Goal: Task Accomplishment & Management: Manage account settings

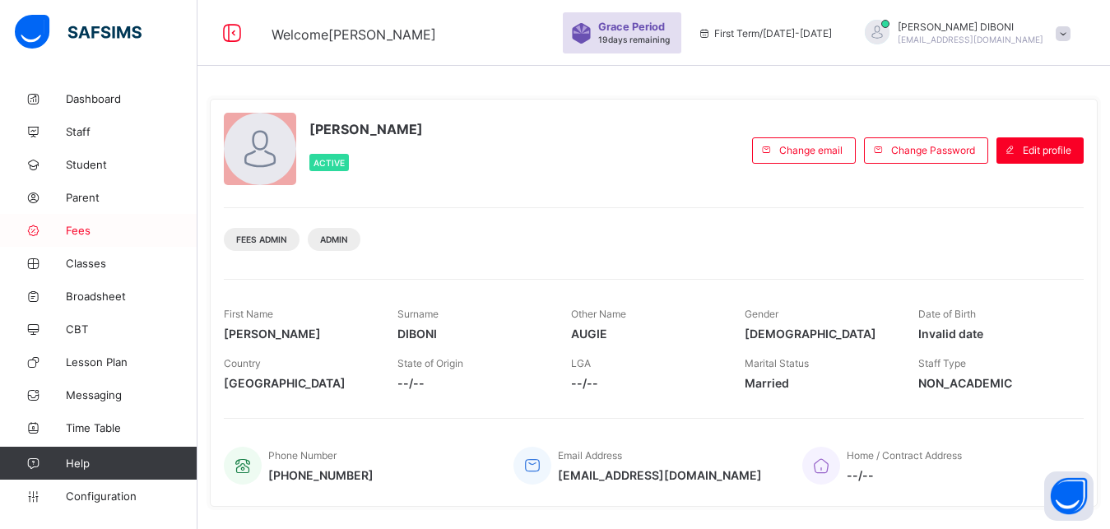
click at [77, 232] on span "Fees" at bounding box center [132, 230] width 132 height 13
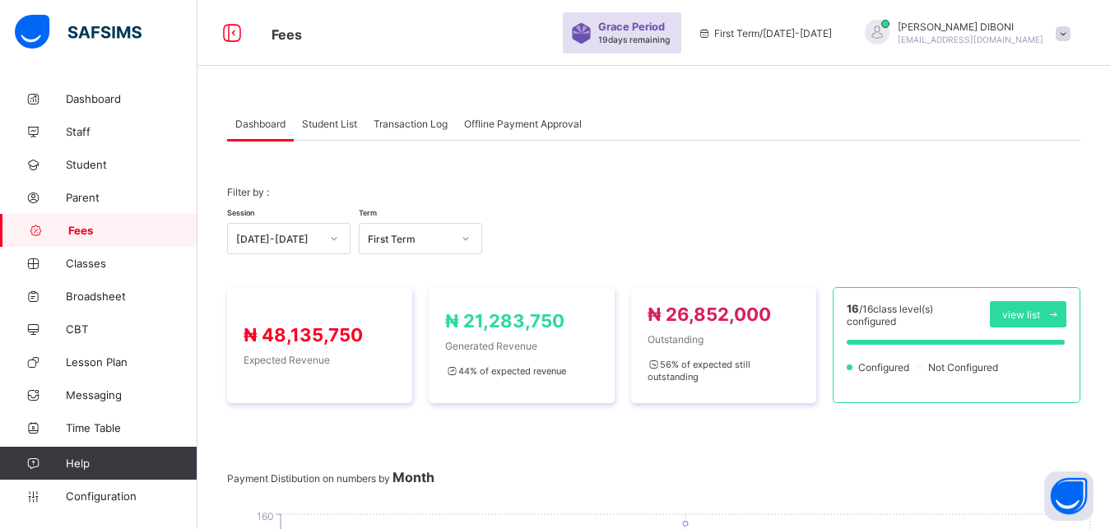
click at [327, 123] on span "Student List" at bounding box center [329, 124] width 55 height 12
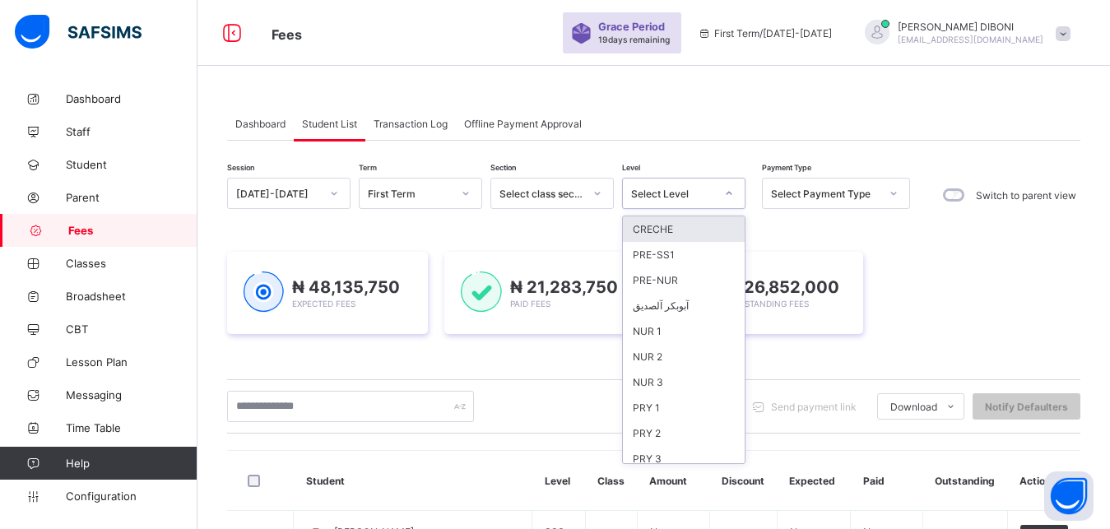
click at [685, 188] on div "Select Level" at bounding box center [673, 194] width 84 height 12
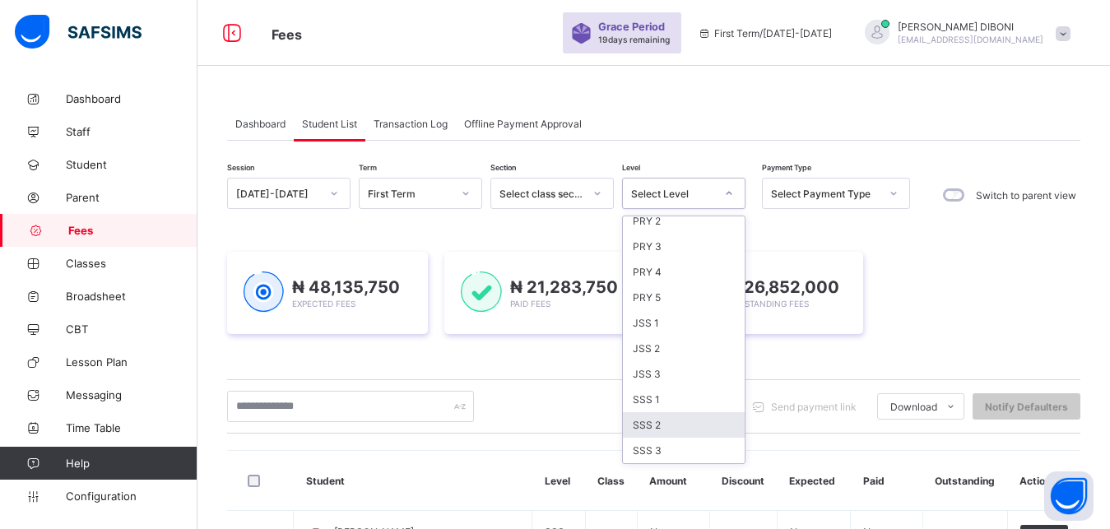
click at [674, 422] on div "SSS 2" at bounding box center [684, 425] width 122 height 26
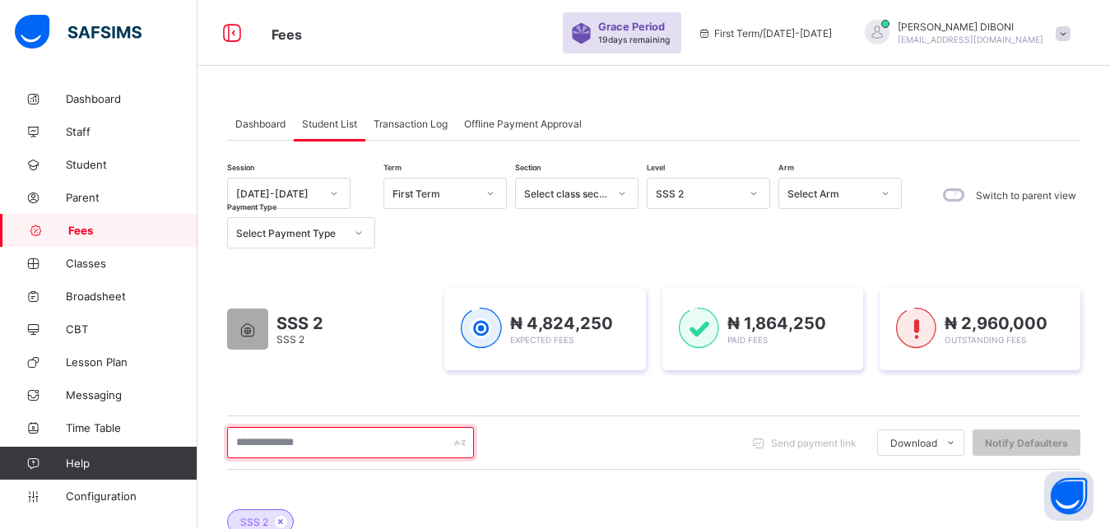
click at [366, 447] on input "text" at bounding box center [350, 442] width 247 height 31
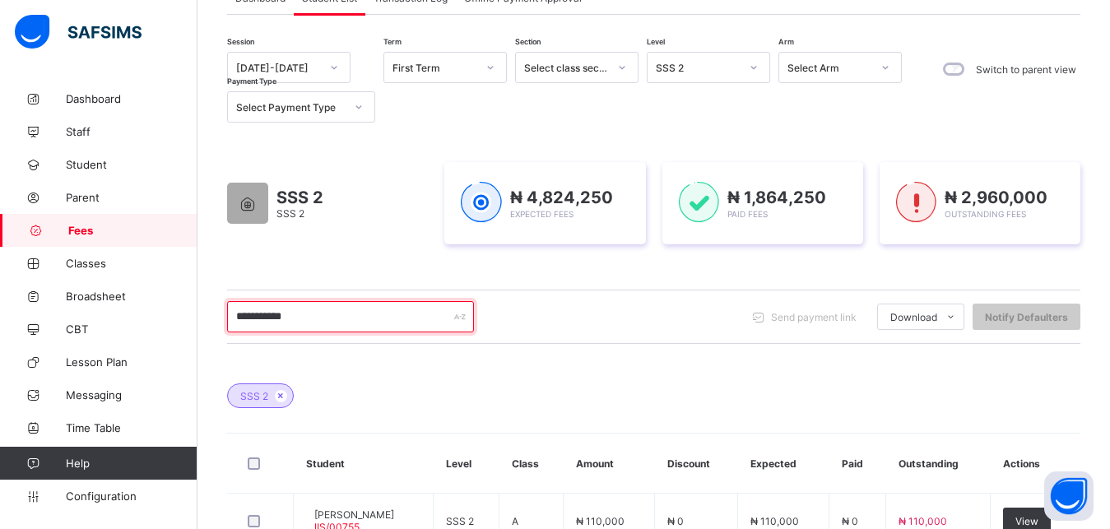
scroll to position [168, 0]
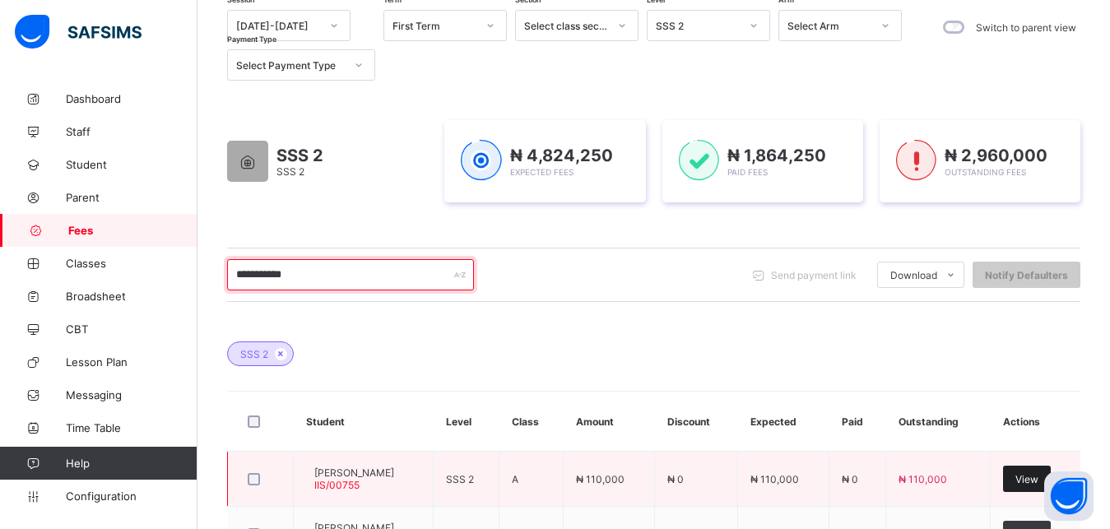
type input "**********"
click at [1029, 477] on div "View" at bounding box center [1027, 479] width 48 height 26
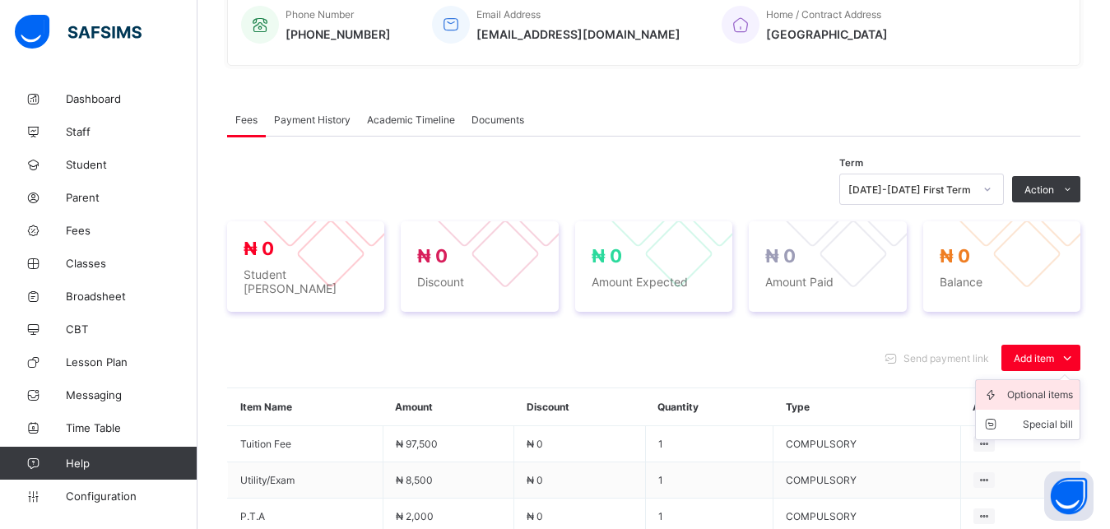
scroll to position [625, 0]
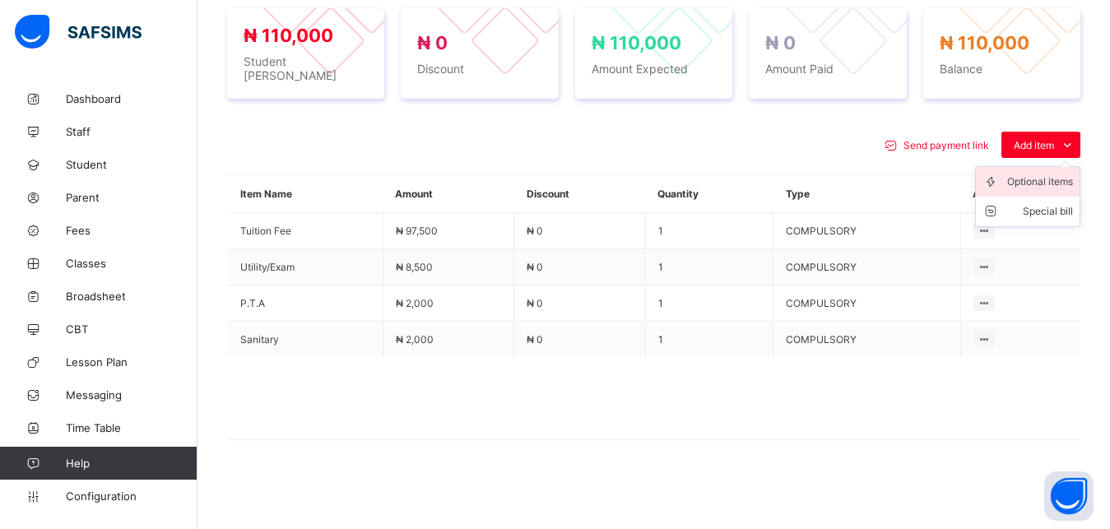
click at [1033, 180] on div "Optional items" at bounding box center [1040, 182] width 66 height 16
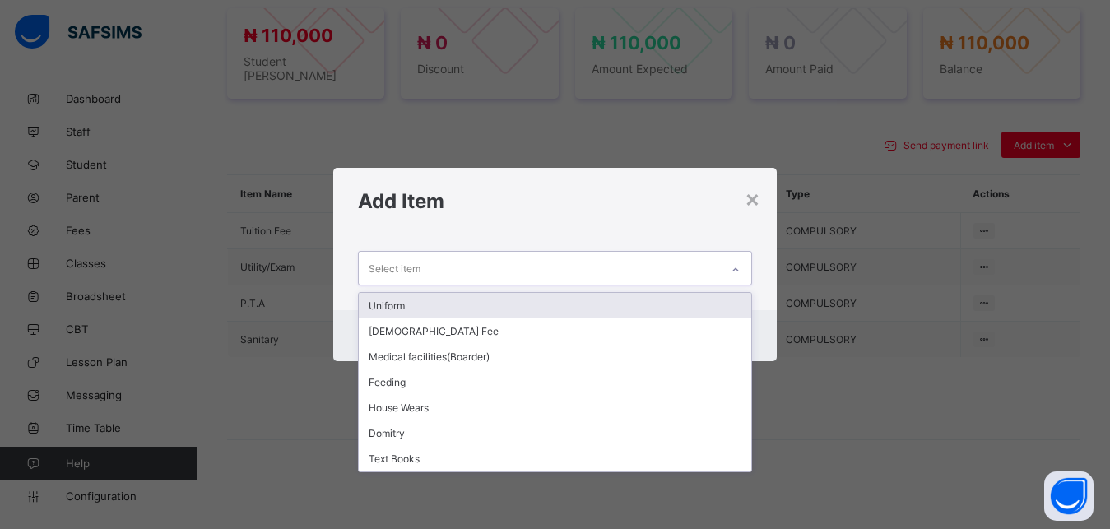
click at [714, 265] on div "Select item" at bounding box center [540, 268] width 362 height 32
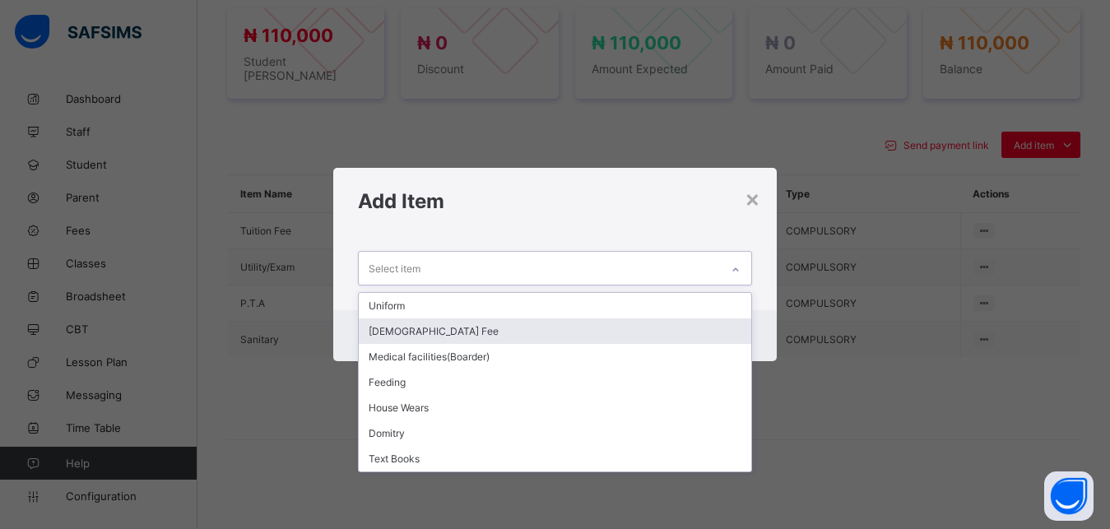
click at [624, 323] on div "[DEMOGRAPHIC_DATA] Fee" at bounding box center [555, 331] width 393 height 26
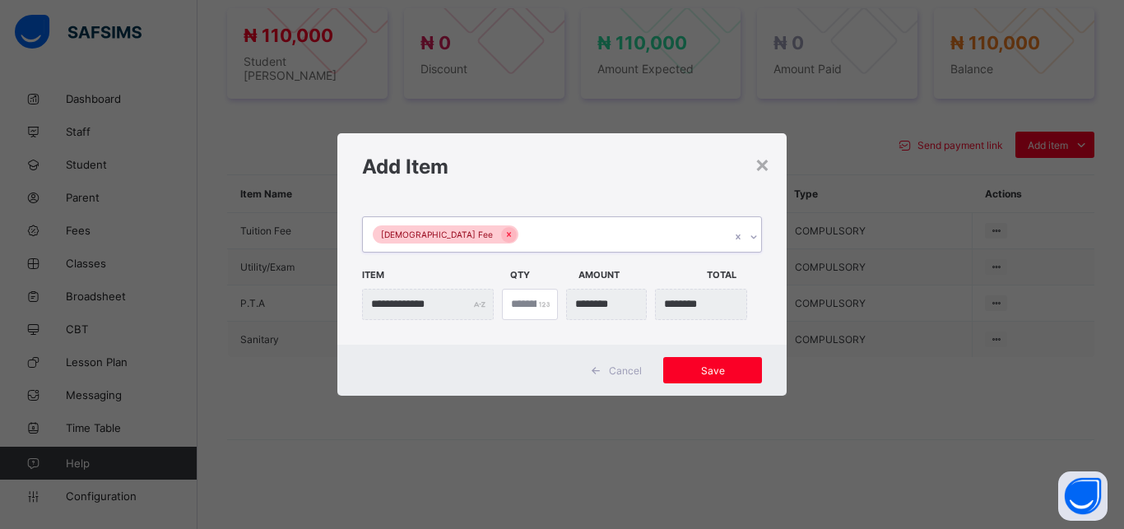
click at [597, 230] on div "[DEMOGRAPHIC_DATA] Fee" at bounding box center [546, 234] width 367 height 35
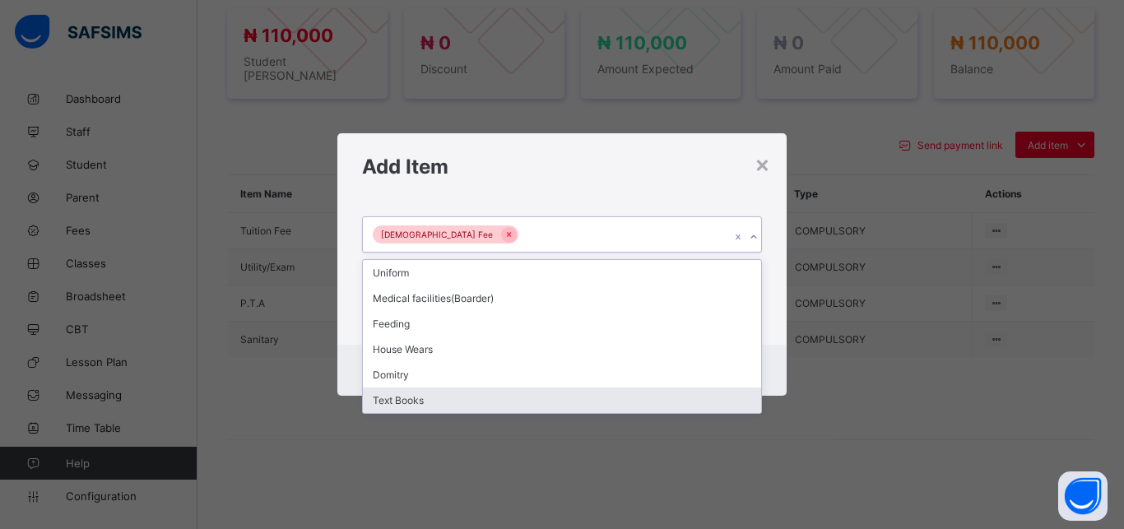
click at [538, 404] on div "Text Books" at bounding box center [562, 401] width 398 height 26
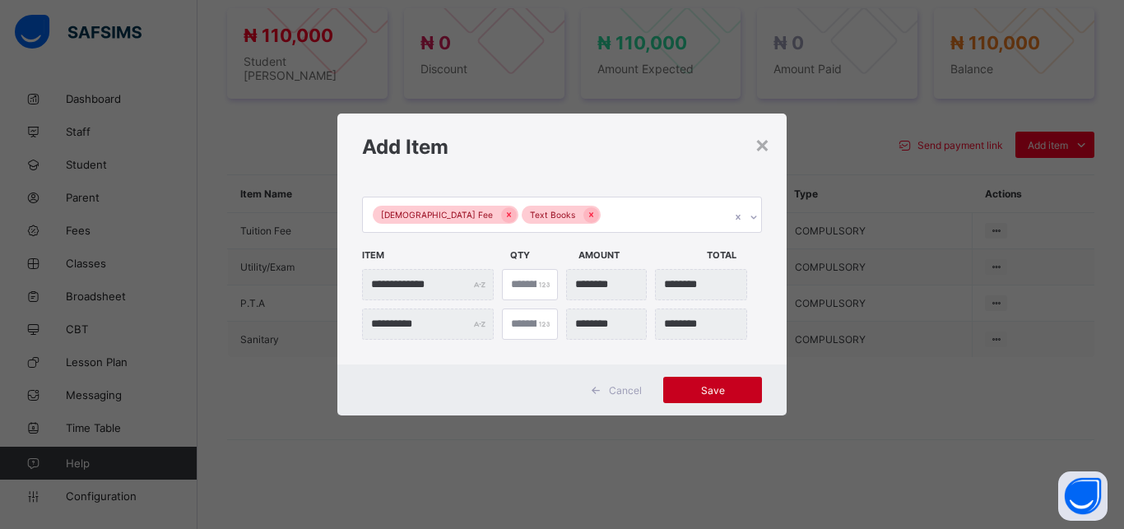
click at [682, 394] on span "Save" at bounding box center [713, 390] width 74 height 12
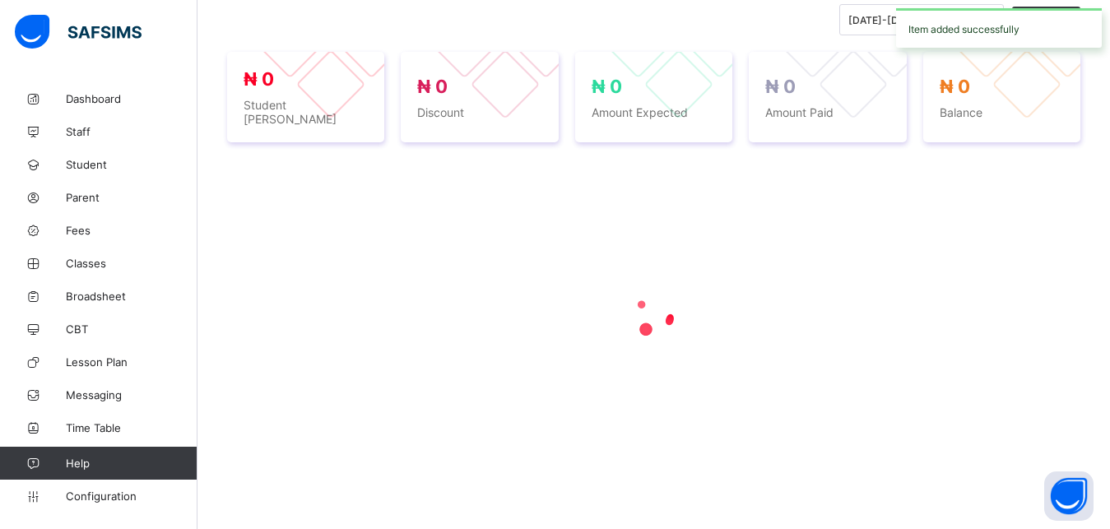
scroll to position [580, 0]
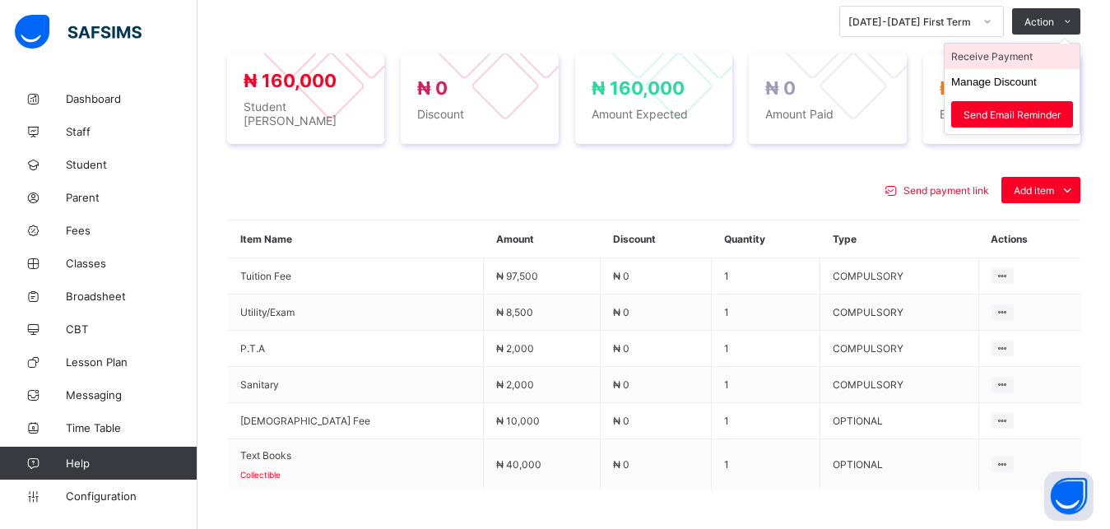
click at [1029, 63] on li "Receive Payment" at bounding box center [1012, 57] width 135 height 26
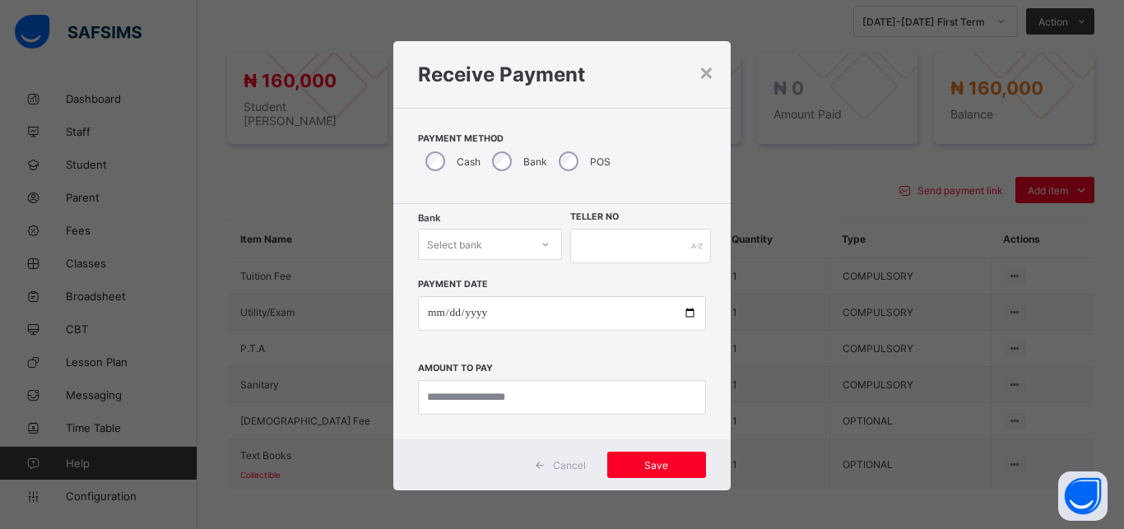
click at [487, 239] on div "Select bank" at bounding box center [474, 244] width 111 height 23
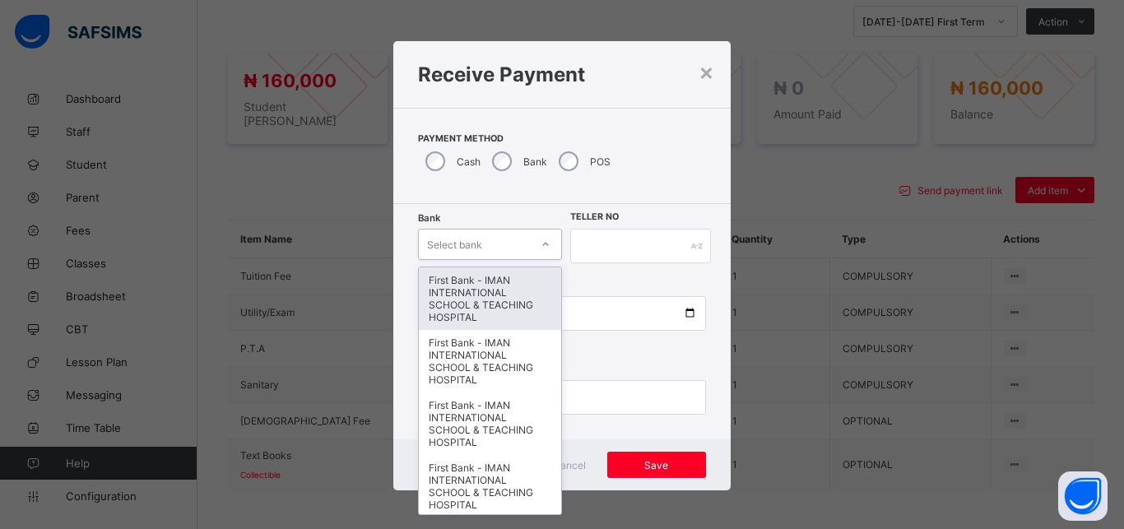
click at [471, 286] on div "First Bank - IMAN INTERNATIONAL SCHOOL & TEACHING HOSPITAL" at bounding box center [490, 298] width 142 height 63
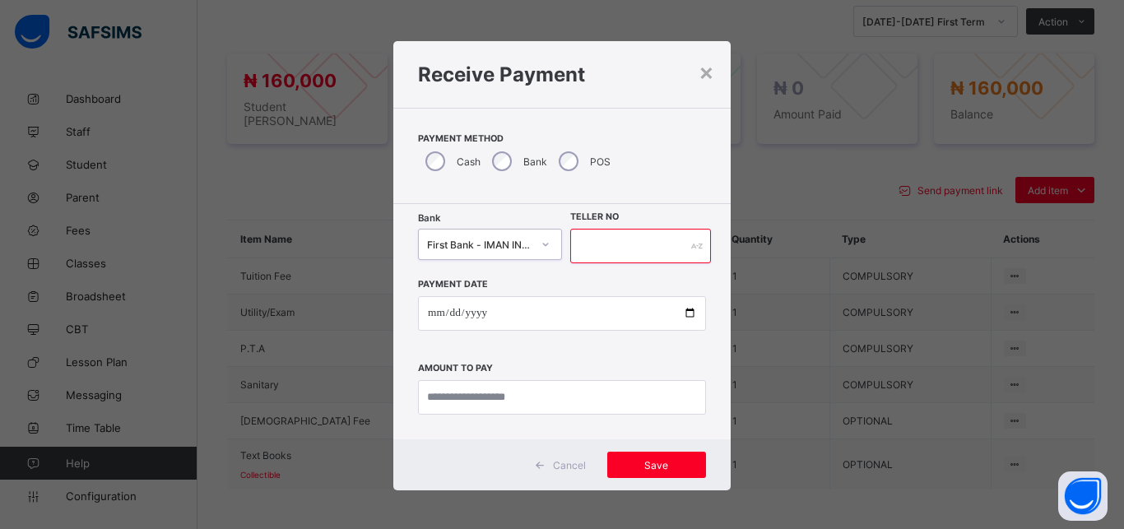
click at [578, 251] on input "text" at bounding box center [640, 246] width 141 height 35
type input "*****"
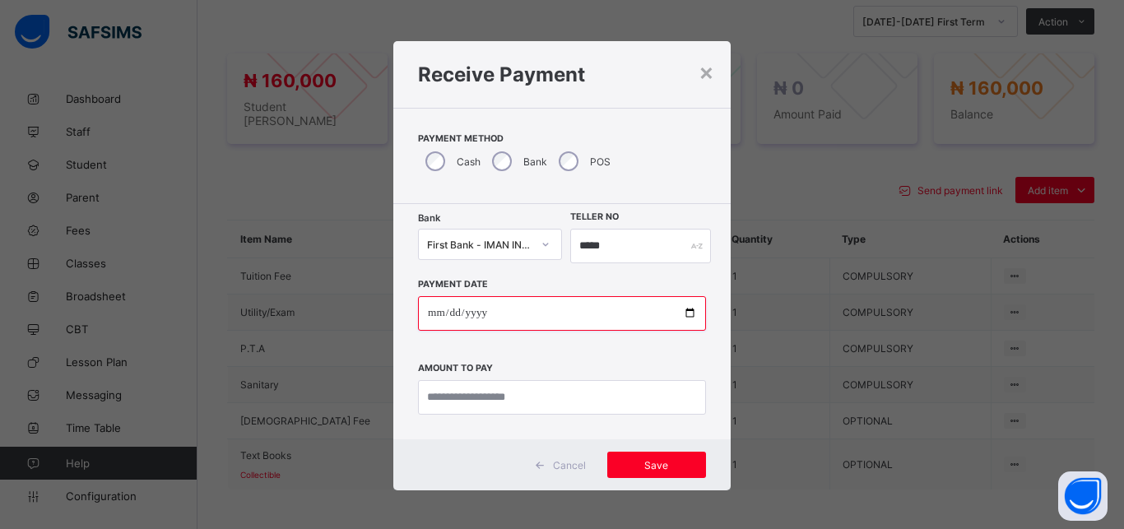
click at [679, 313] on input "date" at bounding box center [562, 313] width 288 height 35
type input "**********"
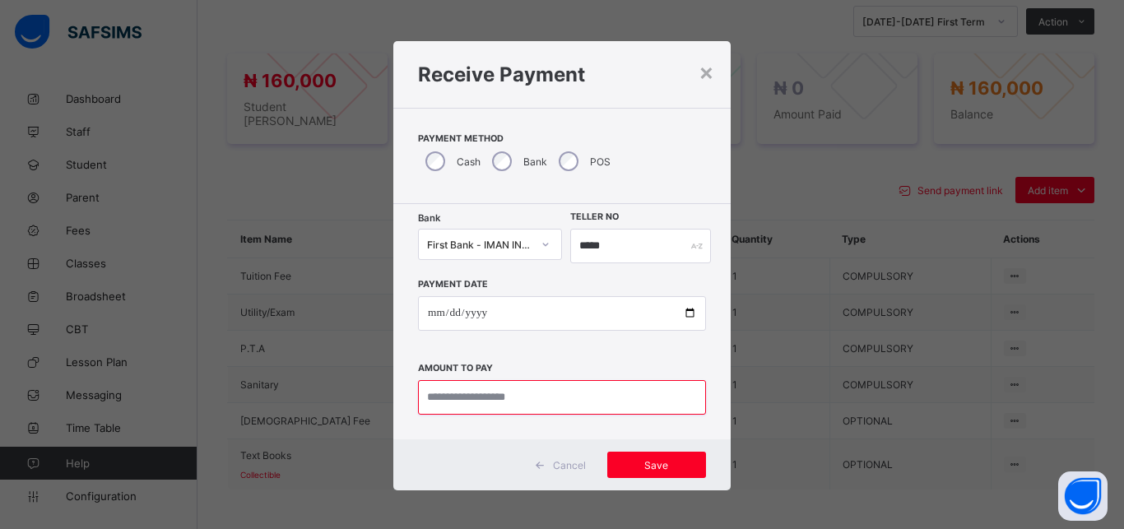
click at [536, 402] on input "currency" at bounding box center [562, 397] width 288 height 35
type input "*********"
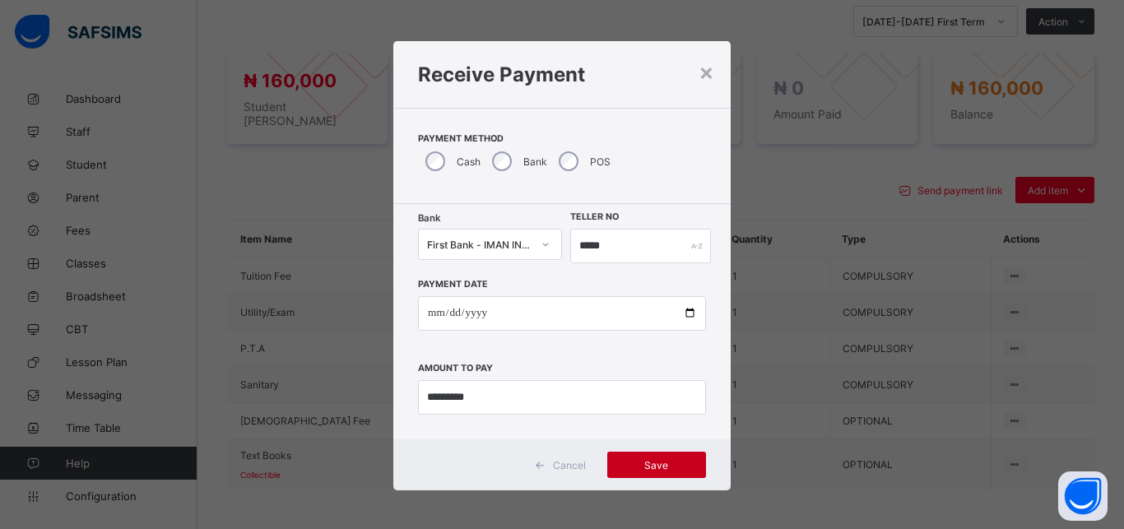
click at [668, 458] on div "Save" at bounding box center [656, 465] width 99 height 26
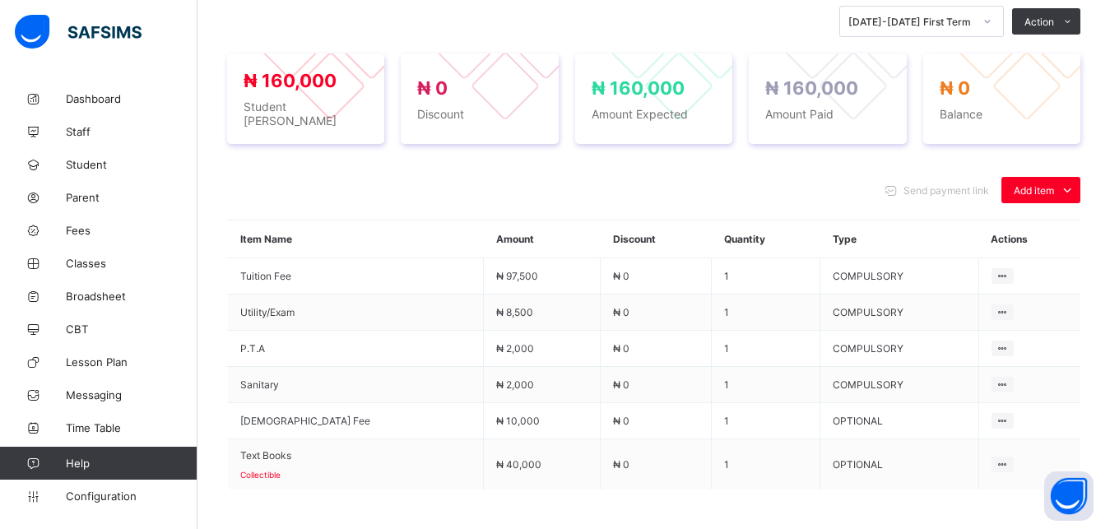
scroll to position [79, 0]
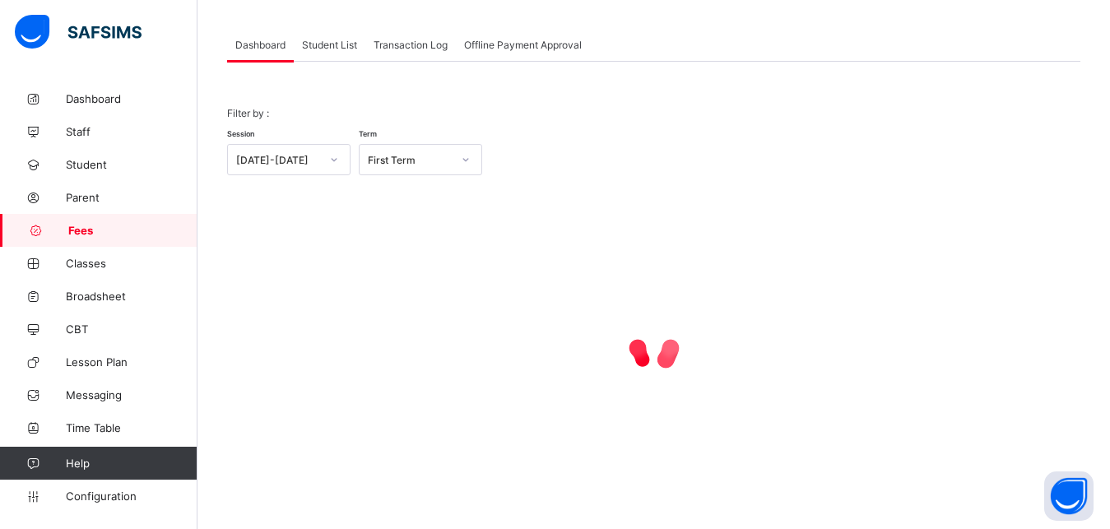
click at [320, 44] on span "Student List" at bounding box center [329, 45] width 55 height 12
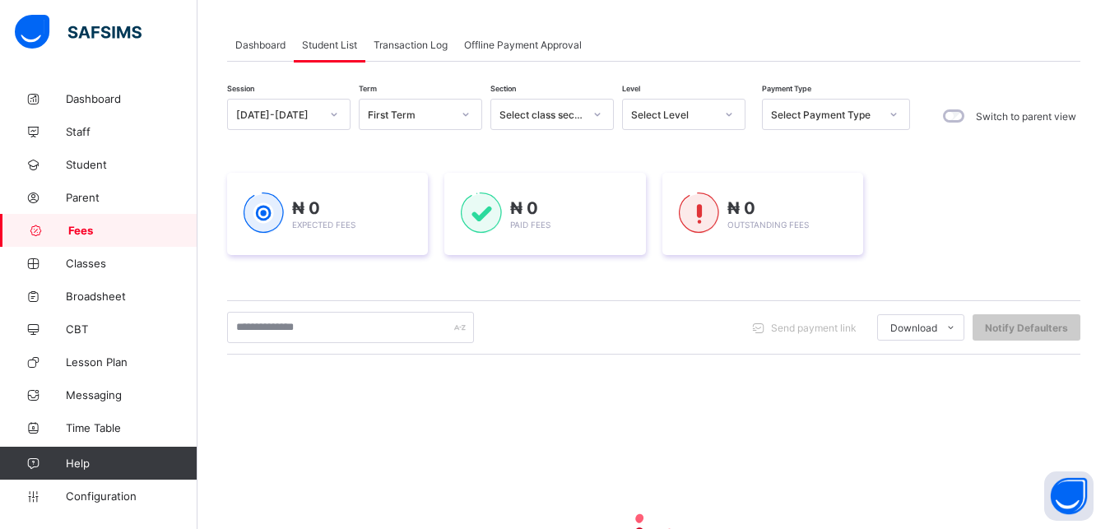
click at [700, 114] on div "Select Level" at bounding box center [673, 115] width 84 height 12
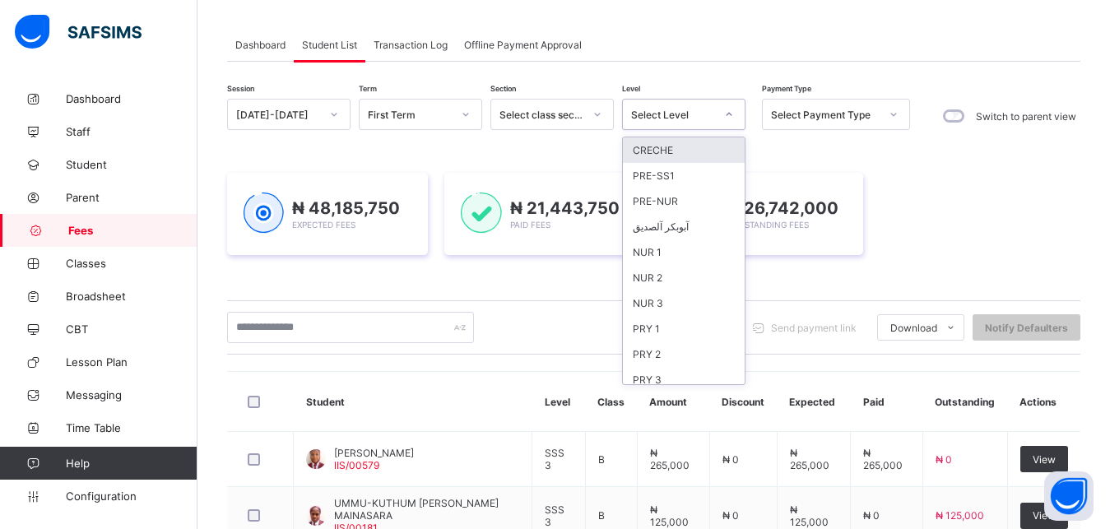
scroll to position [212, 0]
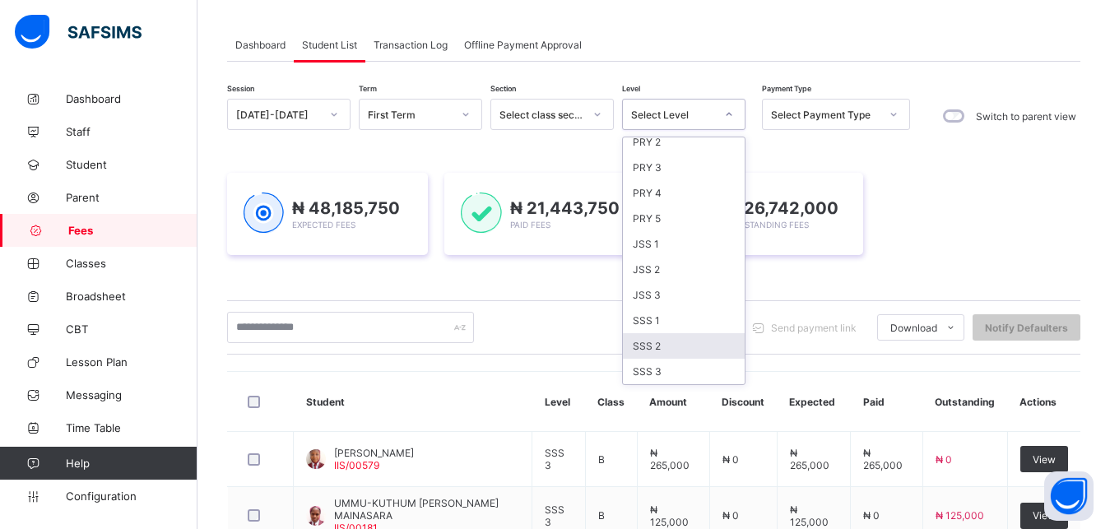
click at [690, 352] on div "SSS 2" at bounding box center [684, 346] width 122 height 26
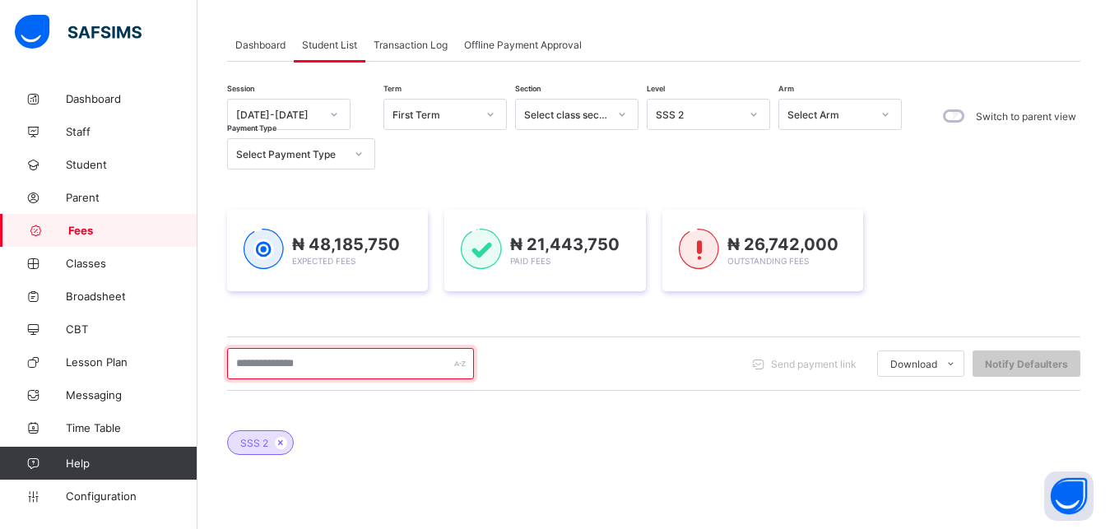
click at [422, 369] on input "text" at bounding box center [350, 363] width 247 height 31
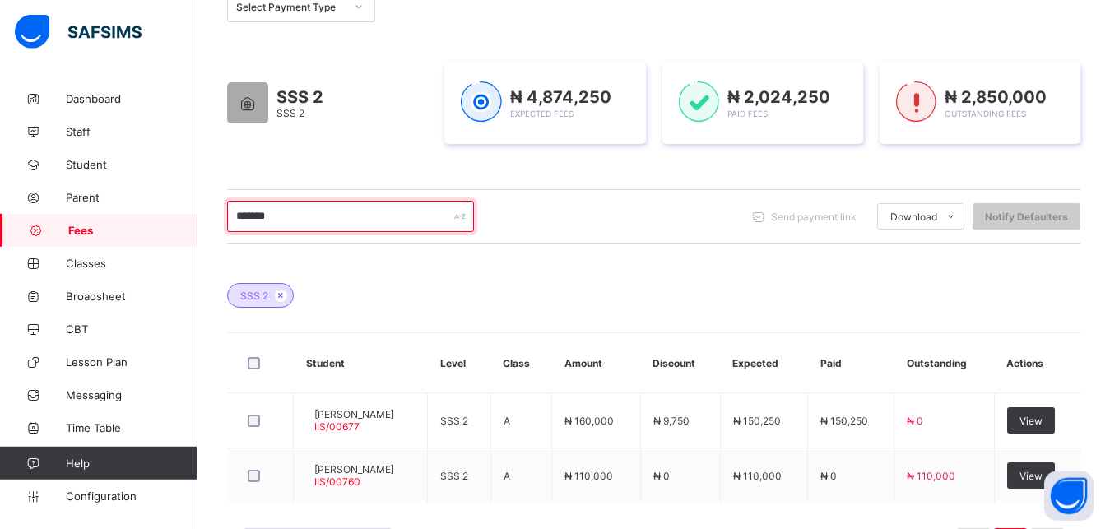
scroll to position [247, 0]
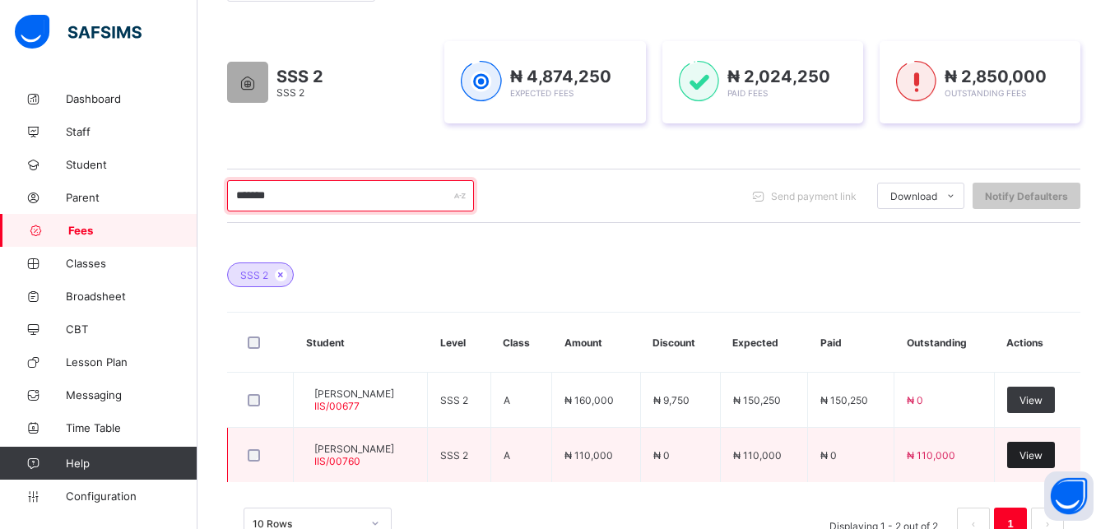
type input "*******"
click at [1042, 457] on span "View" at bounding box center [1030, 455] width 23 height 12
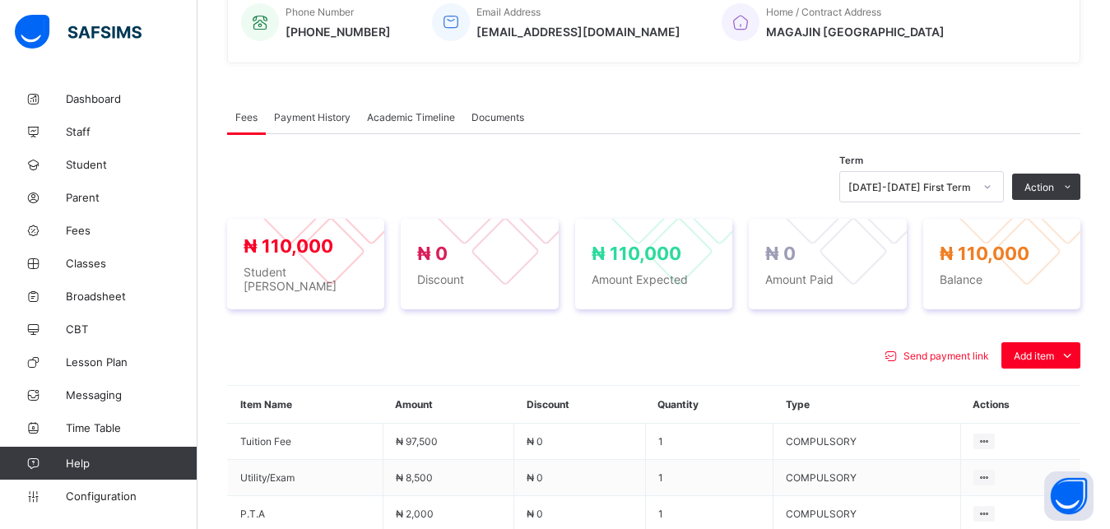
scroll to position [499, 0]
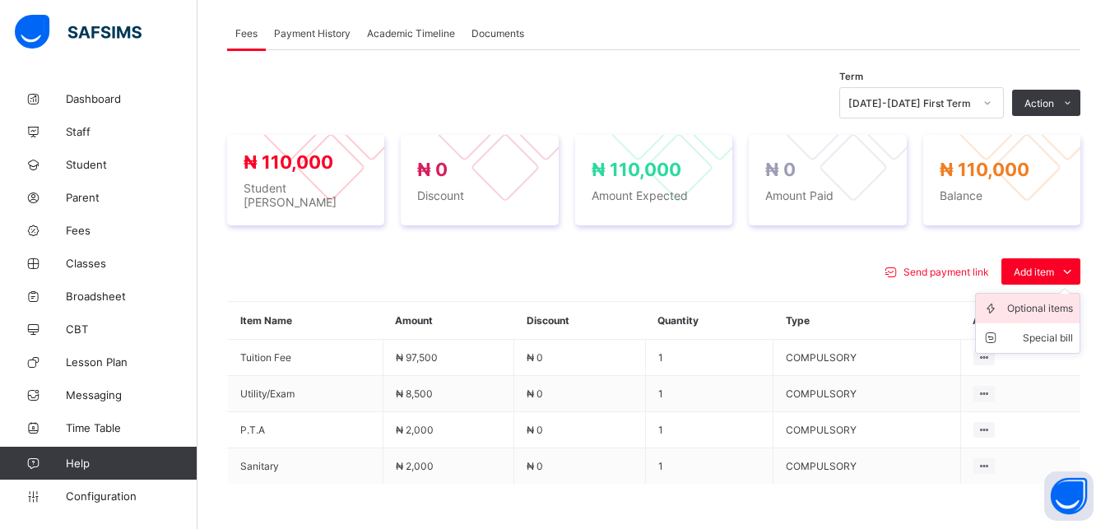
click at [1042, 306] on div "Optional items" at bounding box center [1040, 308] width 66 height 16
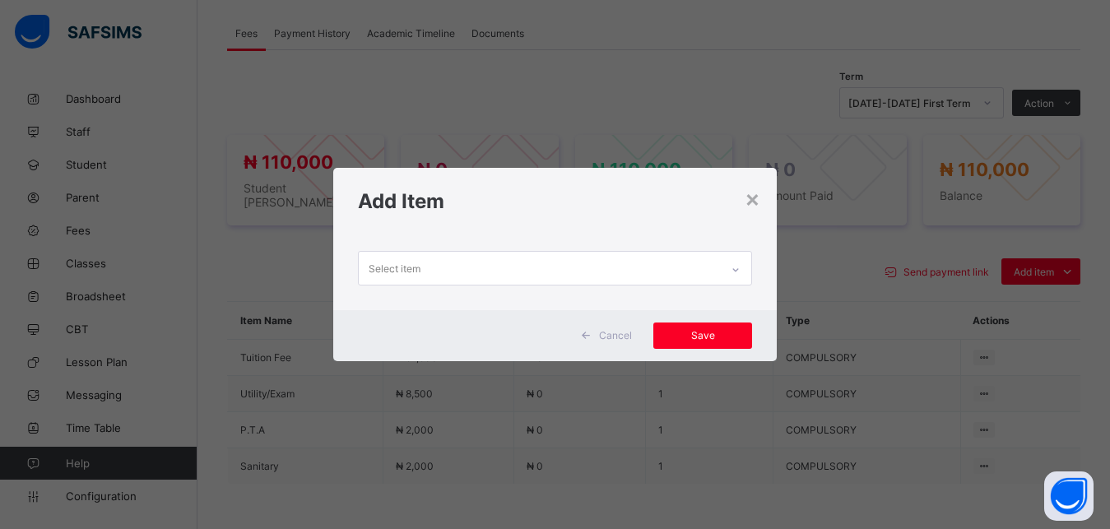
click at [692, 267] on div "Select item" at bounding box center [540, 268] width 362 height 32
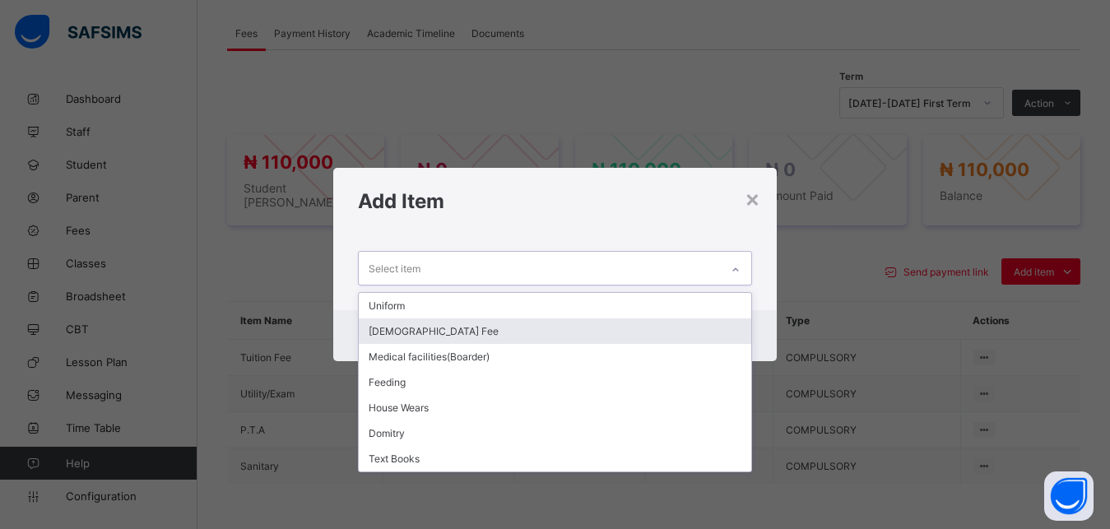
click at [645, 327] on div "[DEMOGRAPHIC_DATA] Fee" at bounding box center [555, 331] width 393 height 26
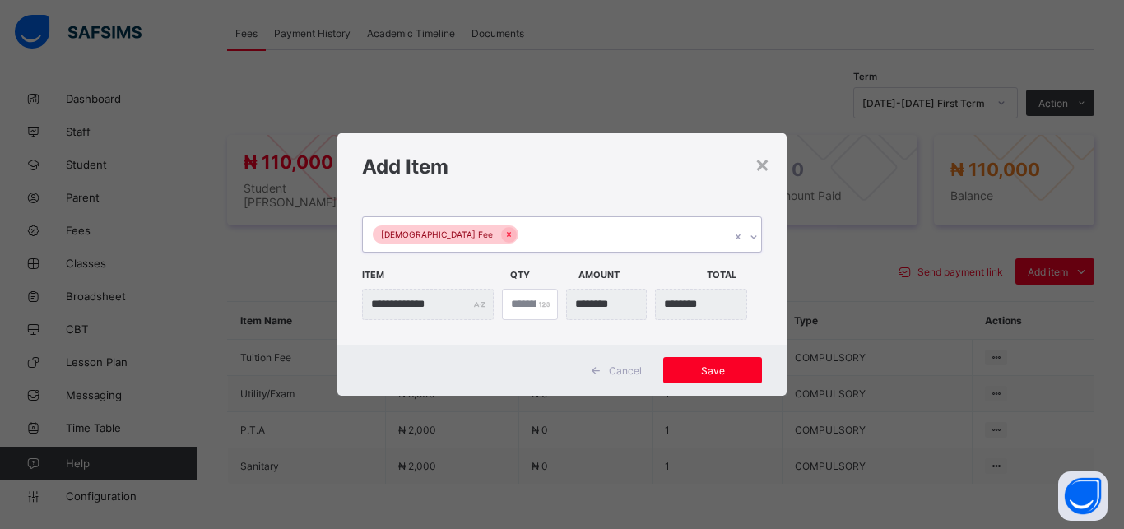
click at [614, 231] on div "[DEMOGRAPHIC_DATA] Fee" at bounding box center [546, 234] width 367 height 35
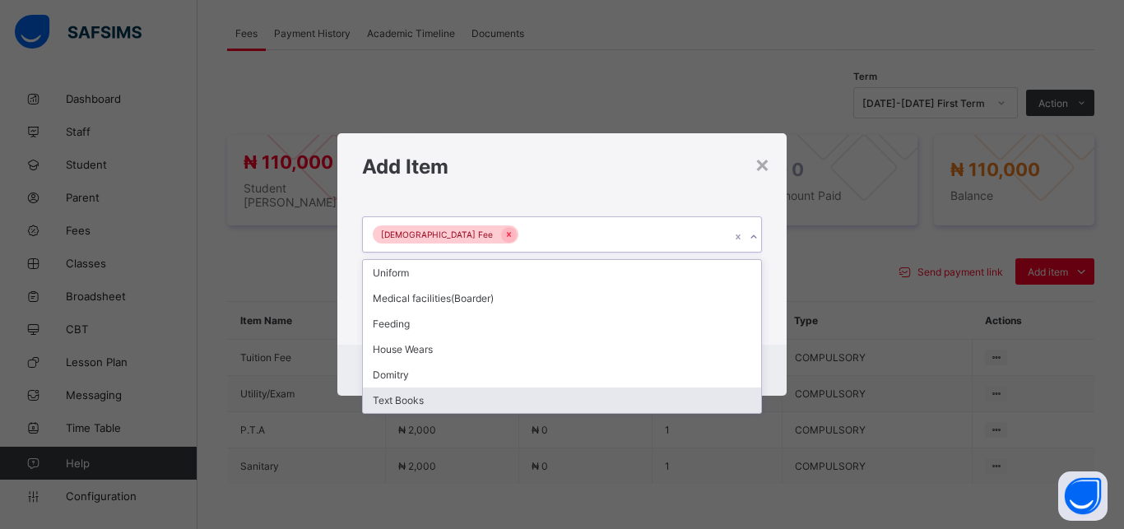
click at [522, 400] on div "Text Books" at bounding box center [562, 401] width 398 height 26
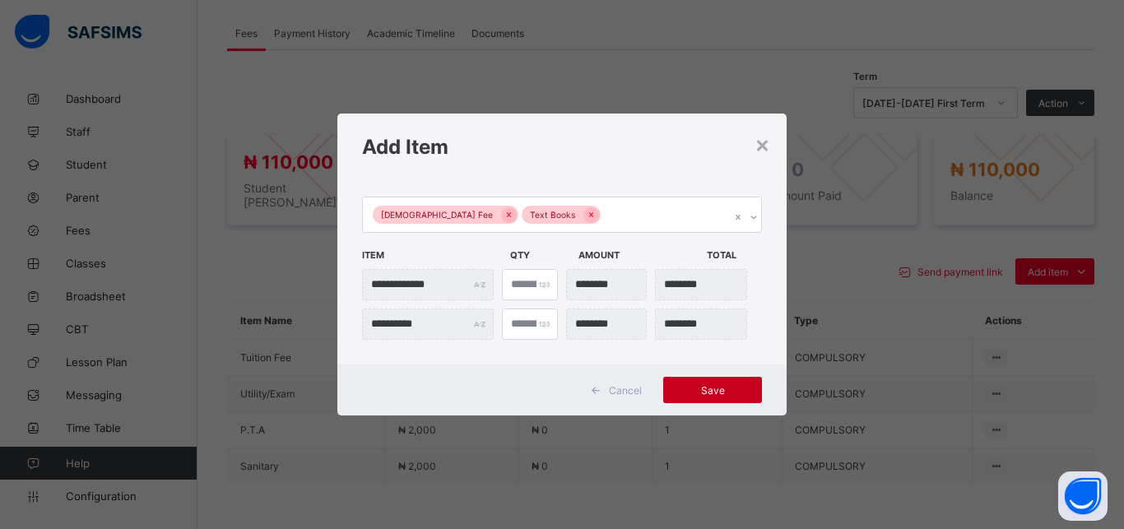
click at [714, 392] on span "Save" at bounding box center [713, 390] width 74 height 12
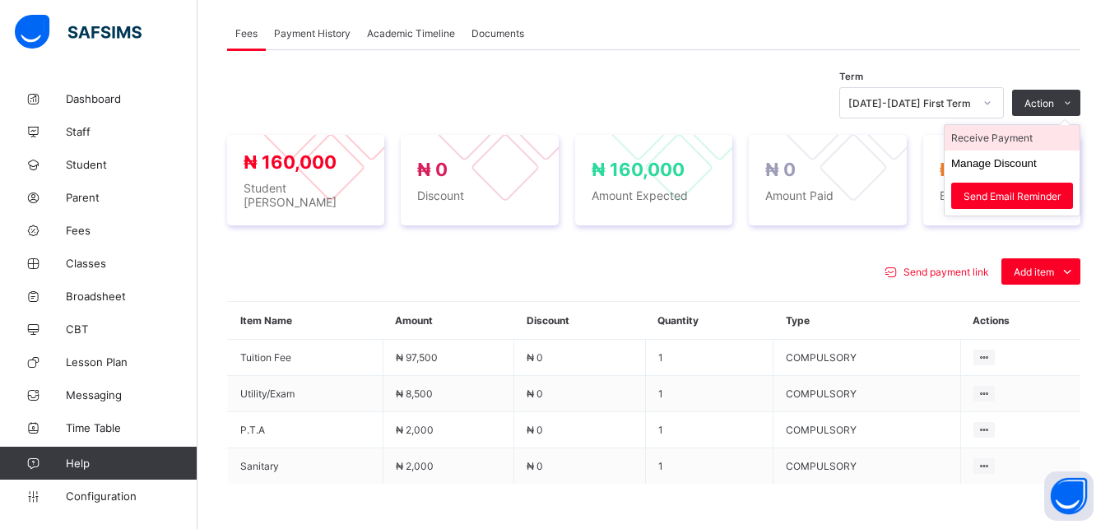
click at [1023, 144] on li "Receive Payment" at bounding box center [1012, 138] width 135 height 26
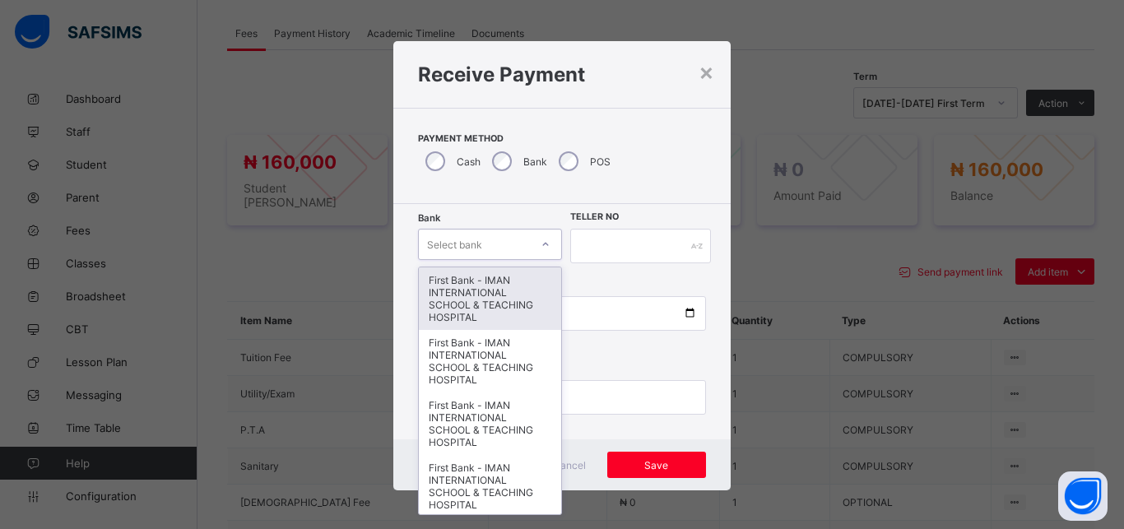
click at [498, 245] on div "Select bank" at bounding box center [474, 244] width 111 height 23
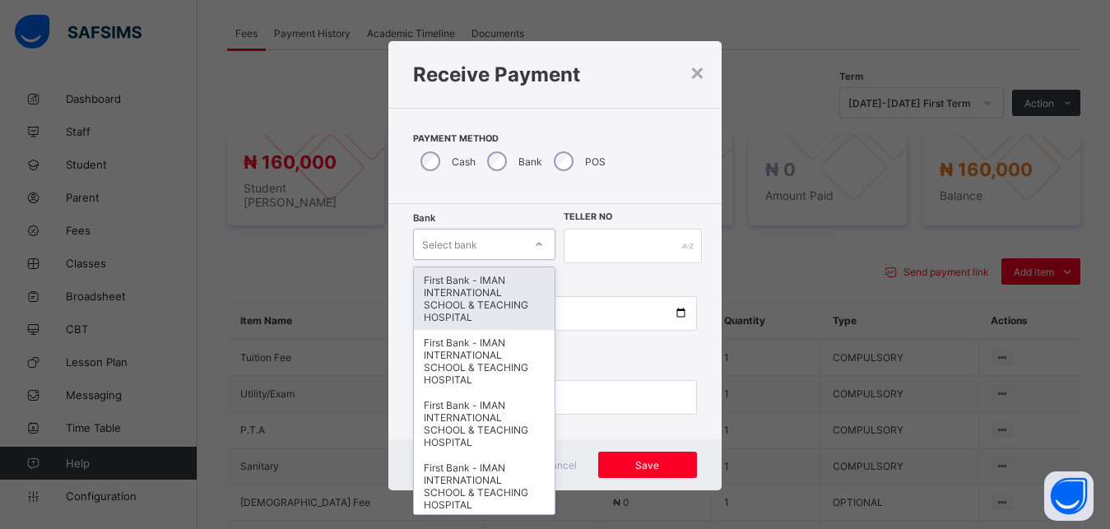
click at [501, 281] on div "First Bank - IMAN INTERNATIONAL SCHOOL & TEACHING HOSPITAL" at bounding box center [484, 298] width 140 height 63
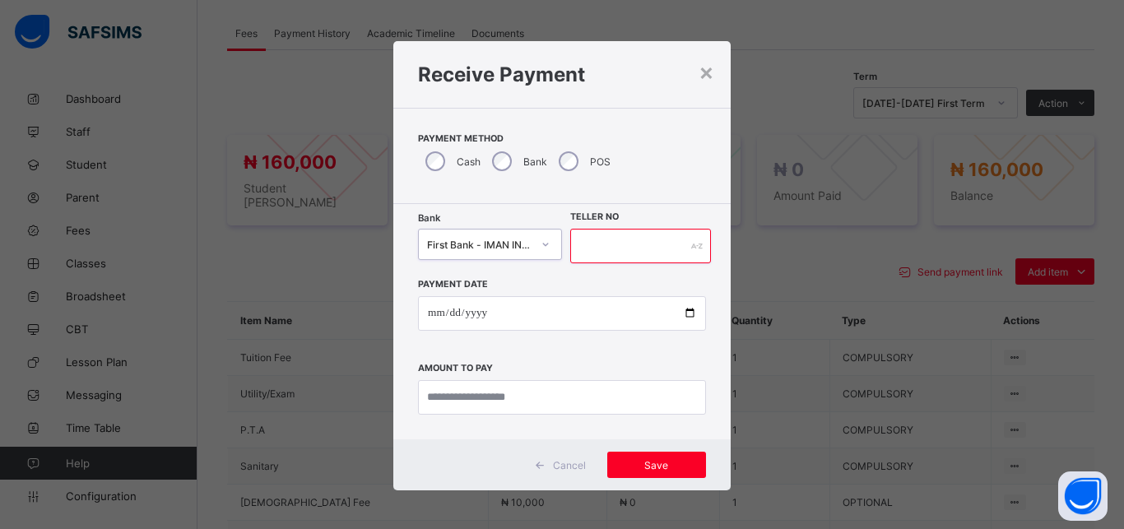
click at [591, 253] on input "text" at bounding box center [640, 246] width 141 height 35
type input "*****"
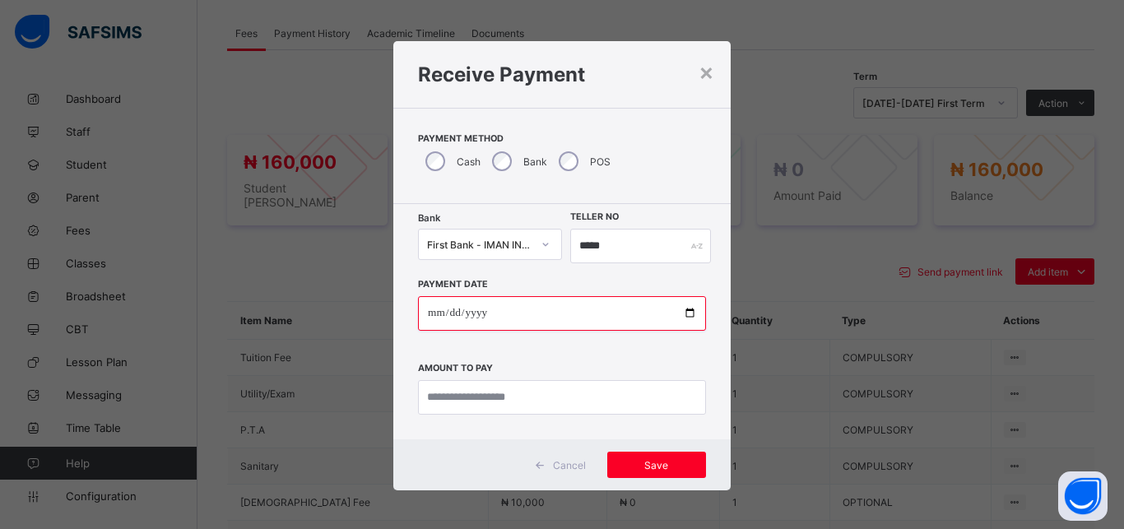
click at [683, 317] on input "date" at bounding box center [562, 313] width 288 height 35
type input "**********"
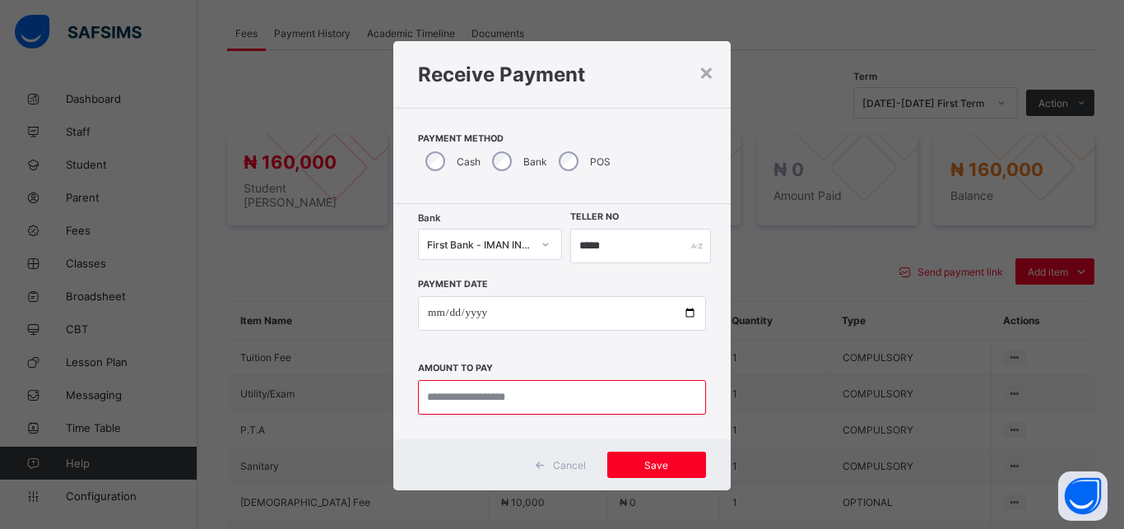
click at [538, 402] on input "currency" at bounding box center [562, 397] width 288 height 35
type input "*********"
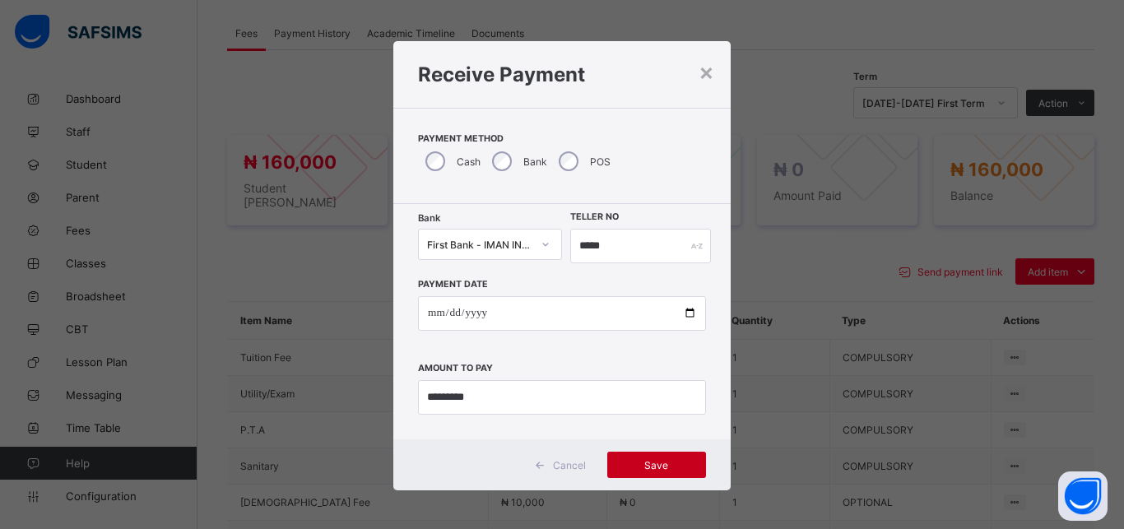
click at [642, 466] on span "Save" at bounding box center [657, 465] width 74 height 12
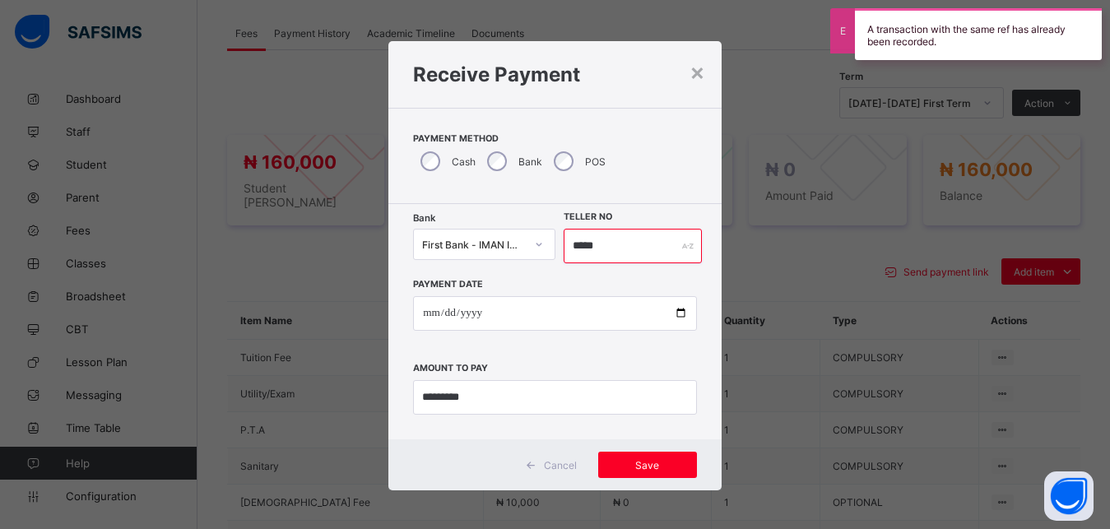
click at [601, 248] on input "*****" at bounding box center [633, 246] width 139 height 35
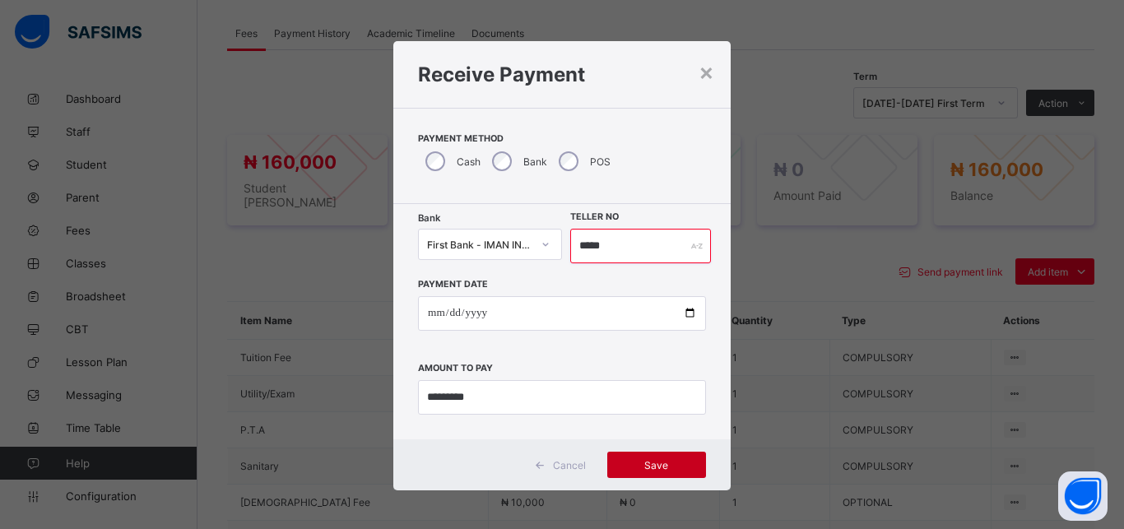
type input "*****"
click at [650, 464] on span "Save" at bounding box center [657, 465] width 74 height 12
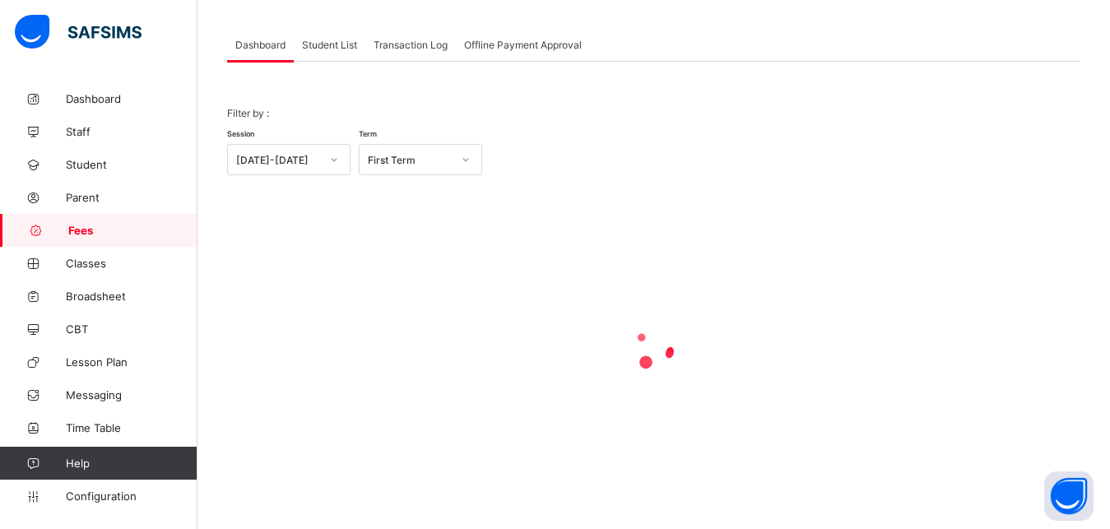
scroll to position [79, 0]
click at [320, 44] on span "Student List" at bounding box center [329, 45] width 55 height 12
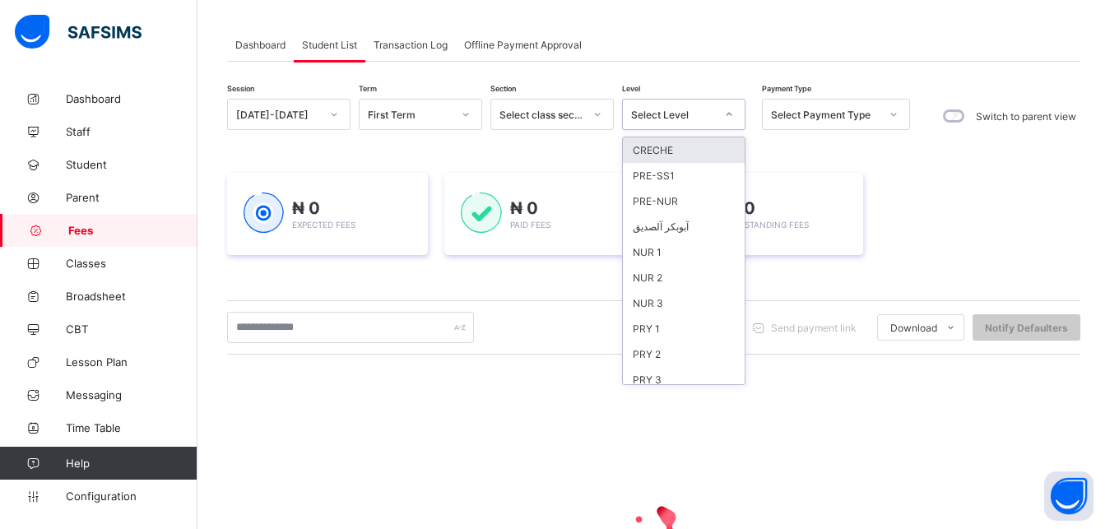
click at [655, 112] on div "Select Level" at bounding box center [673, 115] width 84 height 12
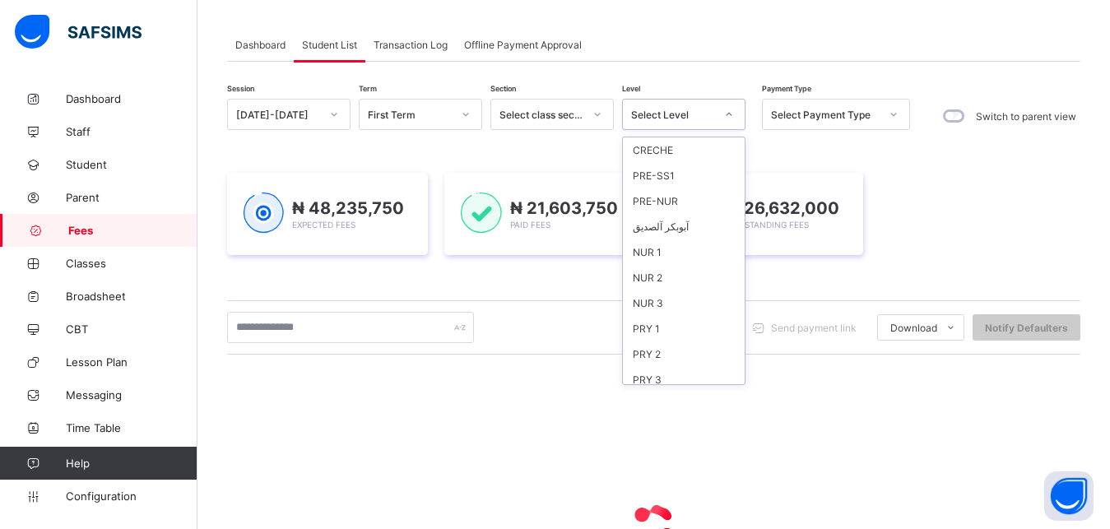
scroll to position [212, 0]
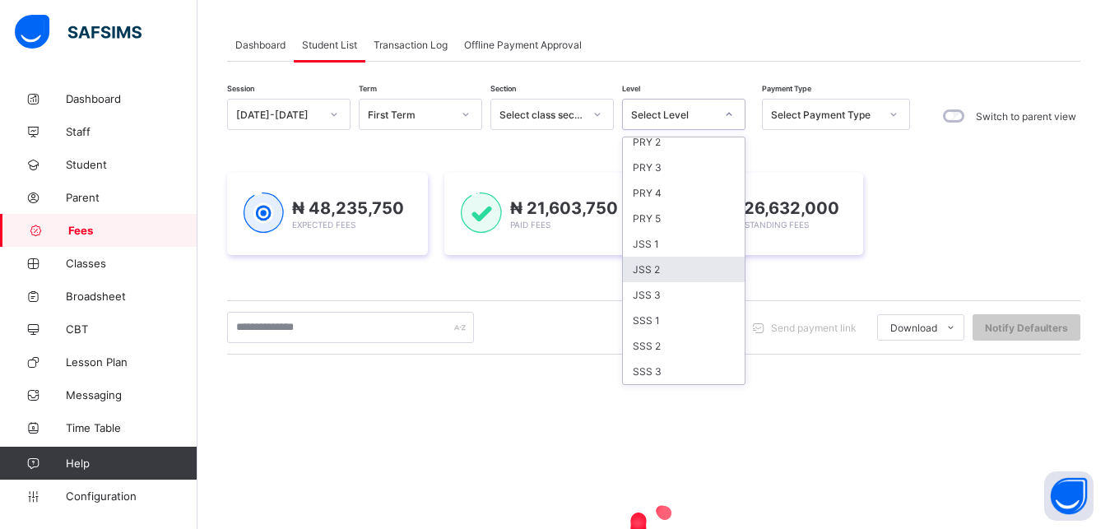
click at [708, 270] on div "JSS 2" at bounding box center [684, 270] width 122 height 26
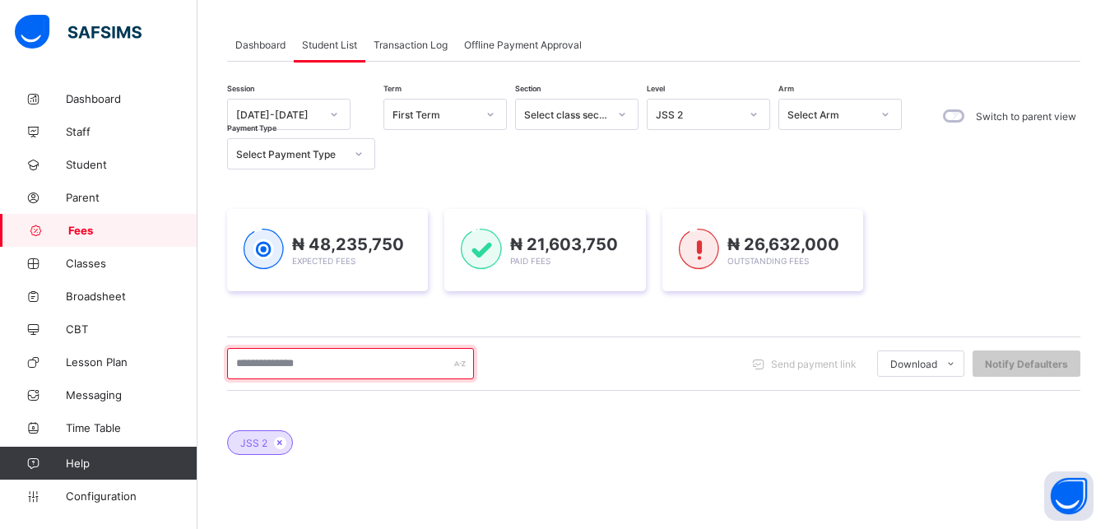
click at [376, 367] on input "text" at bounding box center [350, 363] width 247 height 31
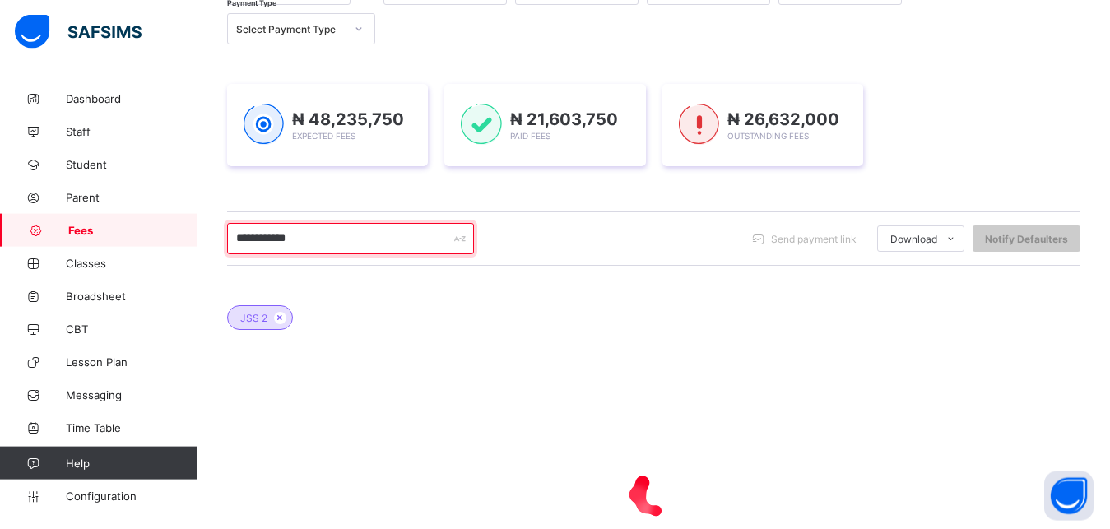
scroll to position [205, 0]
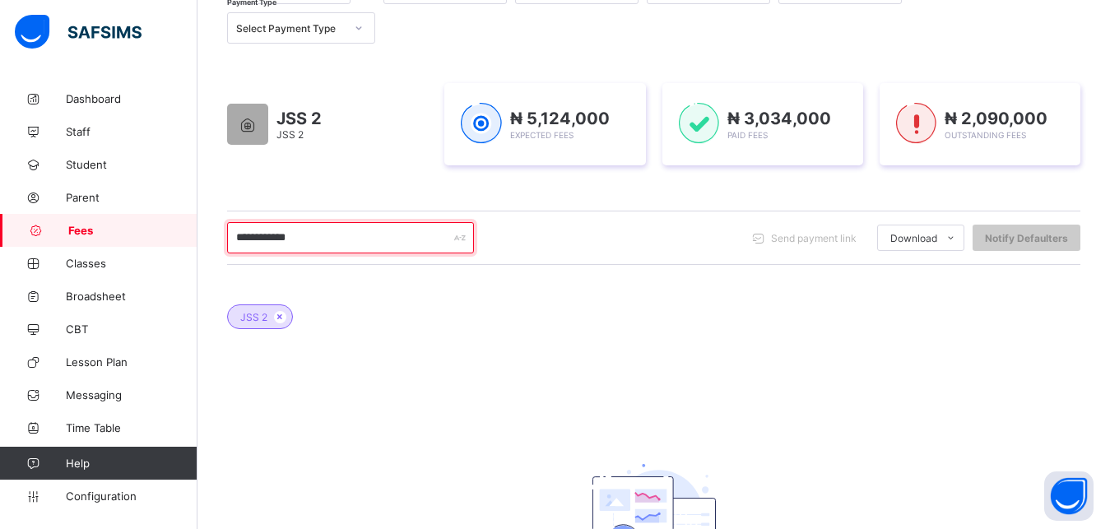
click at [272, 236] on input "**********" at bounding box center [350, 237] width 247 height 31
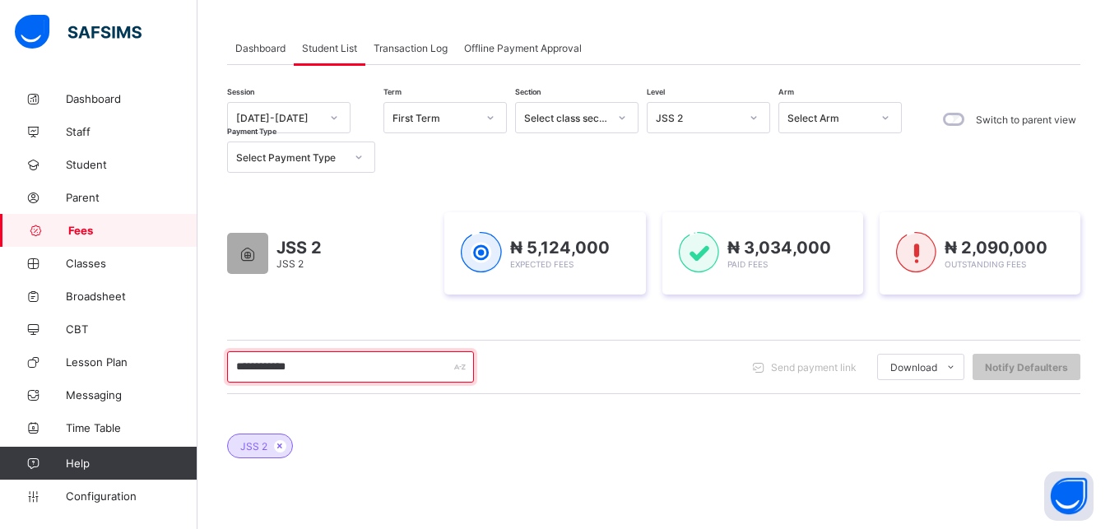
scroll to position [37, 0]
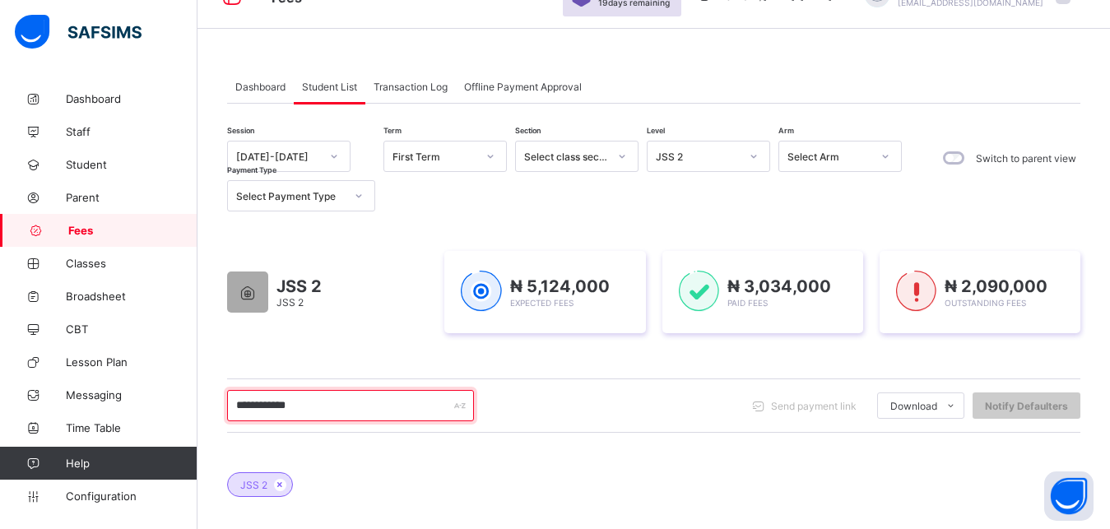
type input "**********"
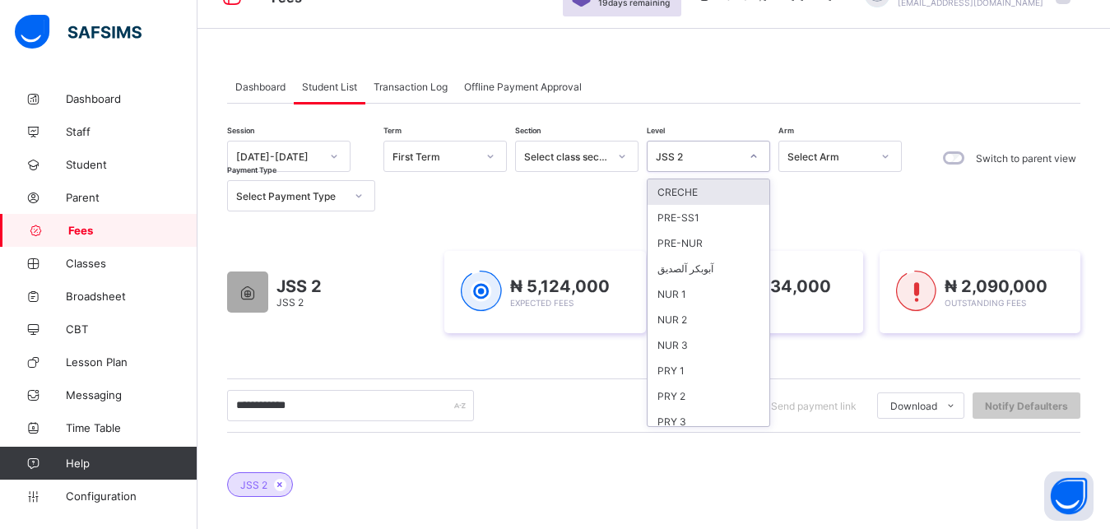
click at [723, 160] on div "JSS 2" at bounding box center [698, 157] width 84 height 12
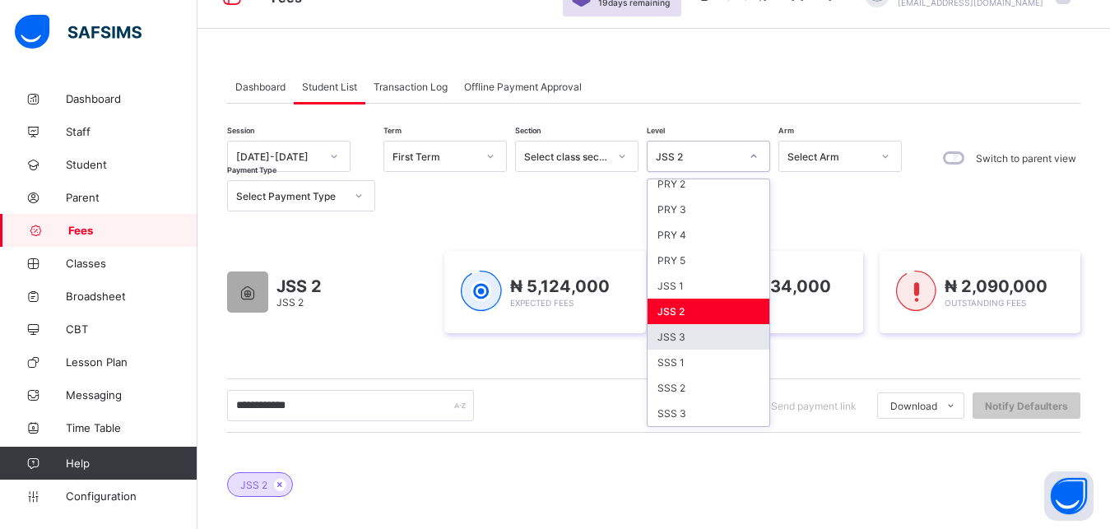
click at [702, 337] on div "JSS 3" at bounding box center [709, 337] width 122 height 26
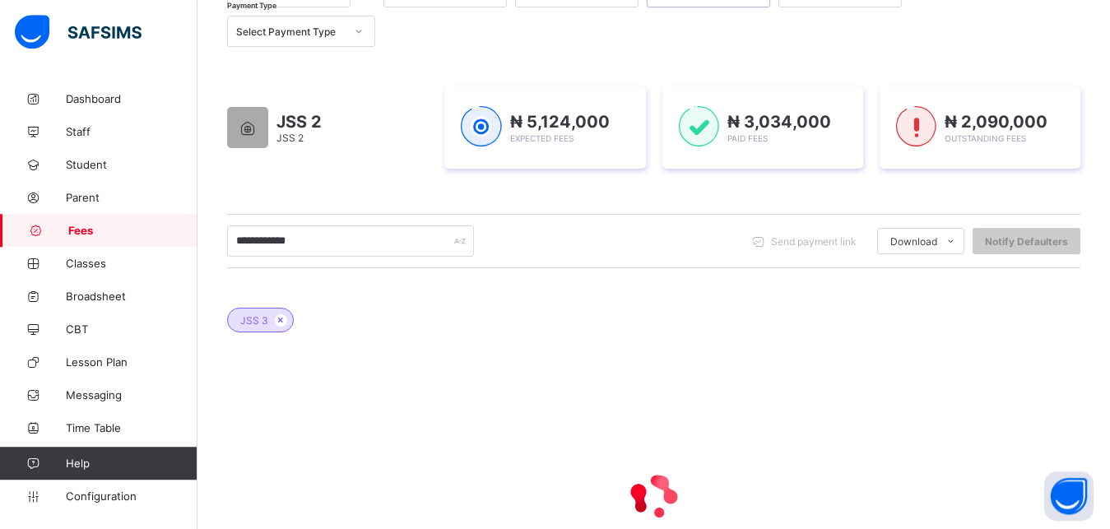
scroll to position [205, 0]
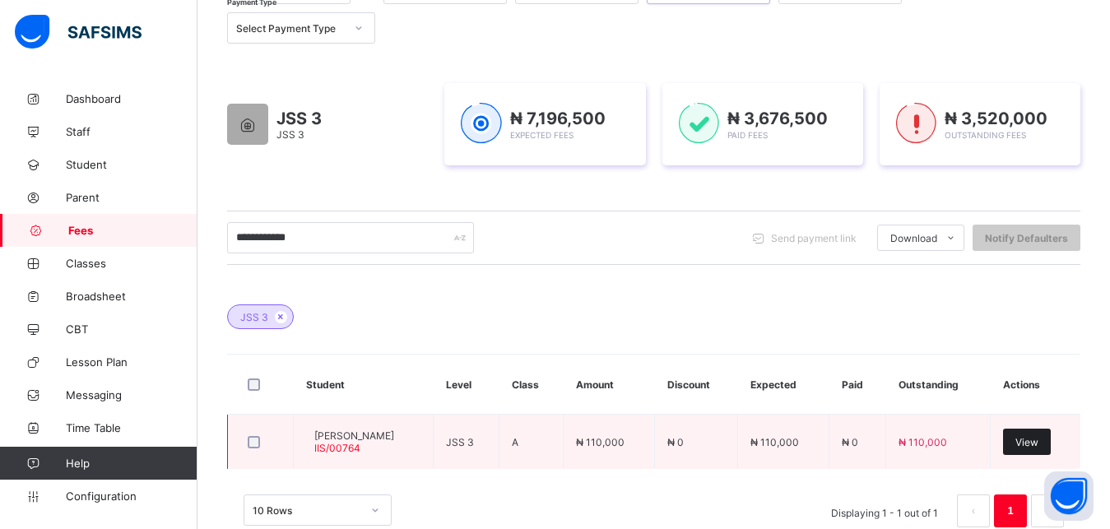
click at [1038, 439] on span "View" at bounding box center [1026, 442] width 23 height 12
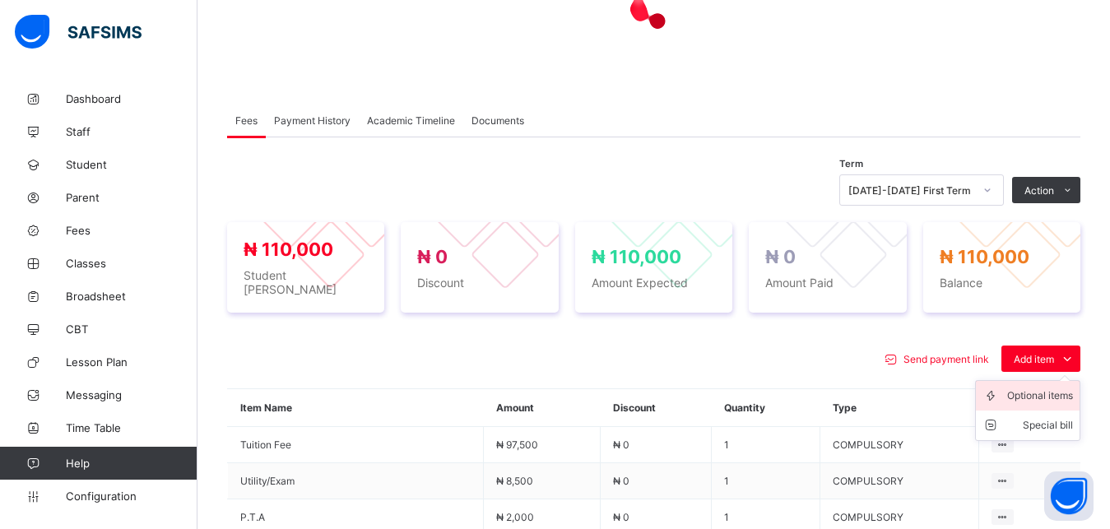
click at [1047, 388] on div "Optional items" at bounding box center [1040, 396] width 66 height 16
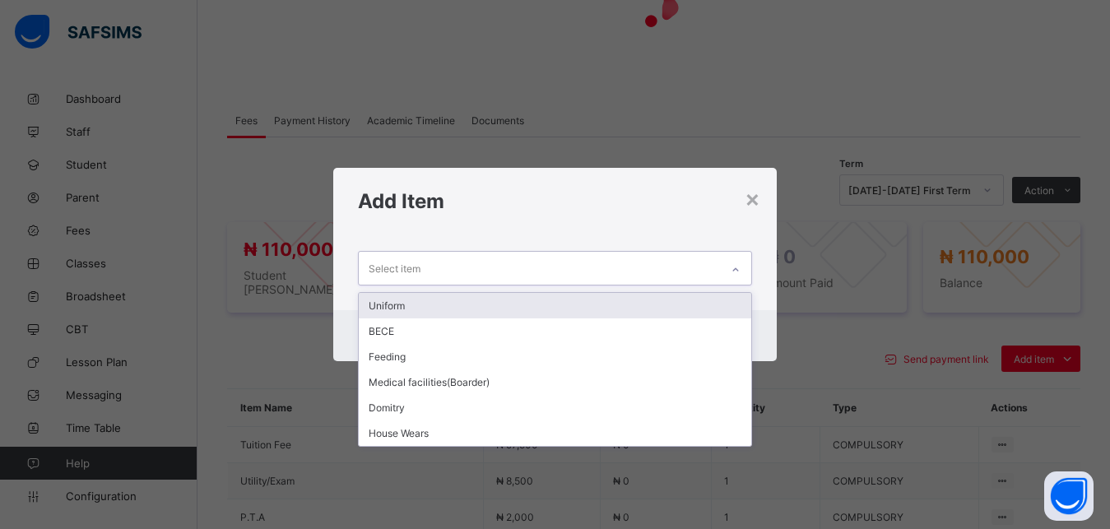
click at [666, 270] on div "Select item" at bounding box center [540, 268] width 362 height 32
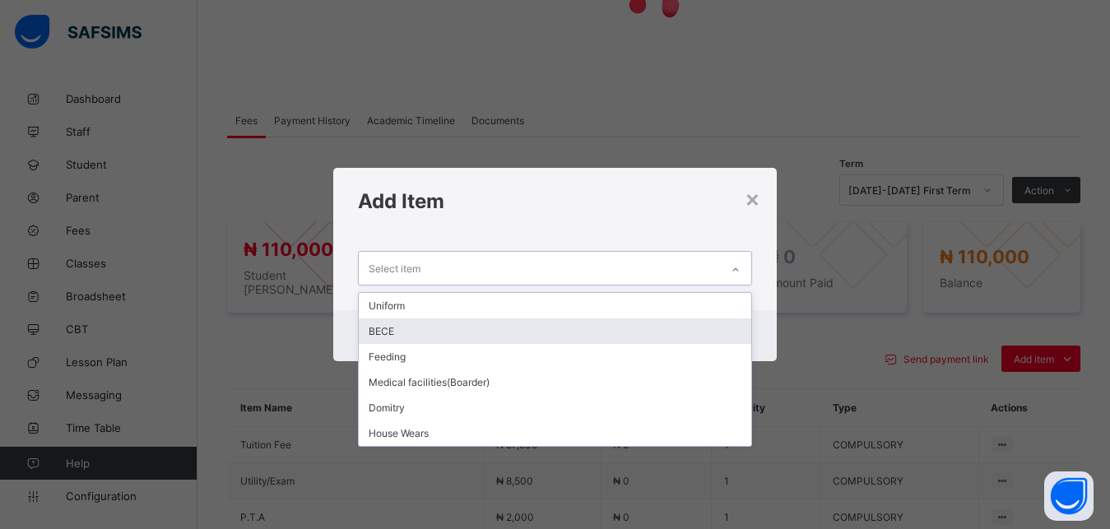
click at [593, 334] on div "BECE" at bounding box center [555, 331] width 393 height 26
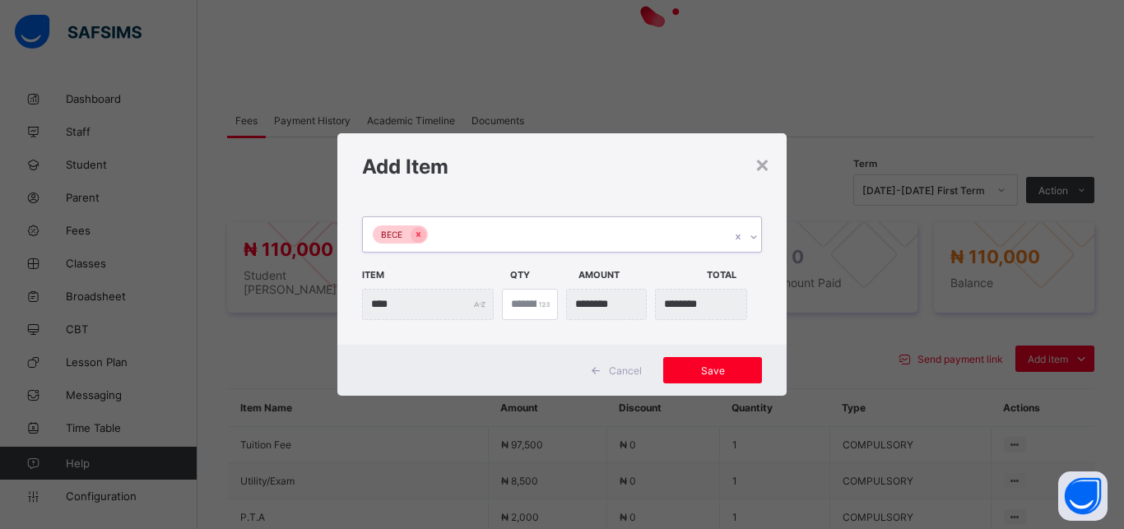
click at [594, 243] on div "BECE" at bounding box center [546, 234] width 367 height 35
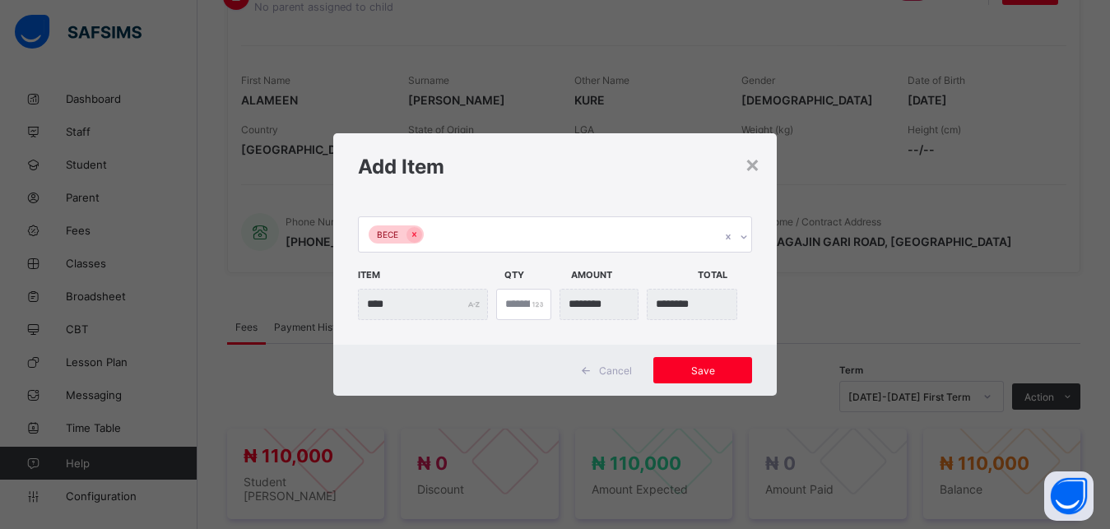
click at [670, 204] on div "BECE Item Qty Amount Total **** *" at bounding box center [555, 272] width 444 height 145
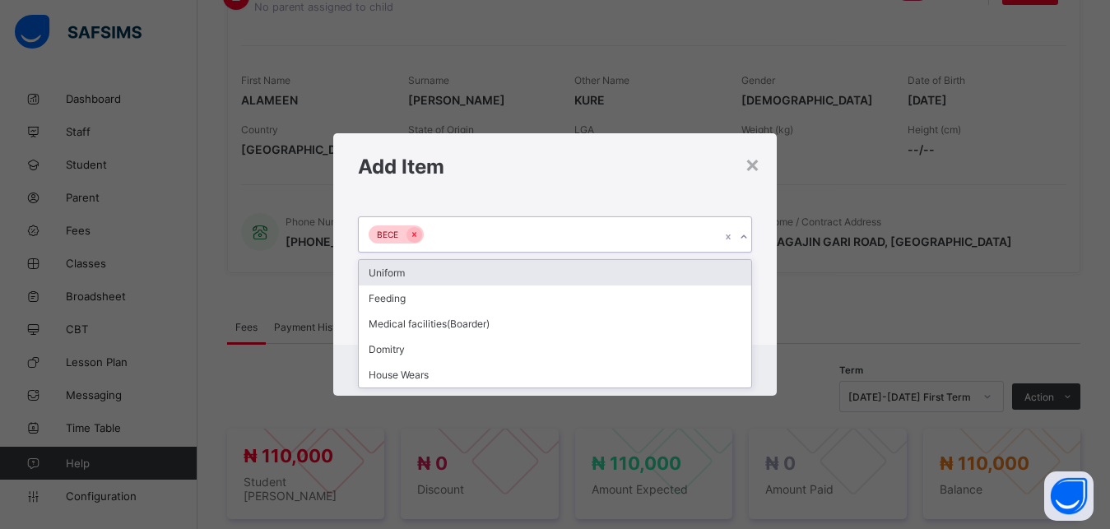
click at [626, 230] on div "BECE" at bounding box center [540, 234] width 362 height 35
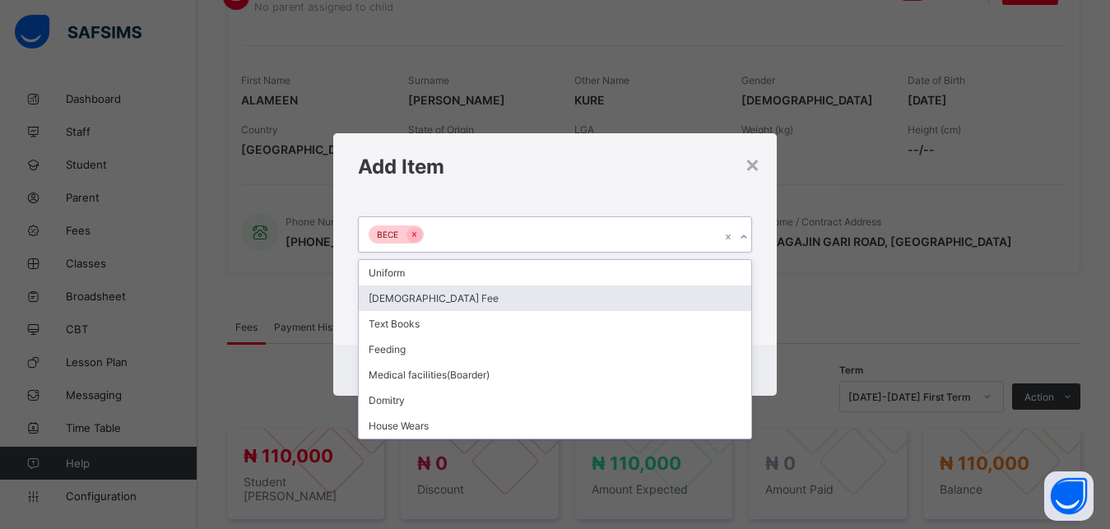
click at [538, 300] on div "[DEMOGRAPHIC_DATA] Fee" at bounding box center [555, 299] width 393 height 26
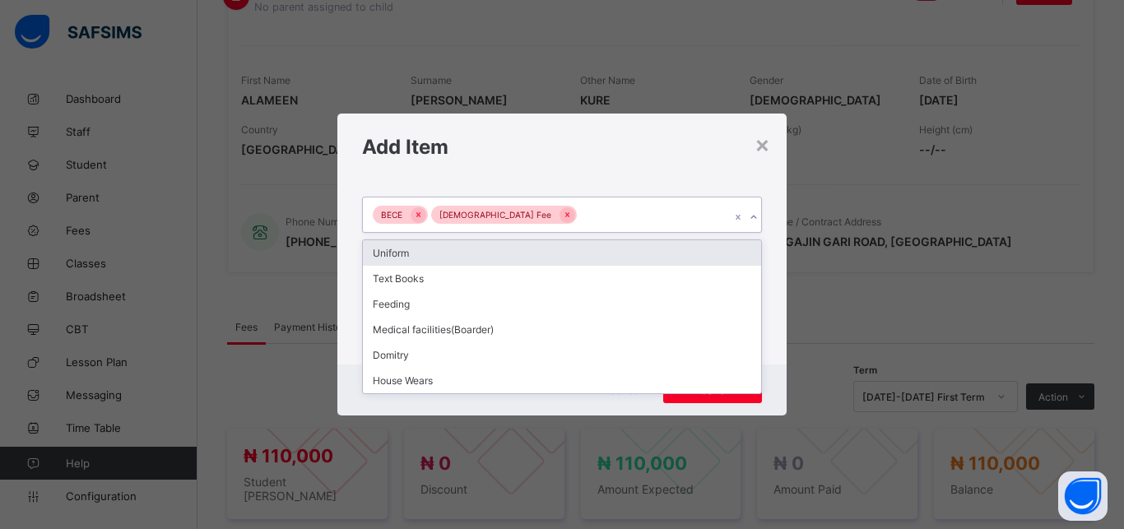
click at [592, 216] on div "BECE Islamiyya Fee" at bounding box center [546, 214] width 367 height 35
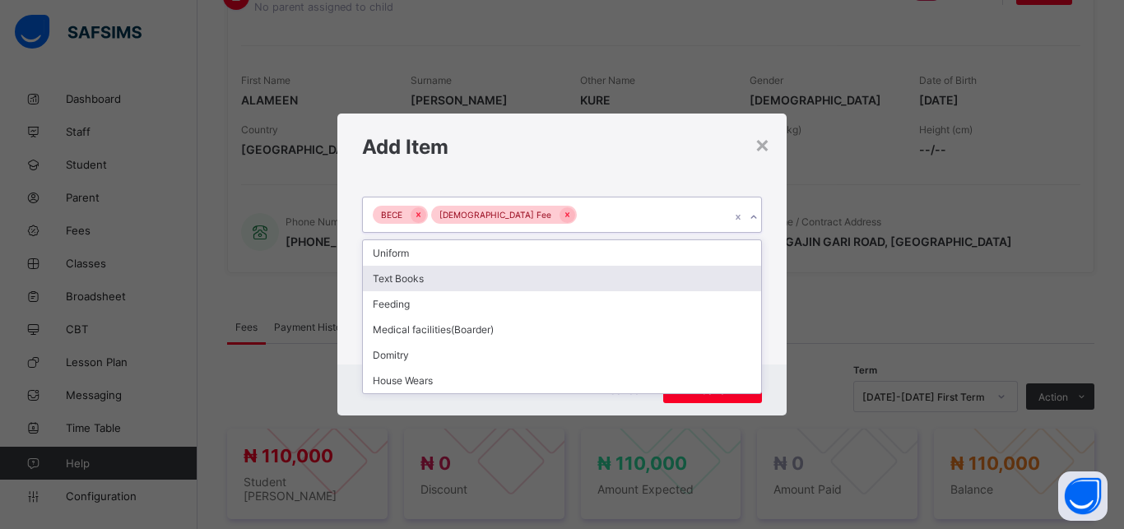
click at [543, 281] on div "Text Books" at bounding box center [562, 279] width 398 height 26
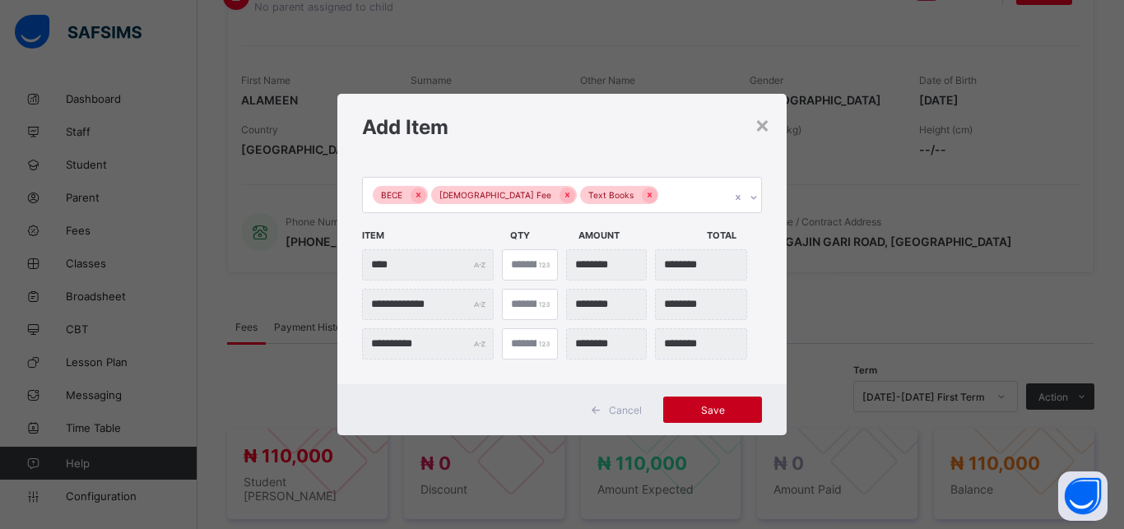
click at [720, 404] on span "Save" at bounding box center [713, 410] width 74 height 12
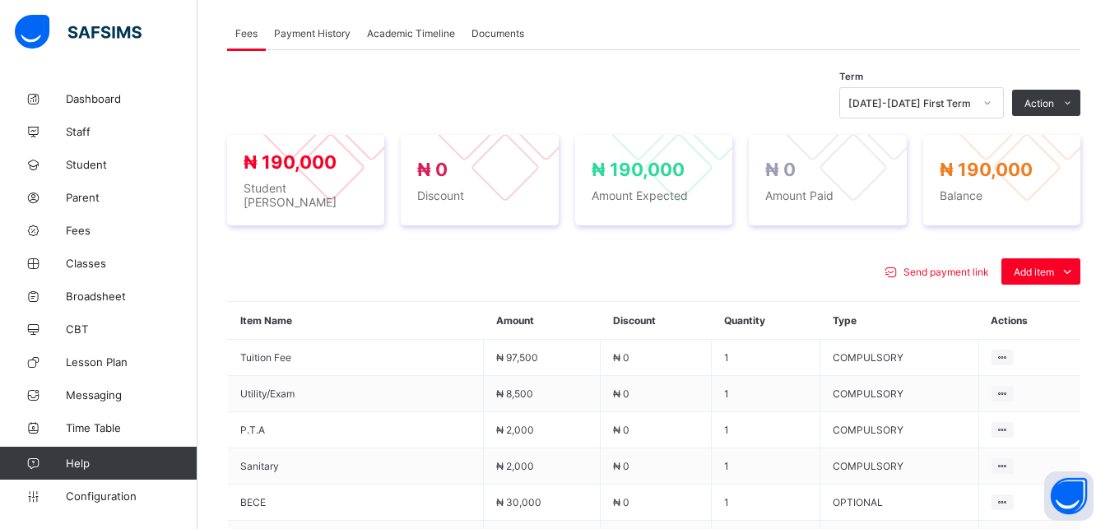
scroll to position [541, 0]
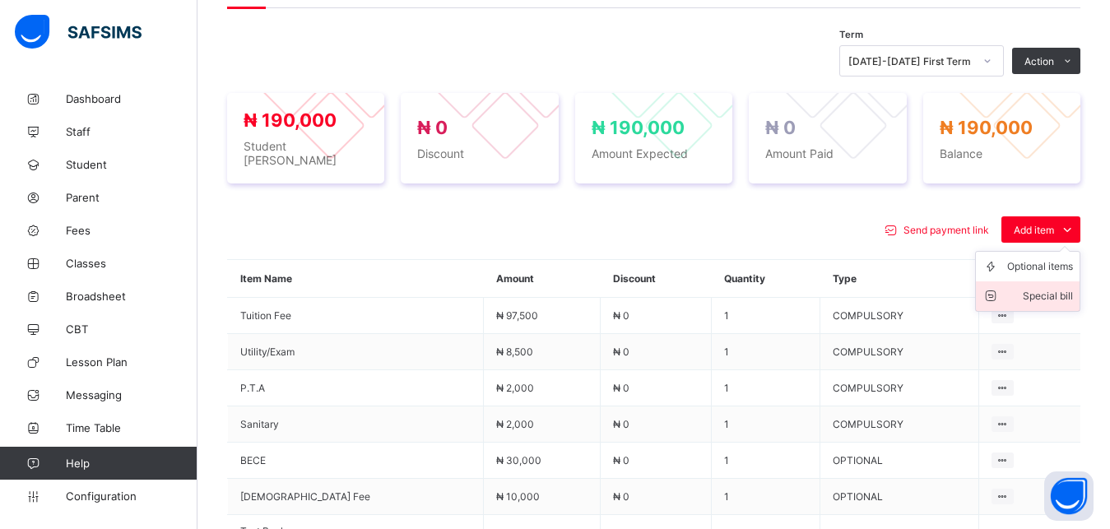
click at [1050, 293] on div "Special bill" at bounding box center [1040, 296] width 66 height 16
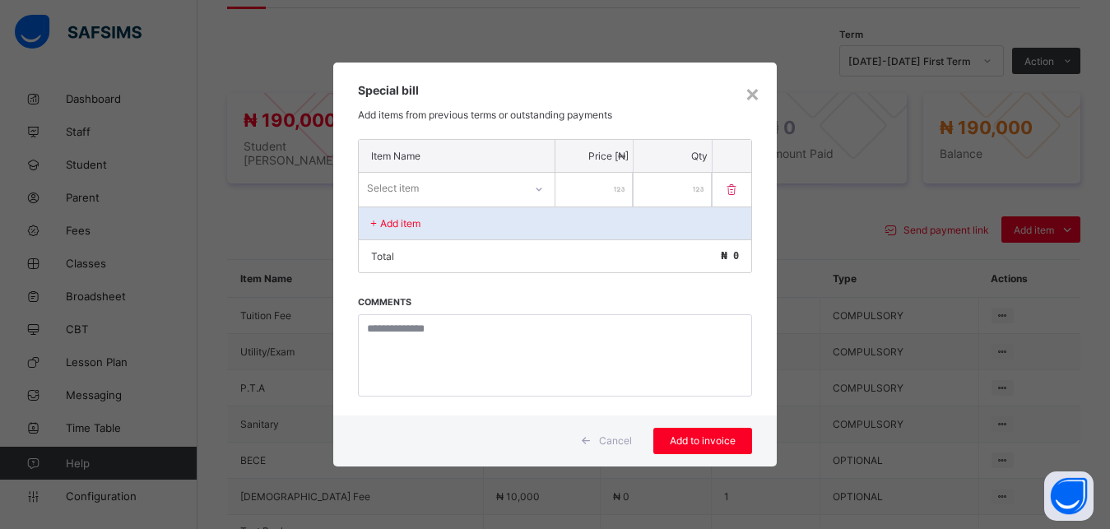
click at [493, 188] on div "Select item" at bounding box center [441, 188] width 165 height 23
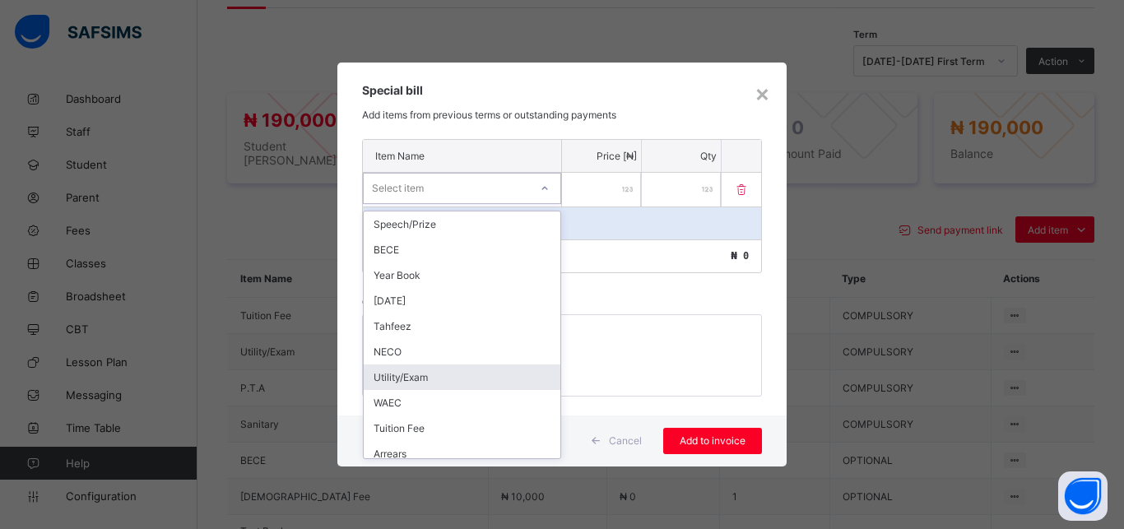
click at [463, 382] on div "Utility/Exam" at bounding box center [462, 378] width 197 height 26
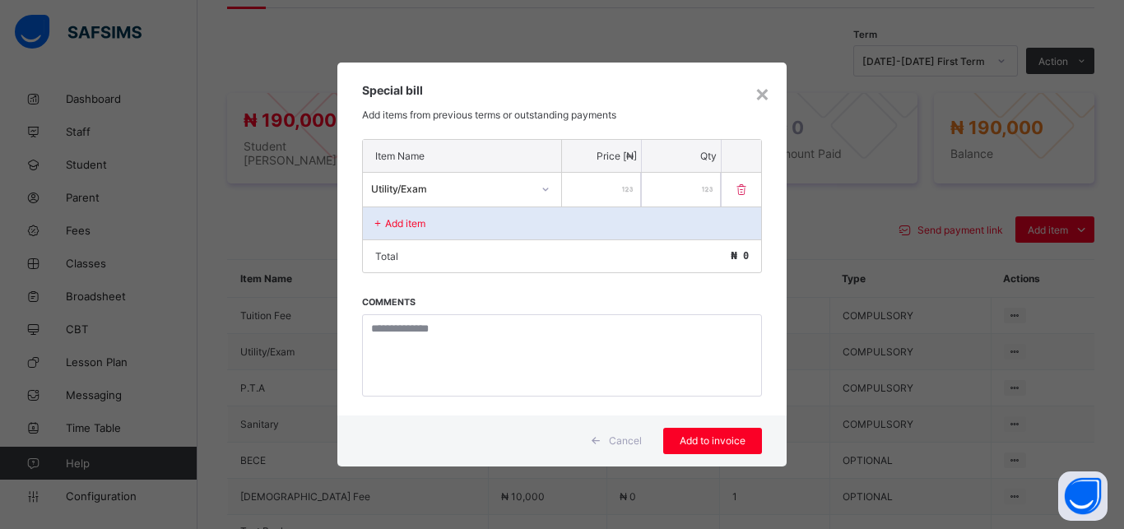
click at [590, 189] on input "number" at bounding box center [601, 190] width 79 height 34
type input "*****"
click at [713, 434] on span "Add to invoice" at bounding box center [713, 440] width 74 height 12
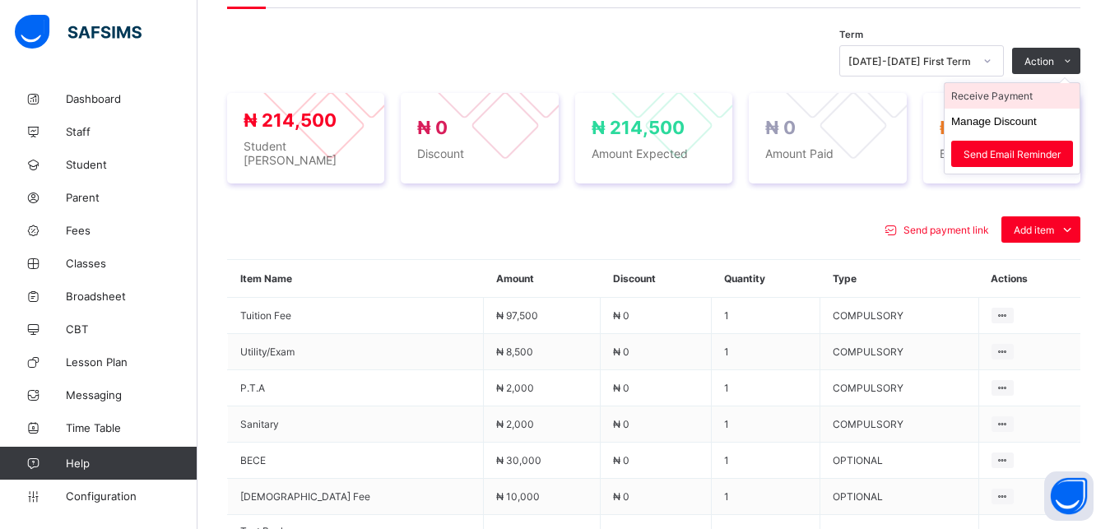
click at [1011, 101] on li "Receive Payment" at bounding box center [1012, 96] width 135 height 26
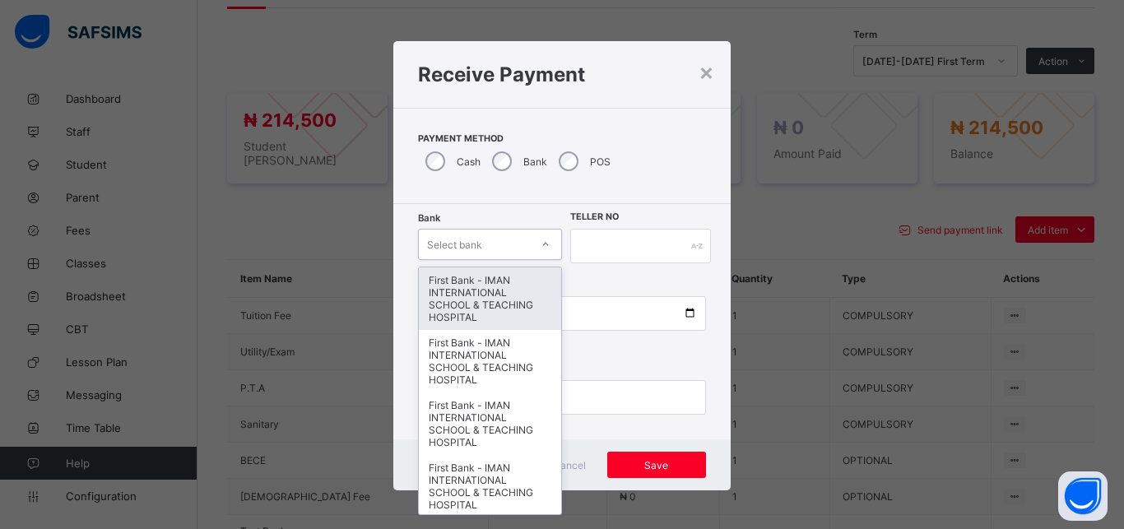
click at [481, 253] on div "Select bank" at bounding box center [474, 244] width 111 height 23
click at [479, 301] on div "First Bank - IMAN INTERNATIONAL SCHOOL & TEACHING HOSPITAL" at bounding box center [490, 298] width 142 height 63
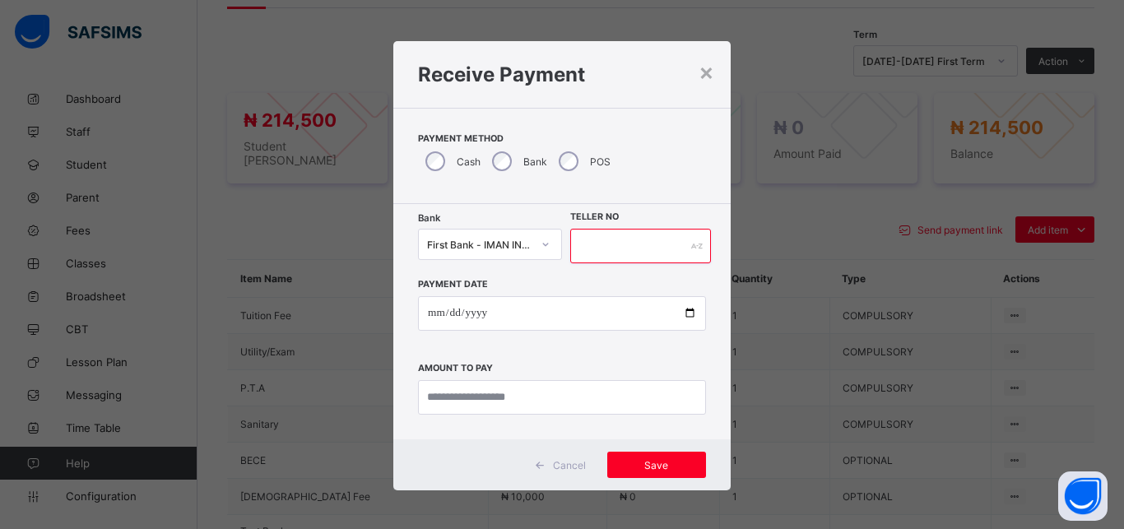
click at [597, 249] on input "text" at bounding box center [640, 246] width 141 height 35
type input "*****"
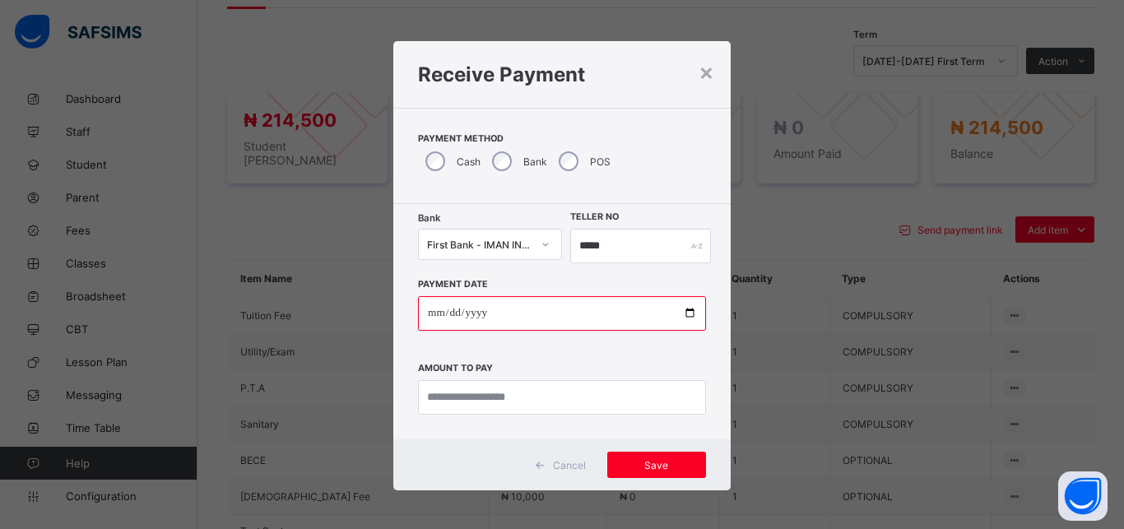
click at [680, 311] on input "date" at bounding box center [562, 313] width 288 height 35
type input "**********"
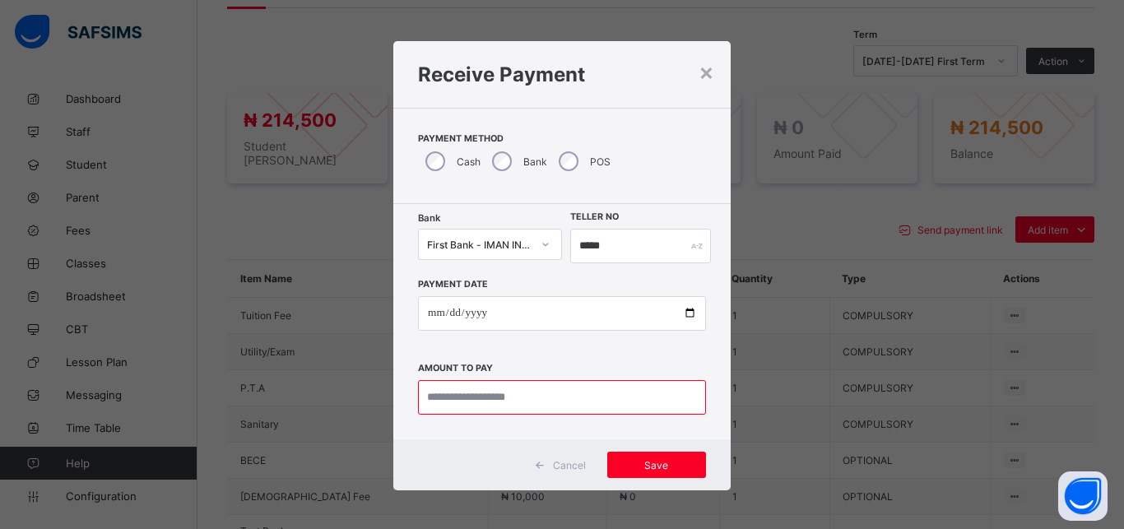
click at [529, 402] on input "currency" at bounding box center [562, 397] width 288 height 35
type input "*********"
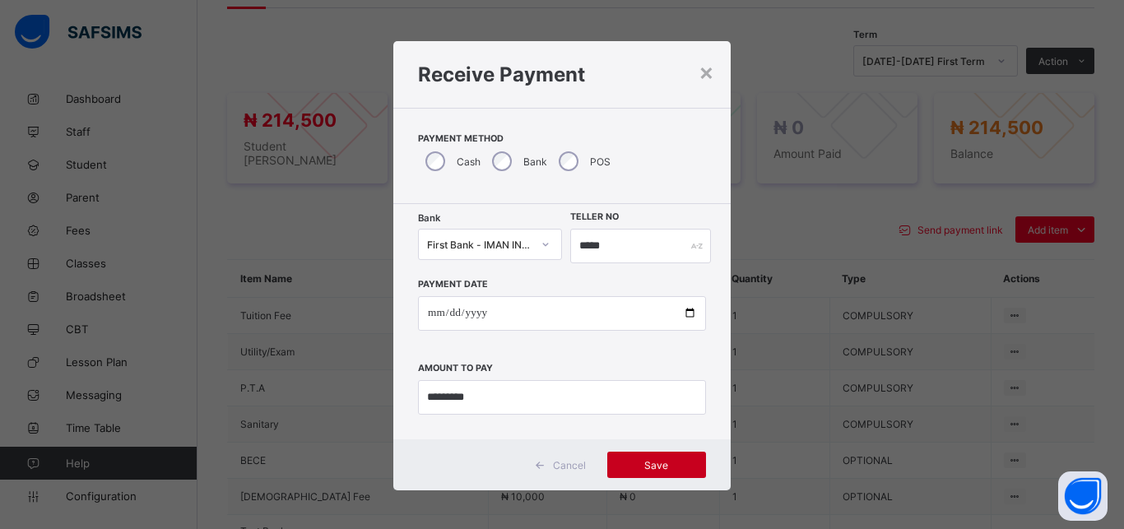
click at [625, 472] on div "Save" at bounding box center [656, 465] width 99 height 26
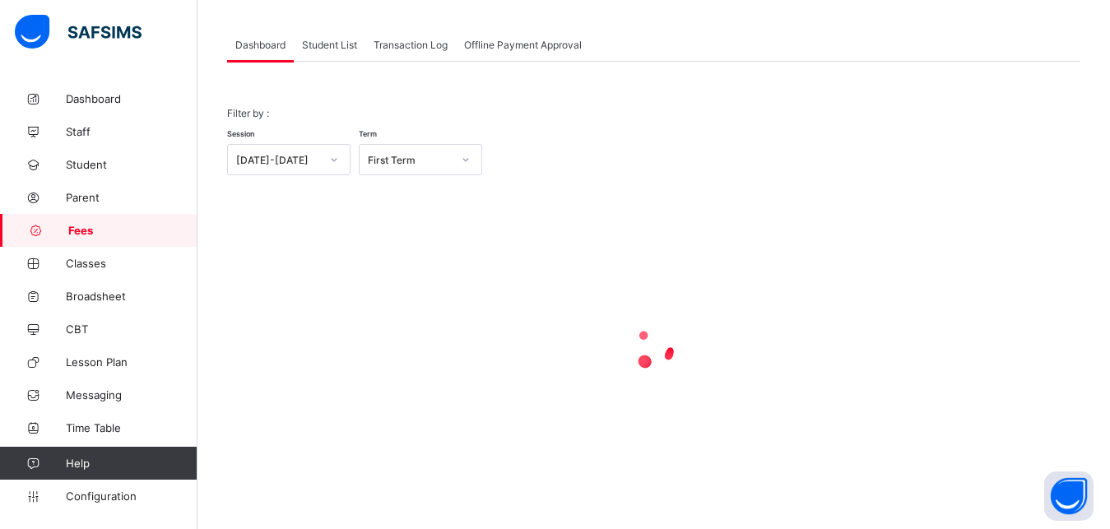
scroll to position [79, 0]
click at [323, 42] on span "Student List" at bounding box center [329, 45] width 55 height 12
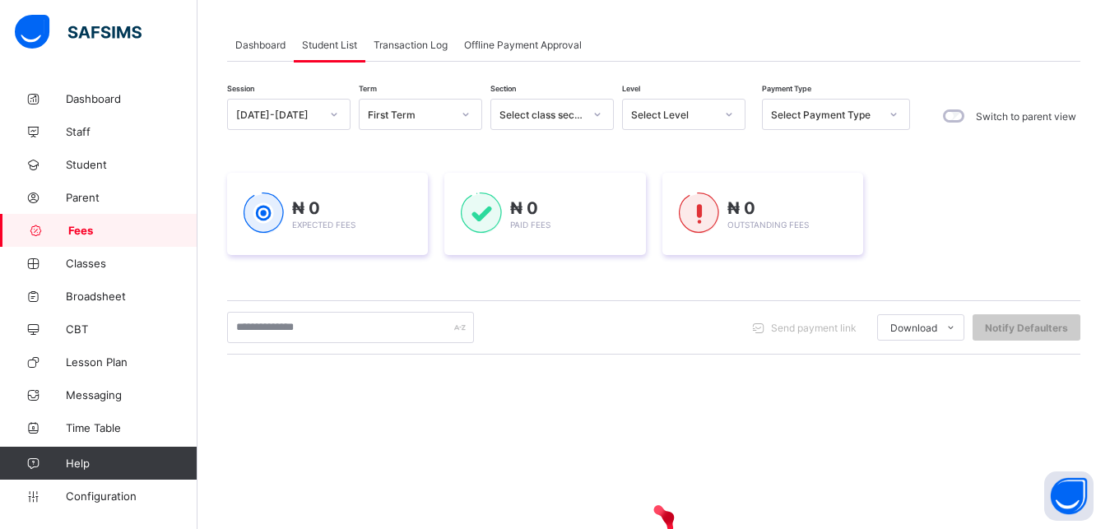
click at [664, 119] on div "Select Level" at bounding box center [673, 115] width 84 height 12
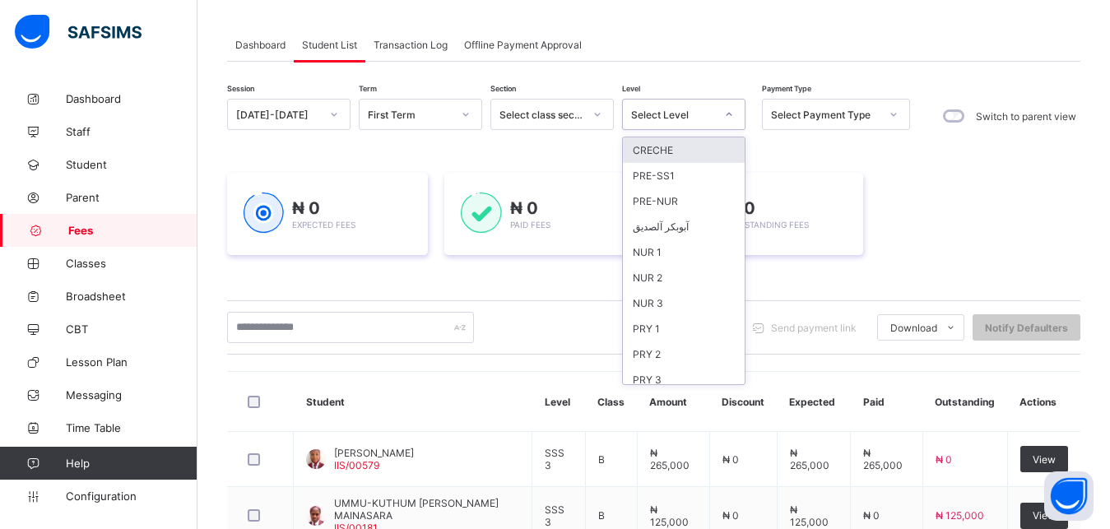
click at [660, 392] on div "PRY 4" at bounding box center [684, 405] width 122 height 26
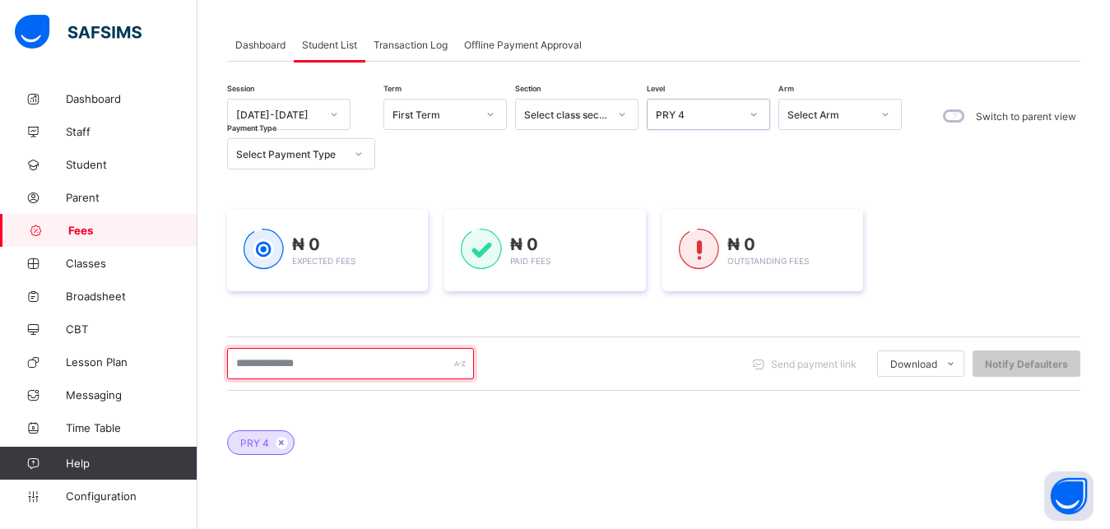
click at [387, 366] on input "text" at bounding box center [350, 363] width 247 height 31
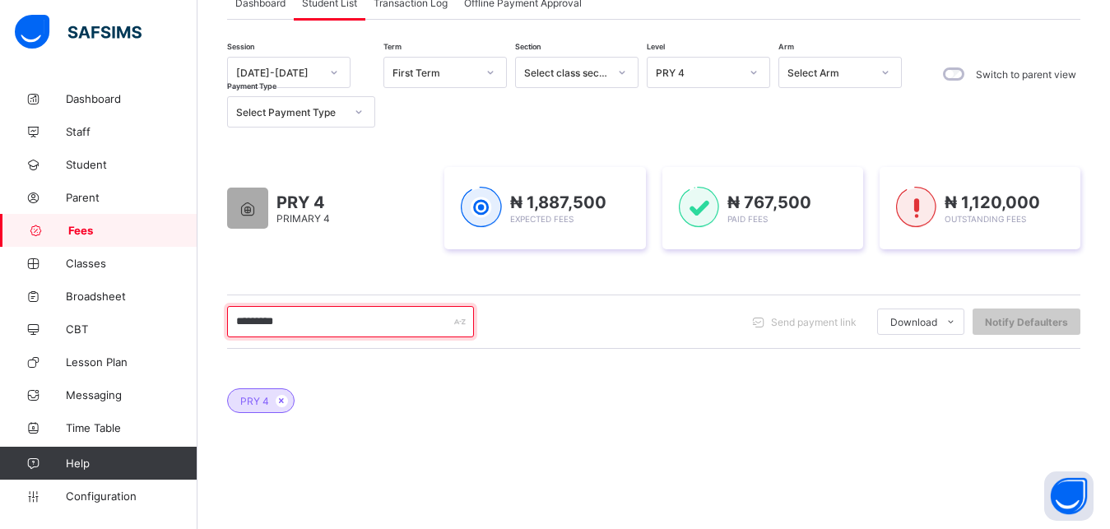
scroll to position [163, 0]
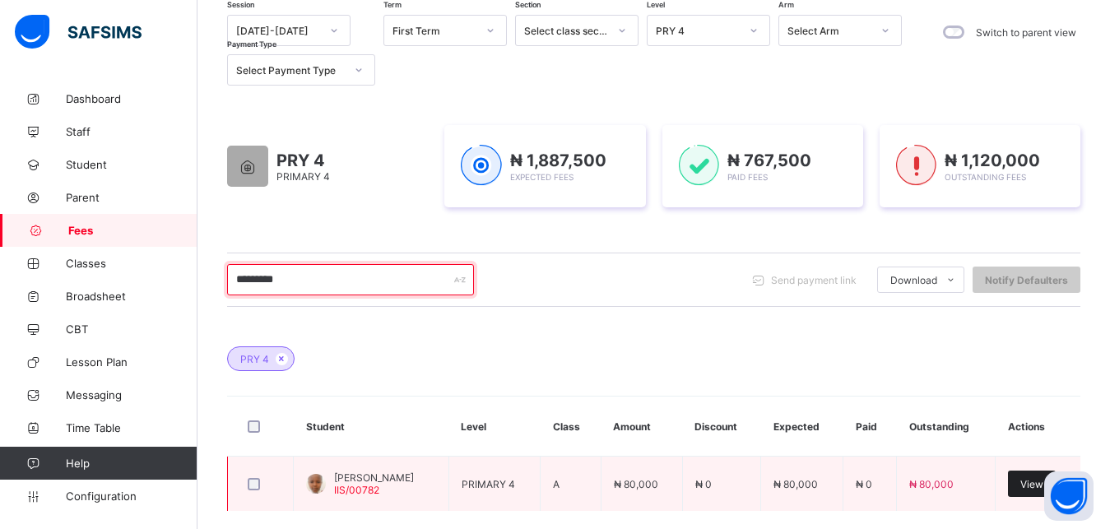
type input "*********"
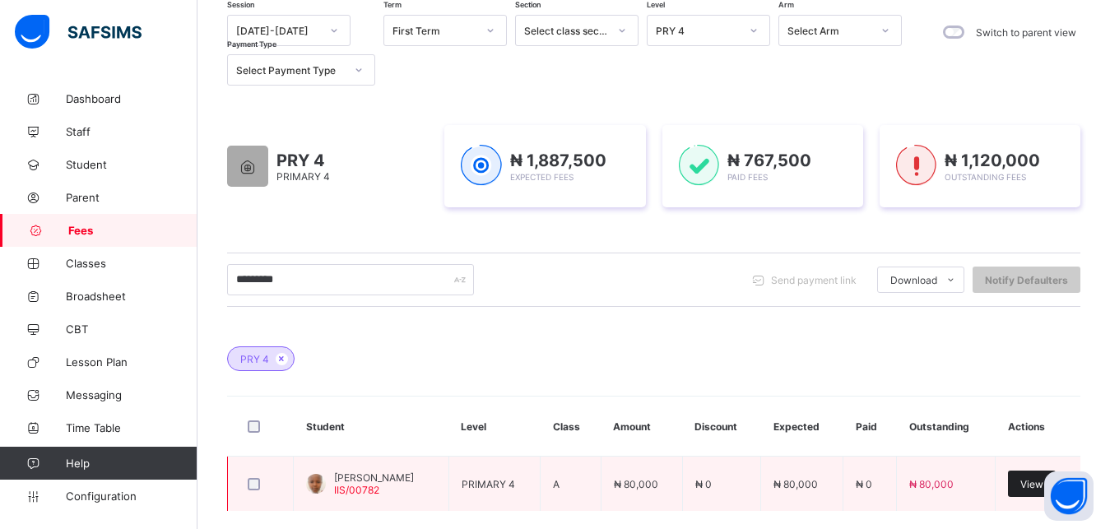
click at [1035, 478] on span "View" at bounding box center [1031, 484] width 23 height 12
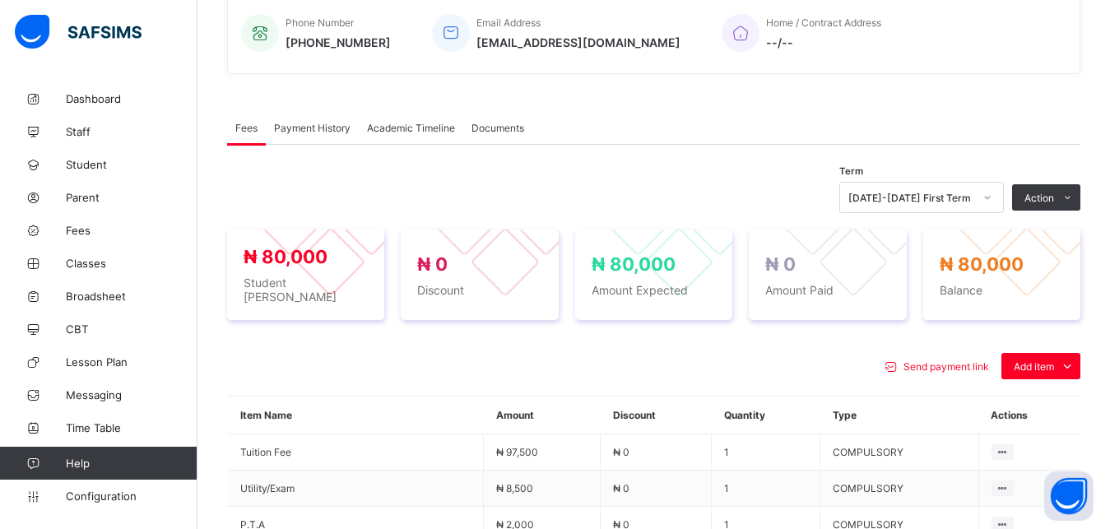
scroll to position [415, 0]
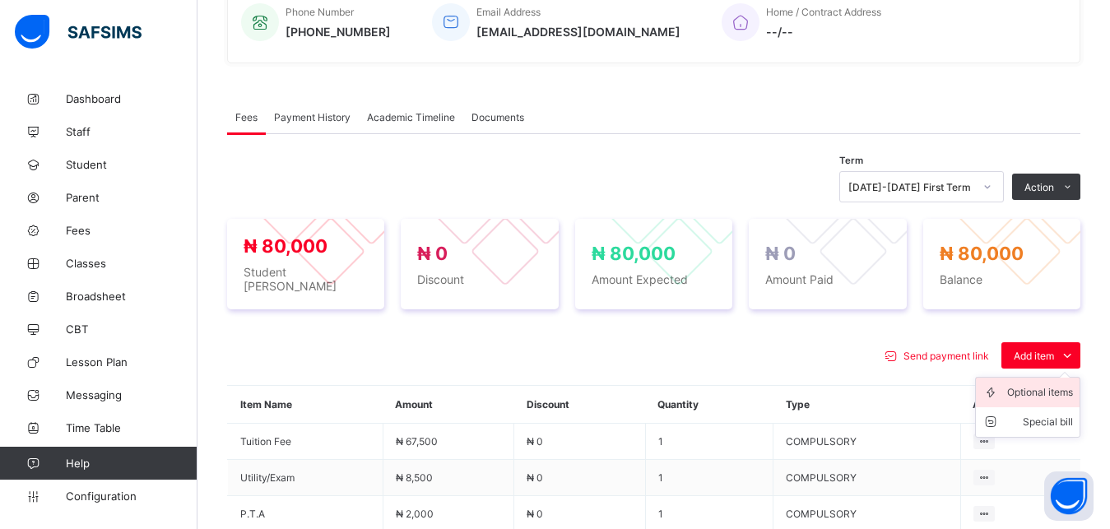
click at [1037, 394] on div "Optional items" at bounding box center [1040, 392] width 66 height 16
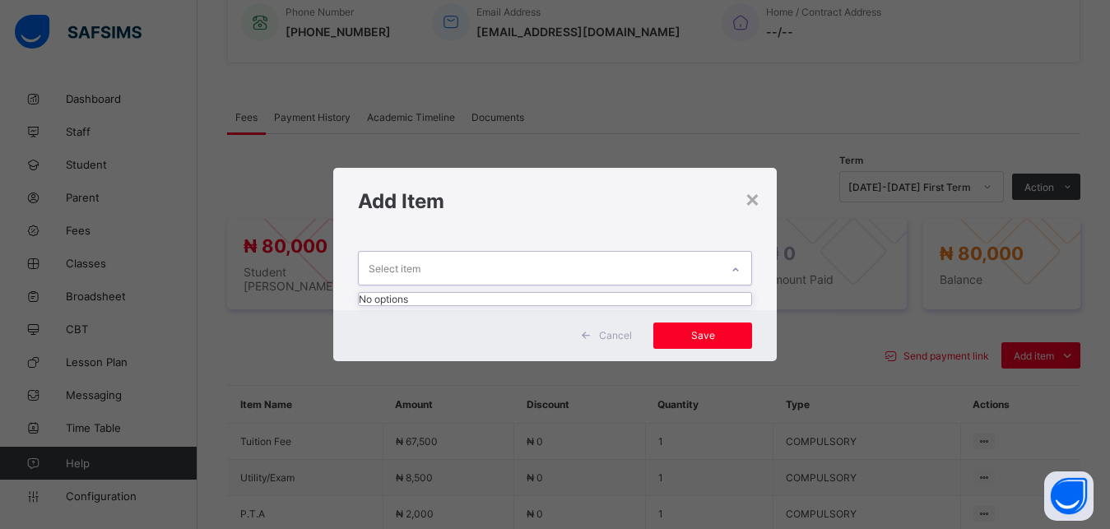
click at [656, 270] on div "Select item" at bounding box center [540, 268] width 362 height 32
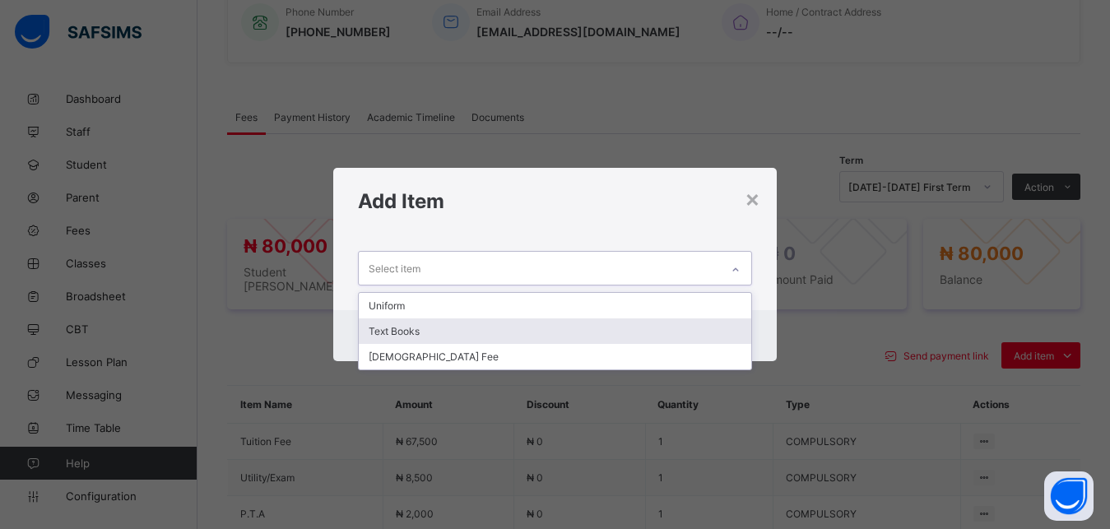
click at [591, 328] on div "Text Books" at bounding box center [555, 331] width 393 height 26
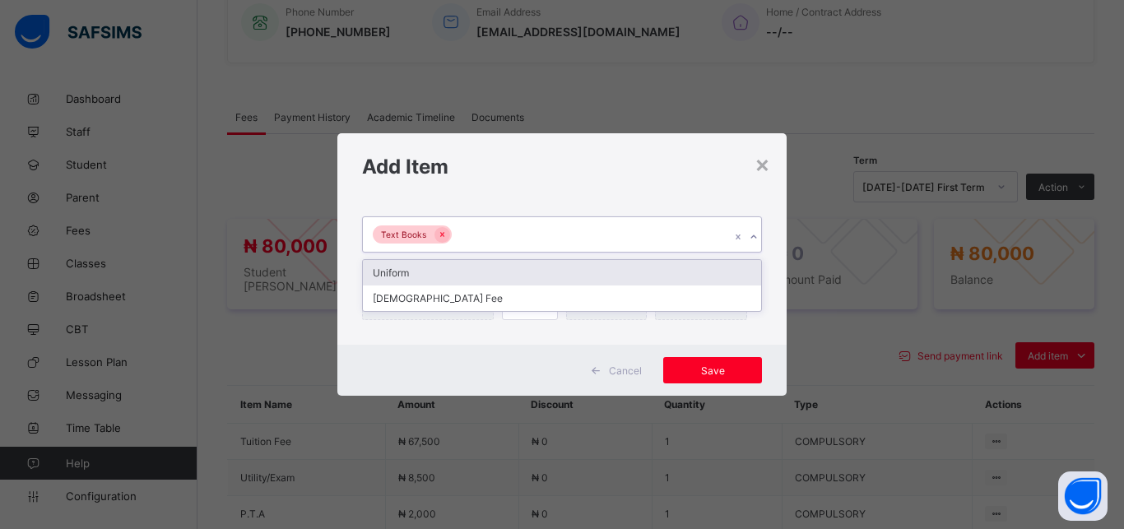
click at [599, 244] on div "Text Books" at bounding box center [546, 234] width 367 height 35
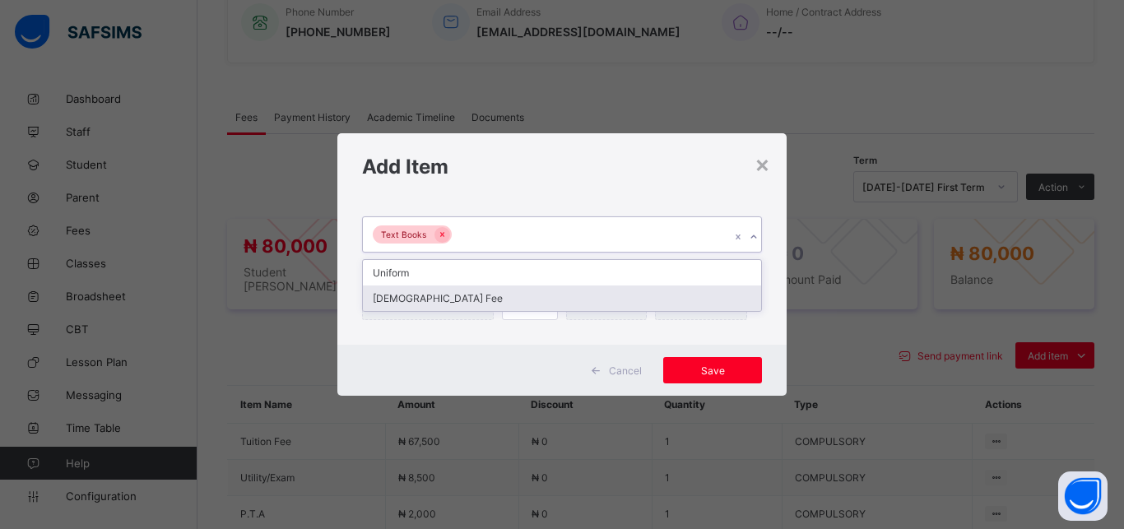
click at [572, 296] on div "[DEMOGRAPHIC_DATA] Fee" at bounding box center [562, 299] width 398 height 26
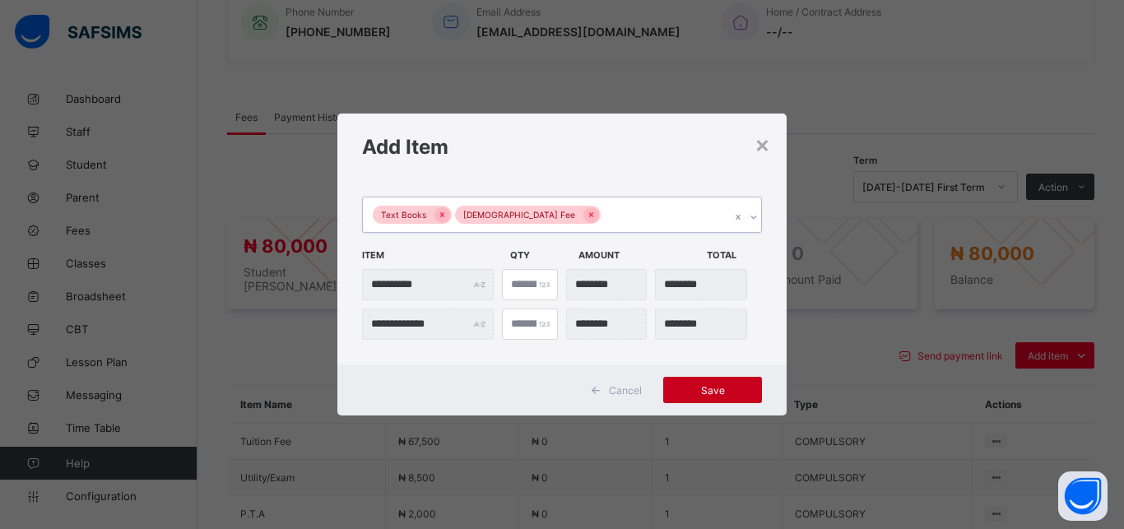
click at [720, 397] on div "Save" at bounding box center [712, 390] width 99 height 26
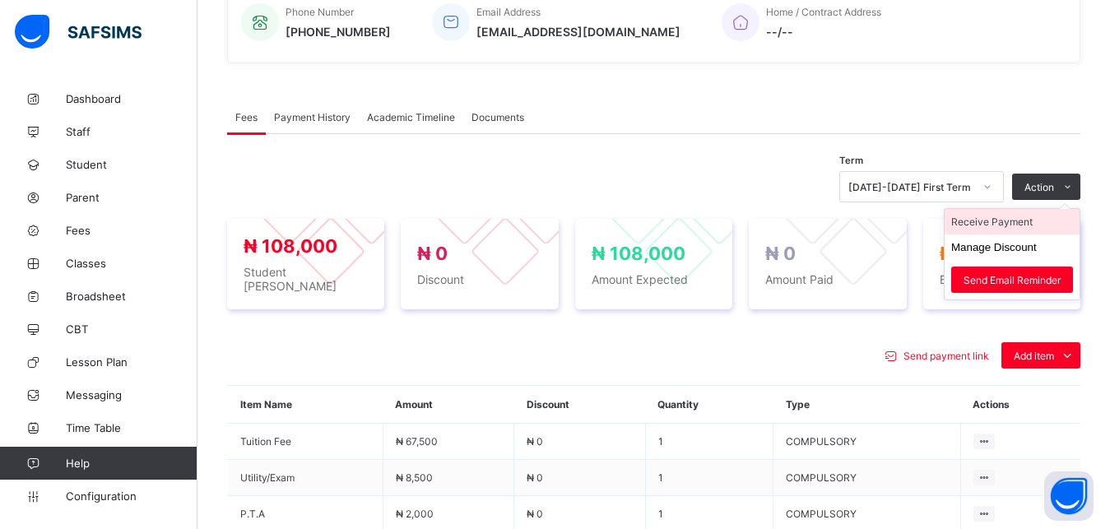
click at [1035, 229] on li "Receive Payment" at bounding box center [1012, 222] width 135 height 26
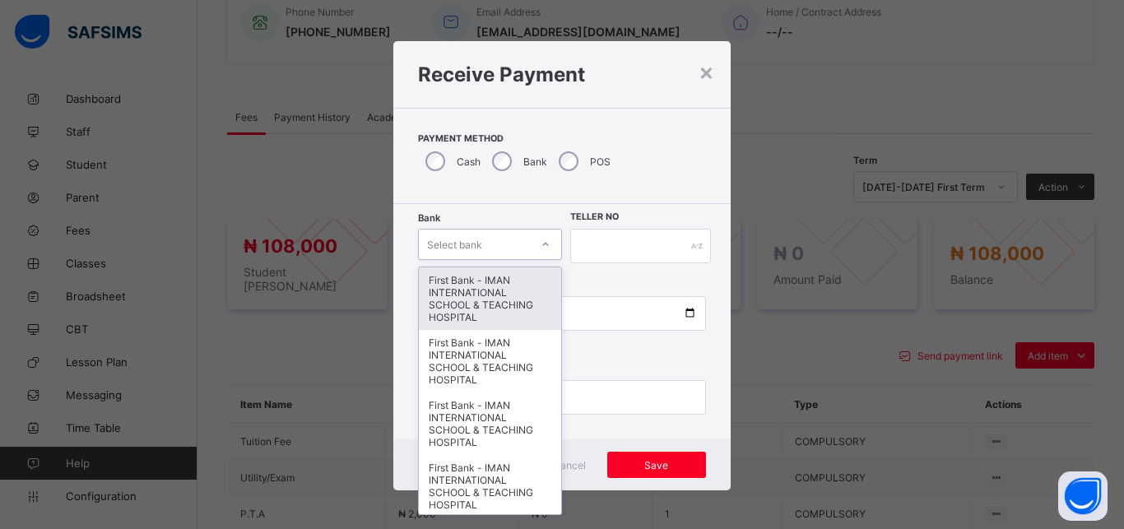
click at [495, 245] on div "Select bank" at bounding box center [474, 244] width 111 height 23
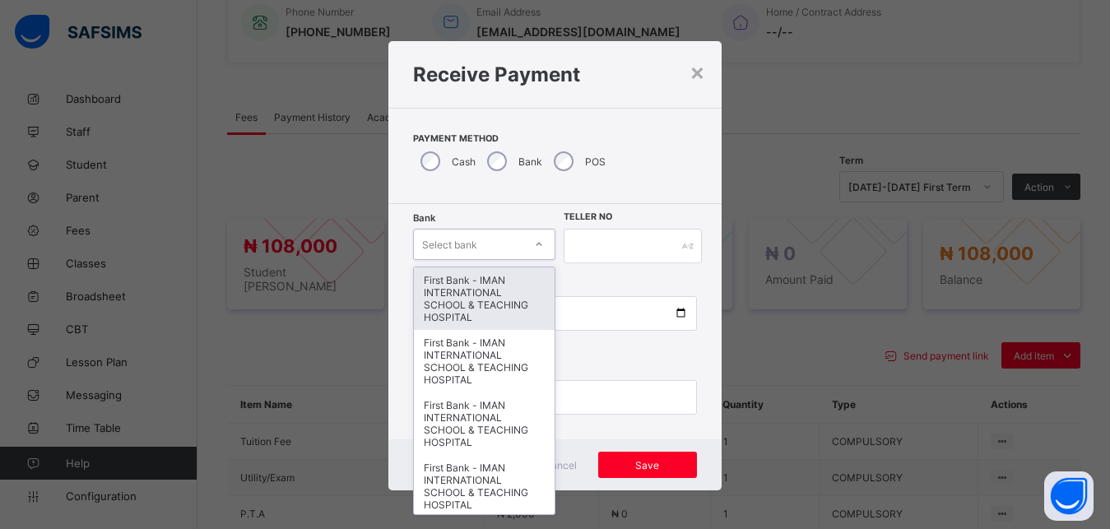
click at [487, 284] on div "First Bank - IMAN INTERNATIONAL SCHOOL & TEACHING HOSPITAL" at bounding box center [484, 298] width 140 height 63
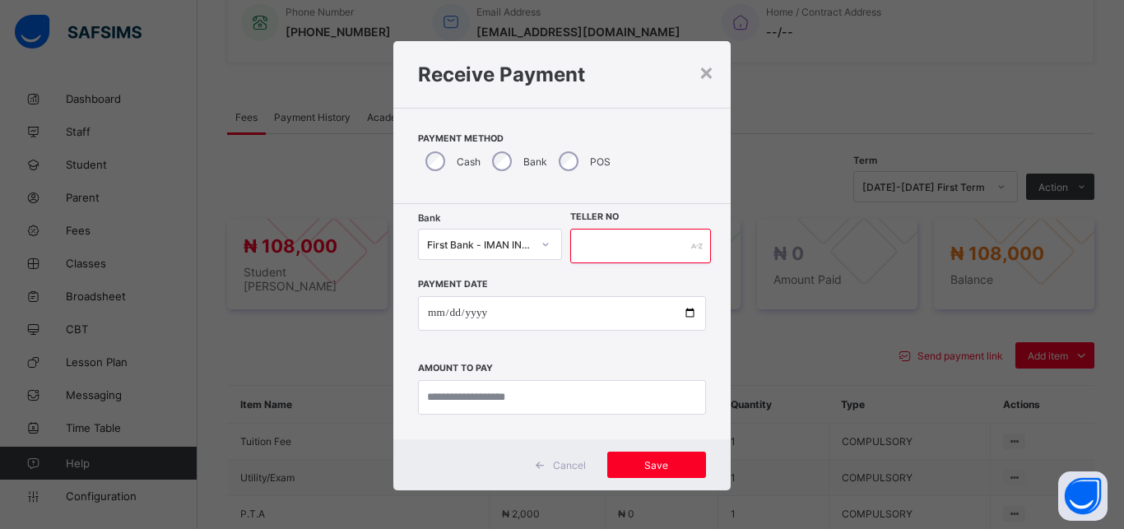
click at [635, 238] on input "text" at bounding box center [640, 246] width 141 height 35
type input "*****"
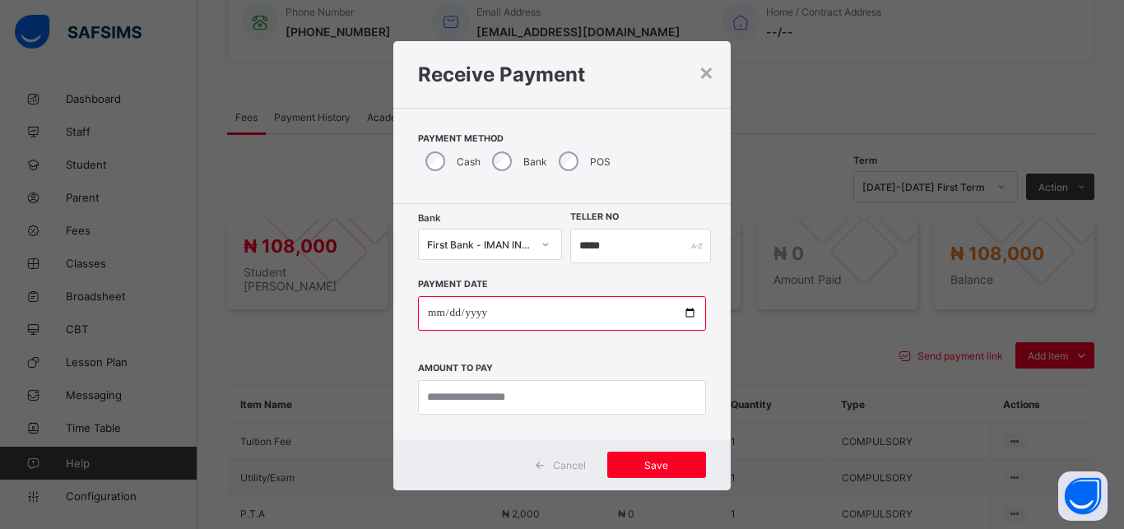
click at [679, 314] on input "date" at bounding box center [562, 313] width 288 height 35
type input "**********"
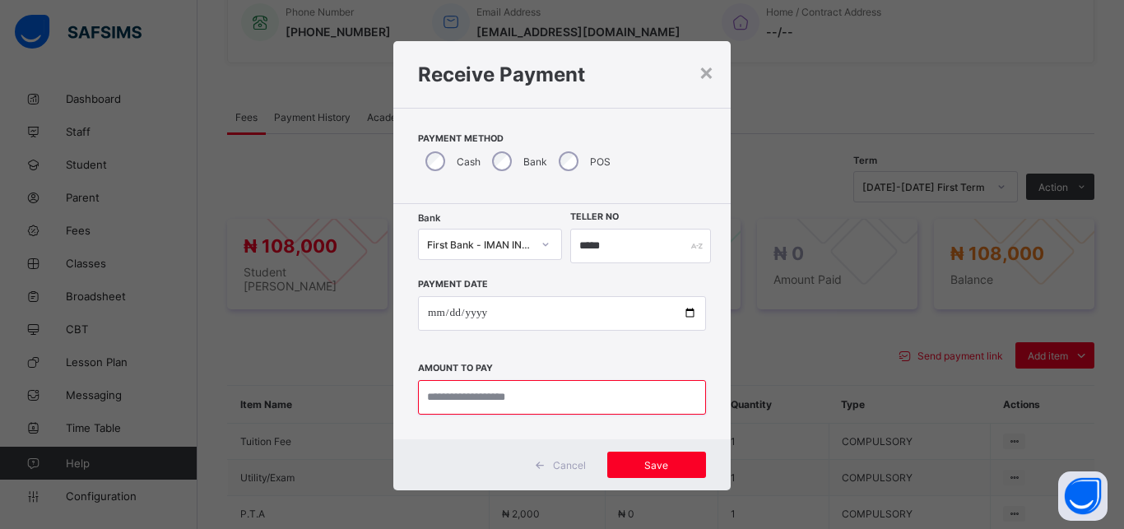
click at [537, 400] on input "currency" at bounding box center [562, 397] width 288 height 35
type input "*********"
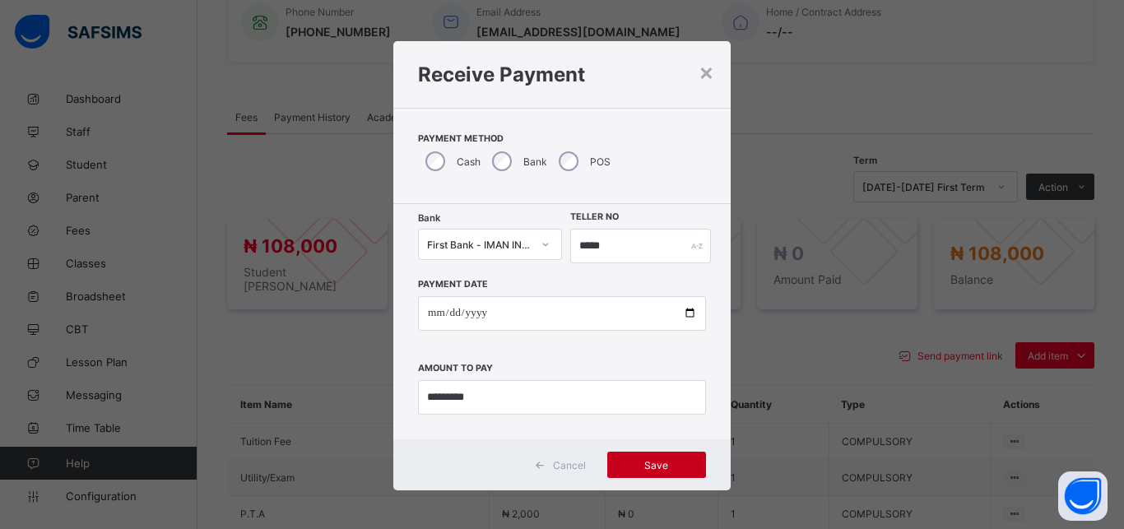
click at [650, 455] on div "Save" at bounding box center [656, 465] width 99 height 26
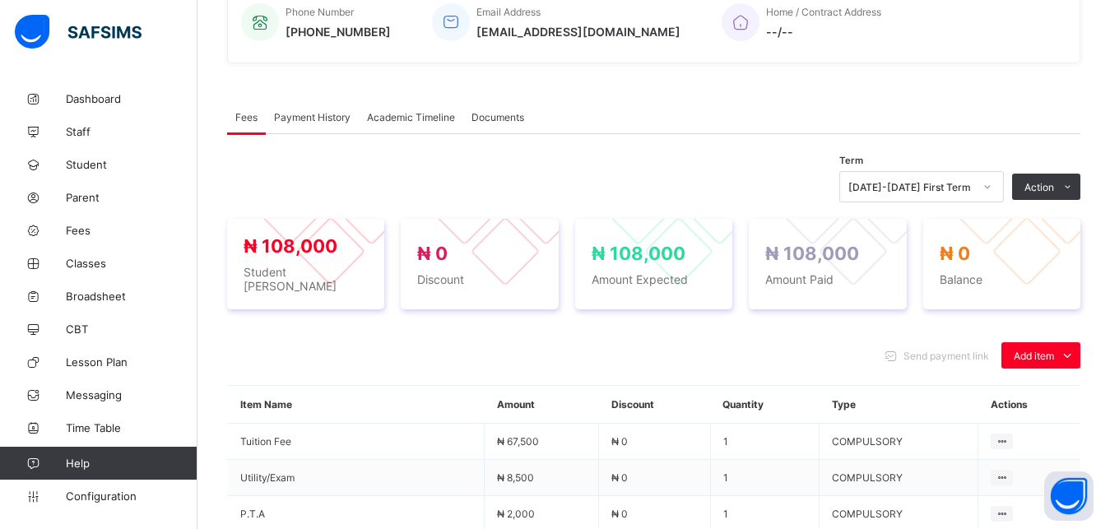
scroll to position [79, 0]
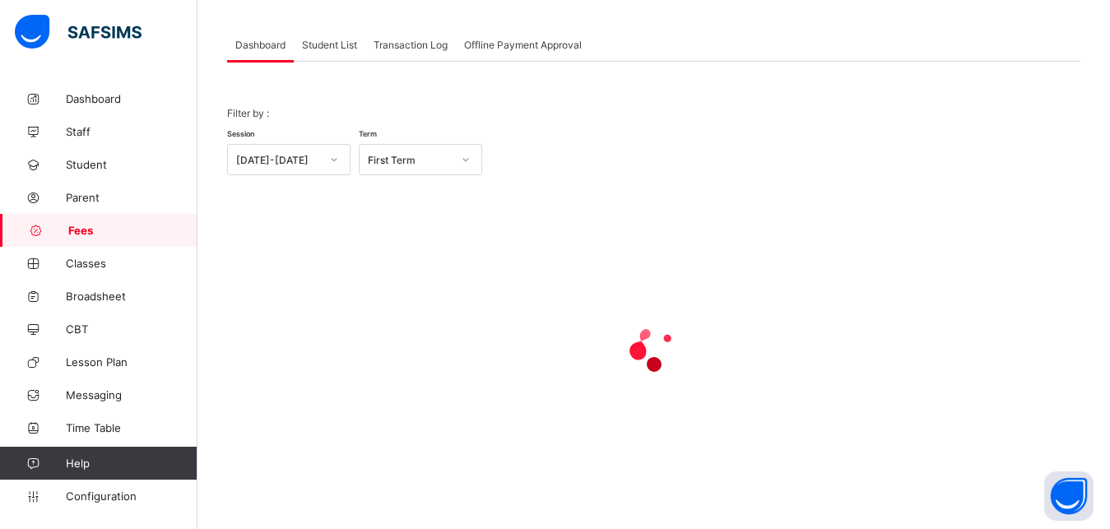
click at [318, 44] on span "Student List" at bounding box center [329, 45] width 55 height 12
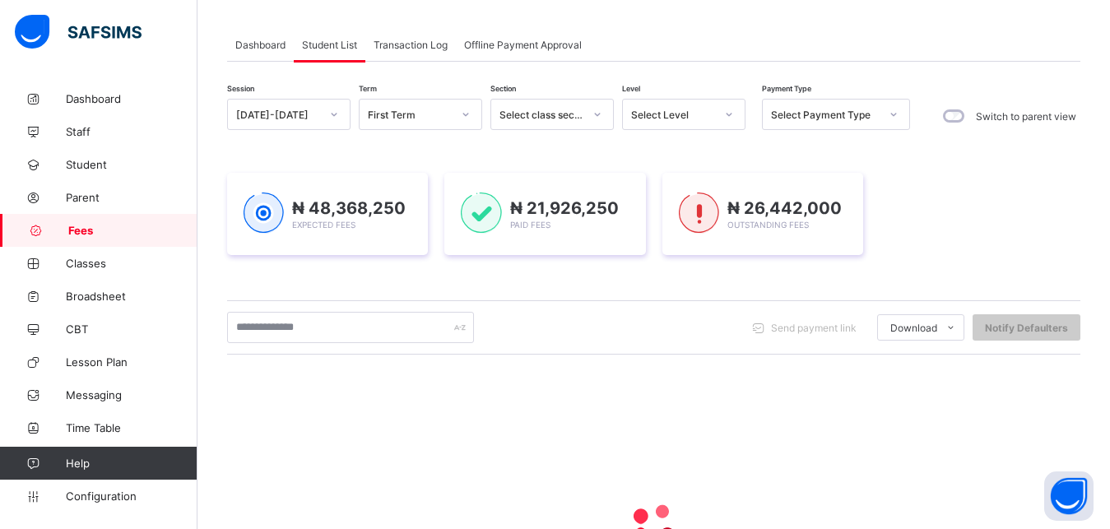
click at [662, 113] on div "Select Level" at bounding box center [673, 115] width 84 height 12
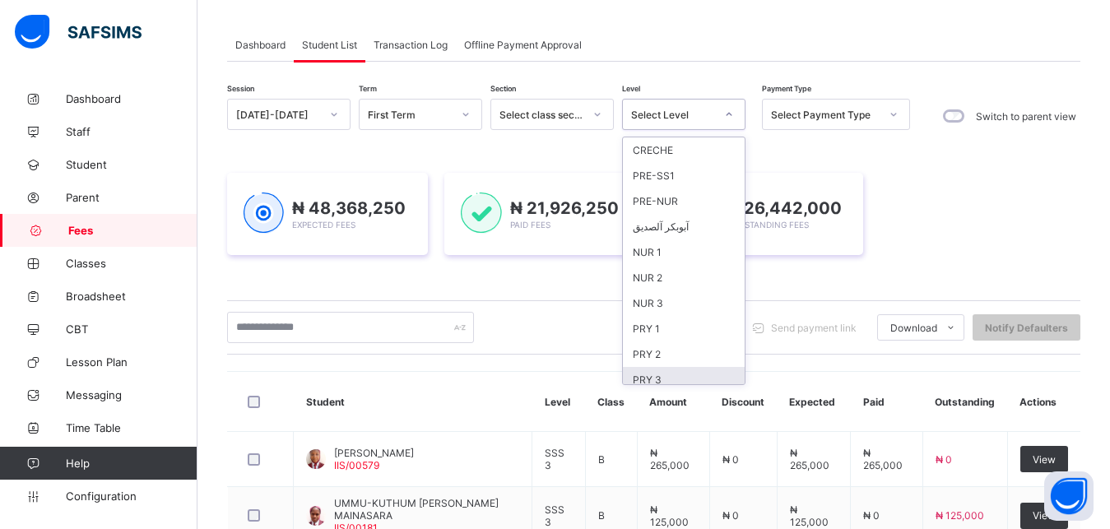
click at [690, 373] on div "PRY 3" at bounding box center [684, 380] width 122 height 26
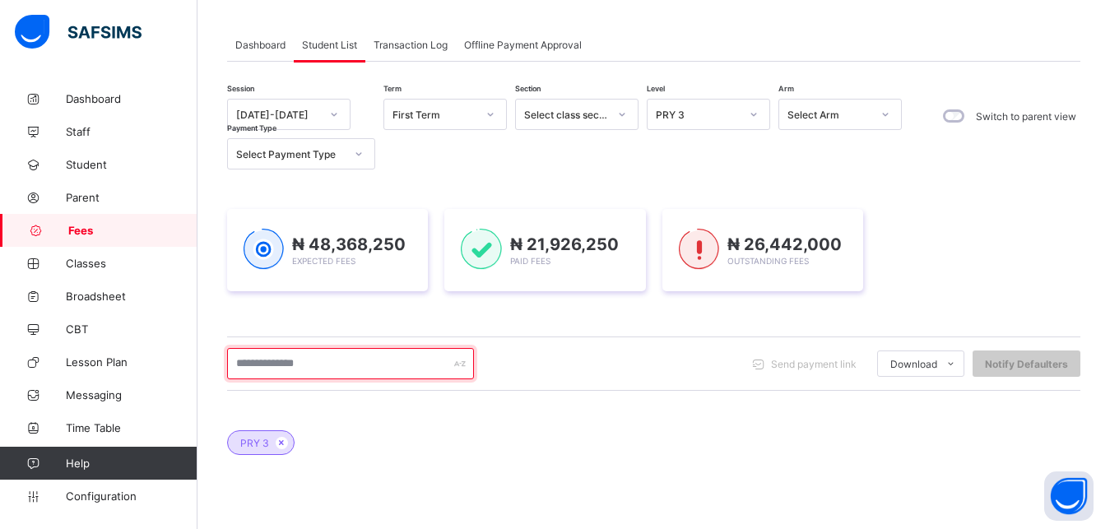
click at [363, 358] on input "text" at bounding box center [350, 363] width 247 height 31
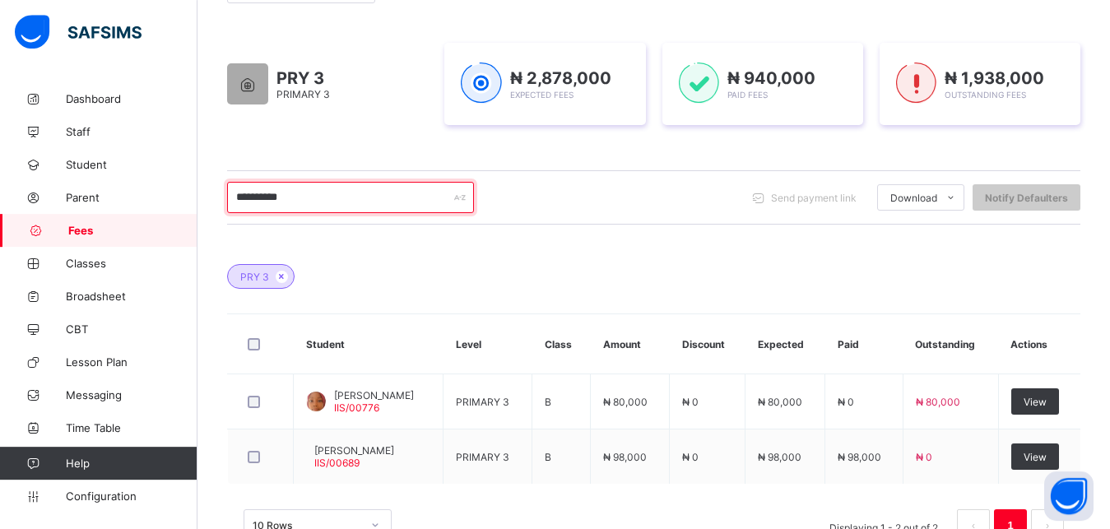
scroll to position [247, 0]
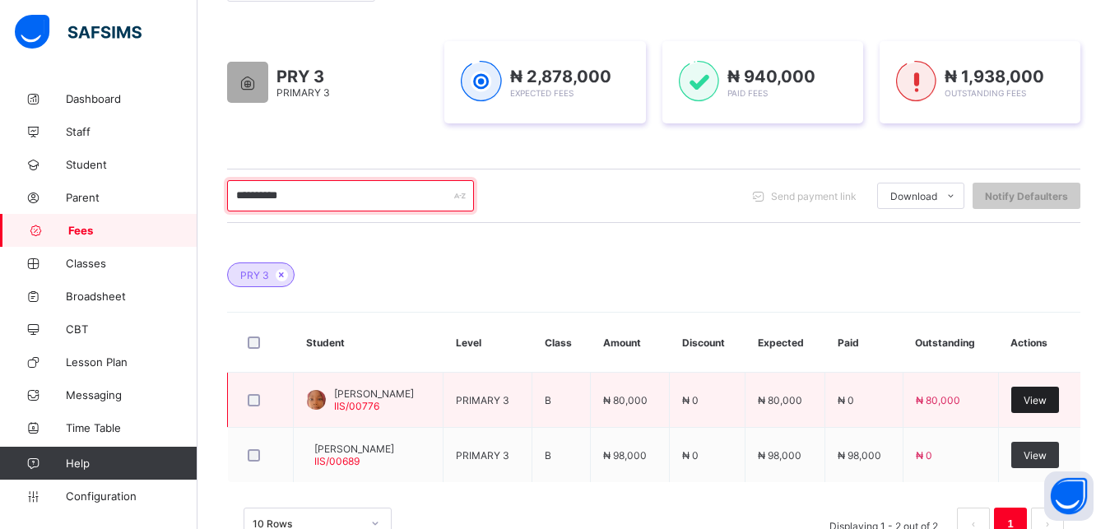
type input "**********"
click at [1042, 400] on span "View" at bounding box center [1035, 400] width 23 height 12
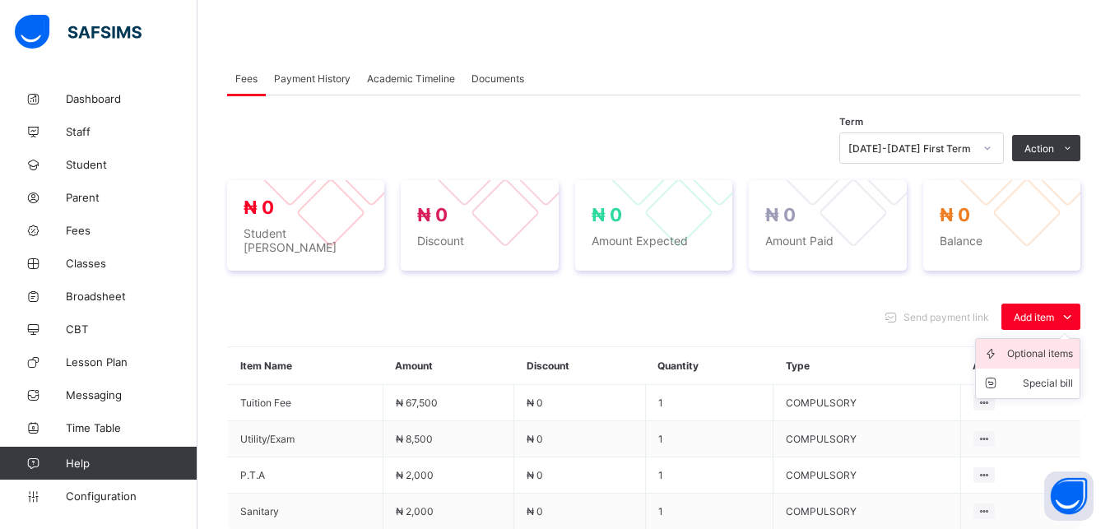
click at [1050, 349] on div "Optional items" at bounding box center [1040, 354] width 66 height 16
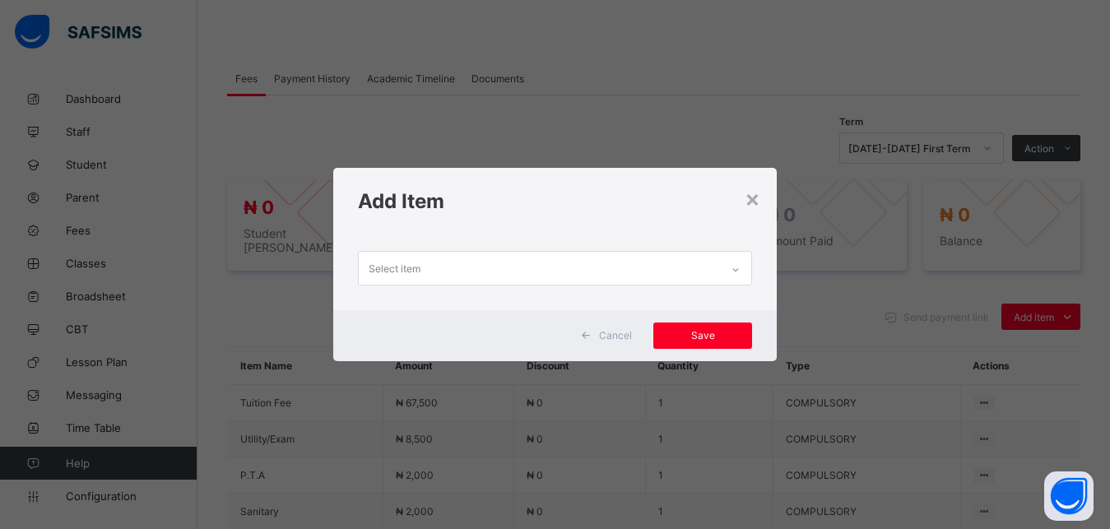
click at [582, 270] on div "Select item" at bounding box center [540, 268] width 362 height 32
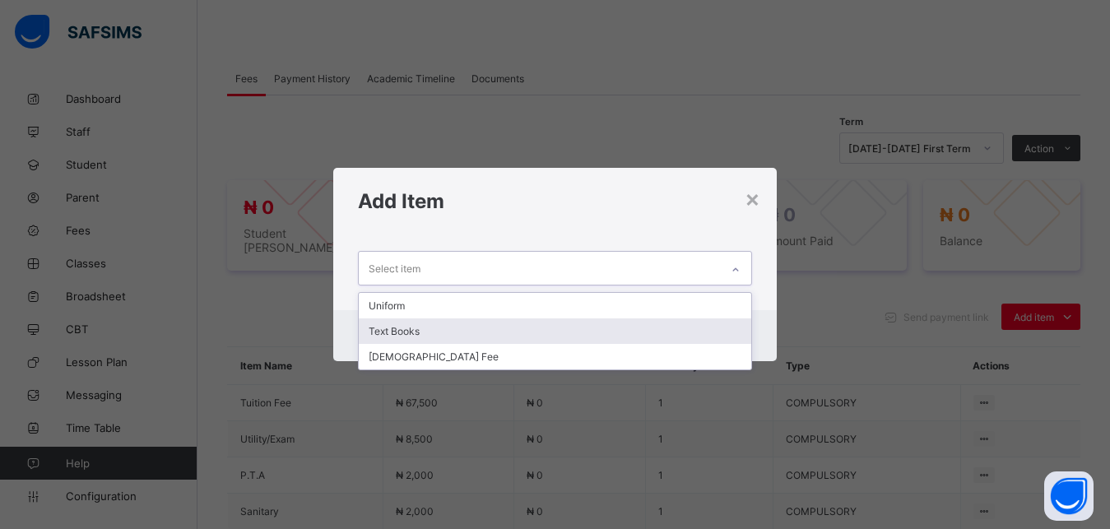
click at [568, 325] on div "Text Books" at bounding box center [555, 331] width 393 height 26
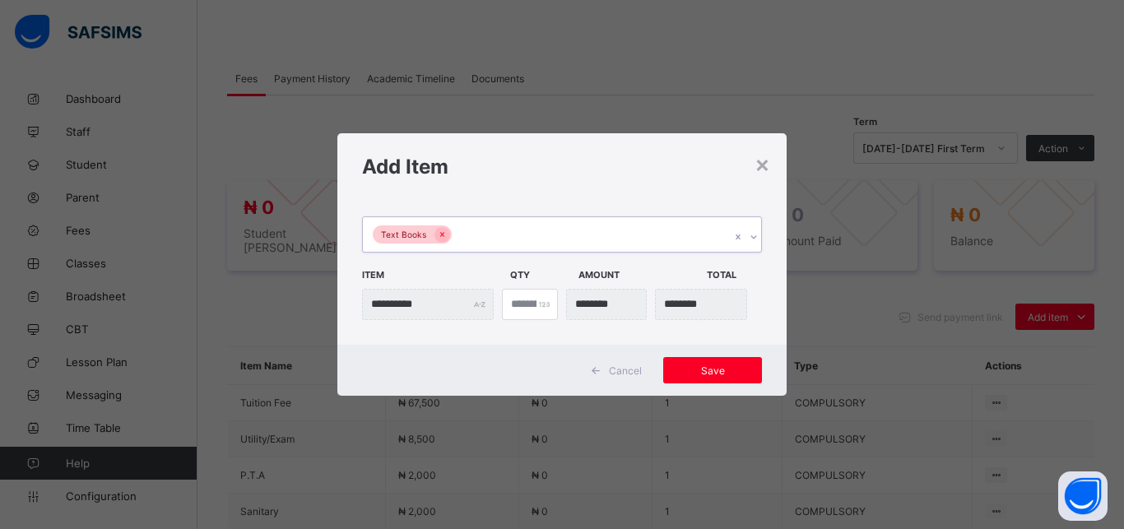
click at [581, 231] on div "Text Books" at bounding box center [546, 234] width 367 height 35
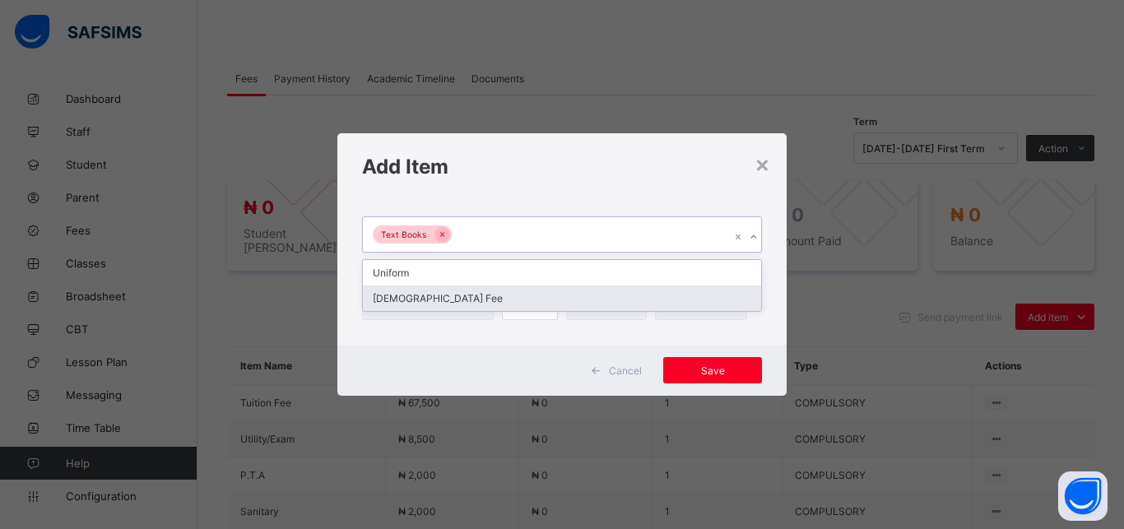
click at [568, 296] on div "[DEMOGRAPHIC_DATA] Fee" at bounding box center [562, 299] width 398 height 26
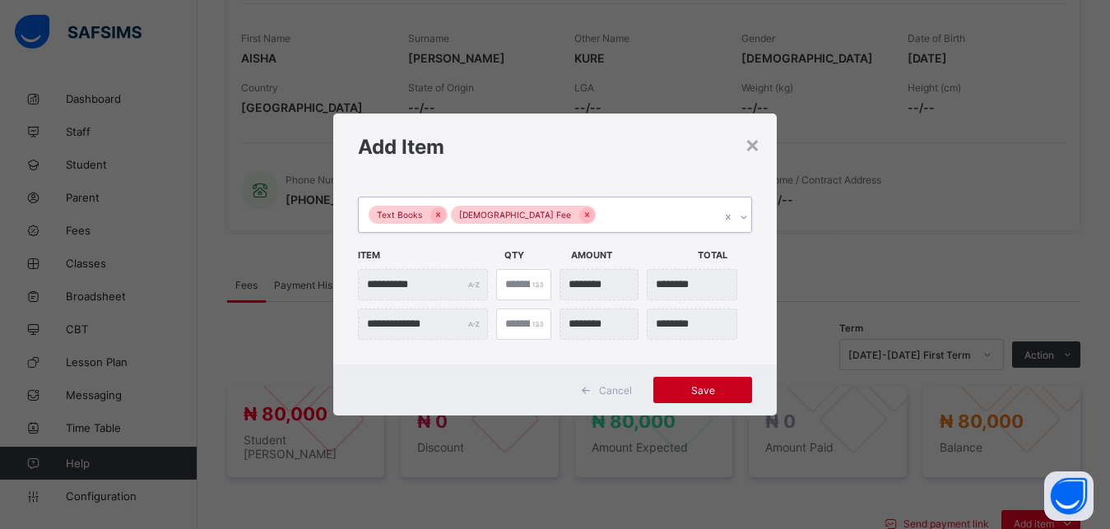
click at [704, 385] on span "Save" at bounding box center [703, 390] width 74 height 12
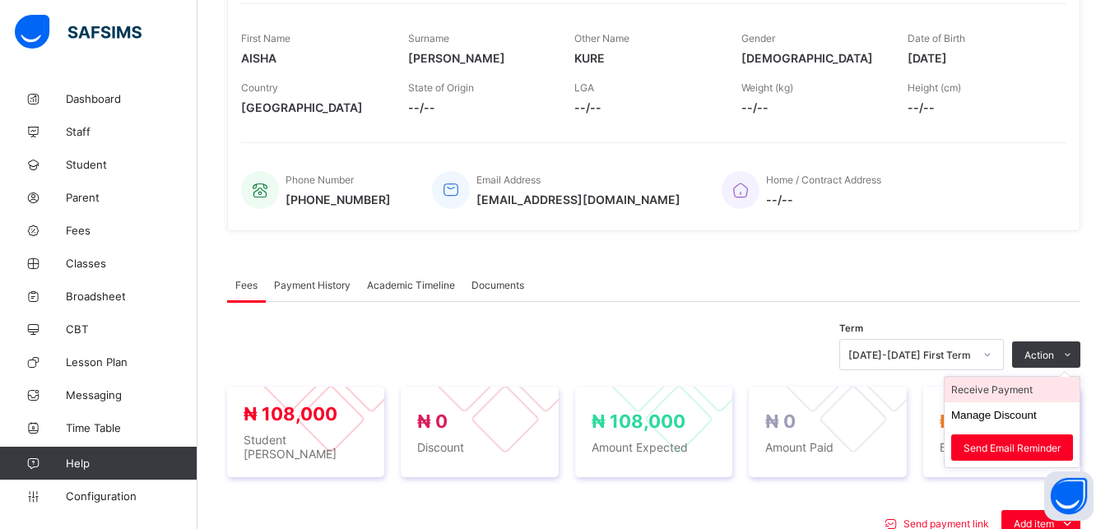
click at [1024, 398] on li "Receive Payment" at bounding box center [1012, 390] width 135 height 26
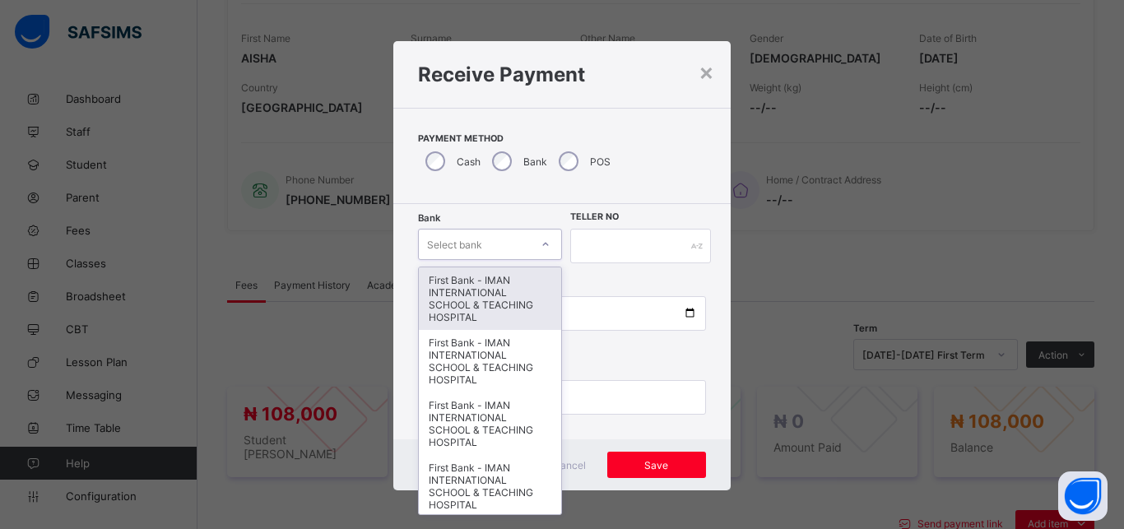
click at [506, 246] on div "Select bank" at bounding box center [474, 244] width 111 height 23
click at [506, 285] on div "First Bank - IMAN INTERNATIONAL SCHOOL & TEACHING HOSPITAL" at bounding box center [490, 298] width 142 height 63
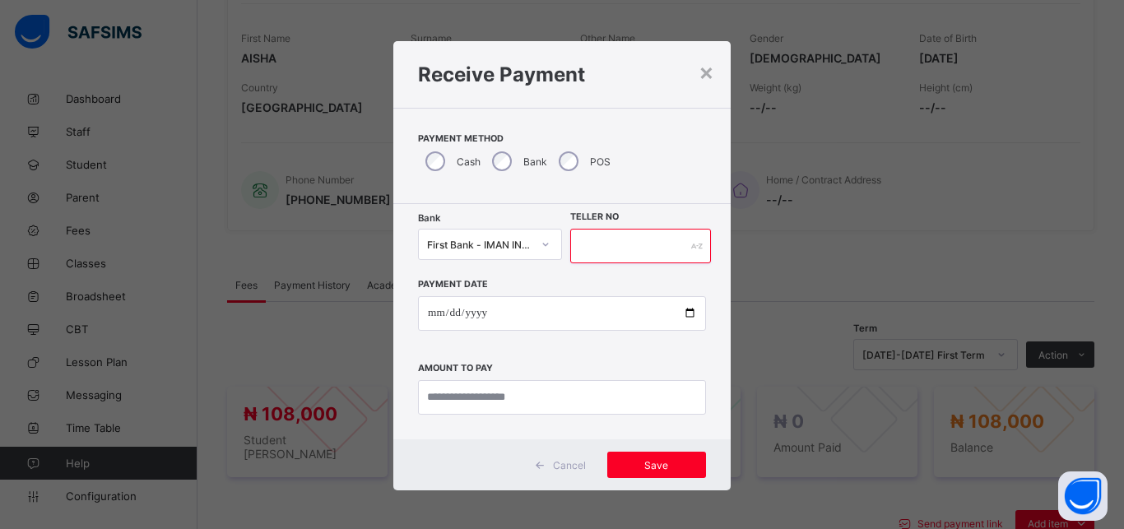
click at [589, 248] on input "text" at bounding box center [640, 246] width 141 height 35
type input "*****"
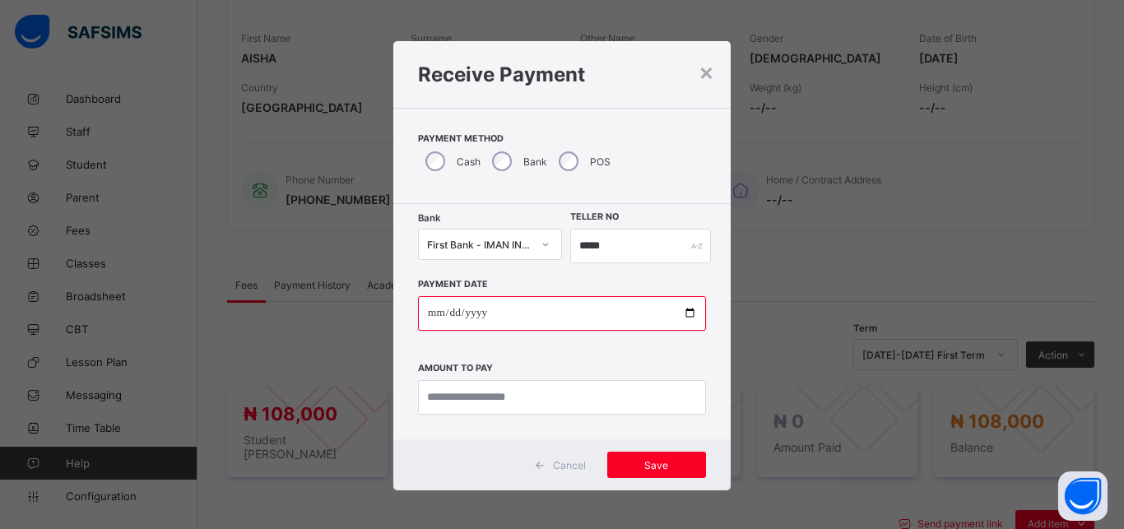
click at [682, 313] on input "date" at bounding box center [562, 313] width 288 height 35
type input "**********"
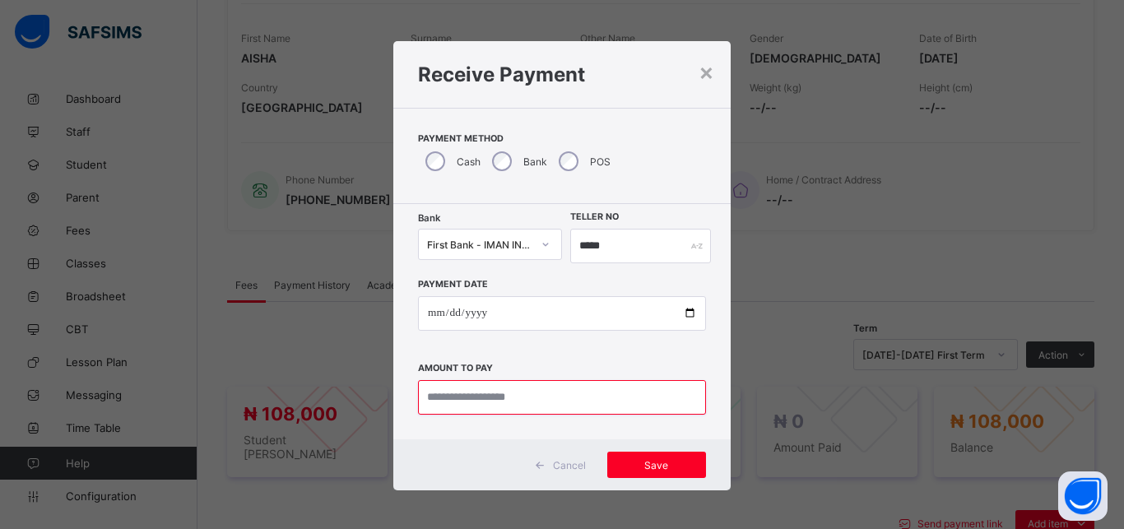
click at [546, 405] on input "currency" at bounding box center [562, 397] width 288 height 35
type input "*********"
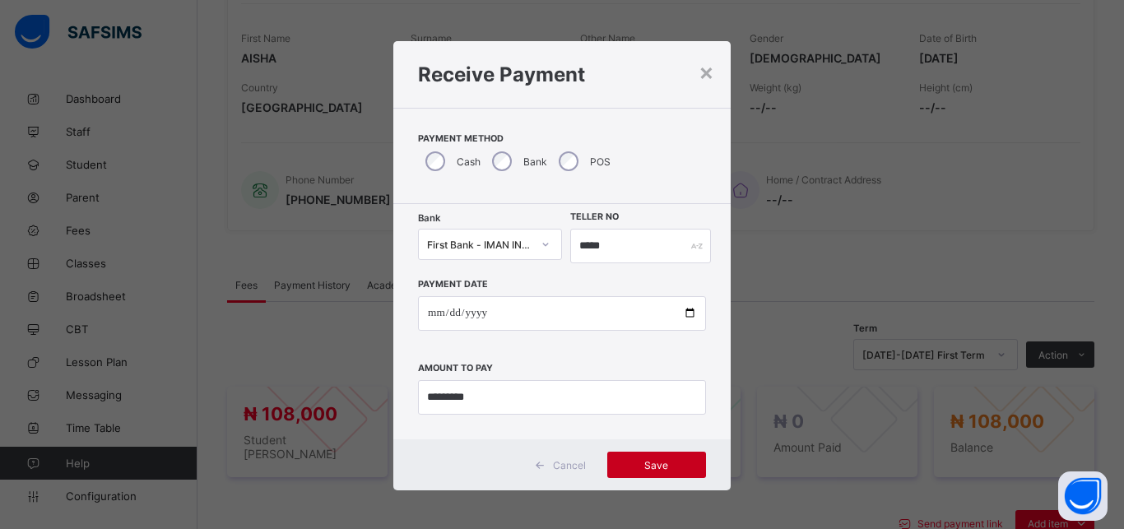
click at [648, 464] on span "Save" at bounding box center [657, 465] width 74 height 12
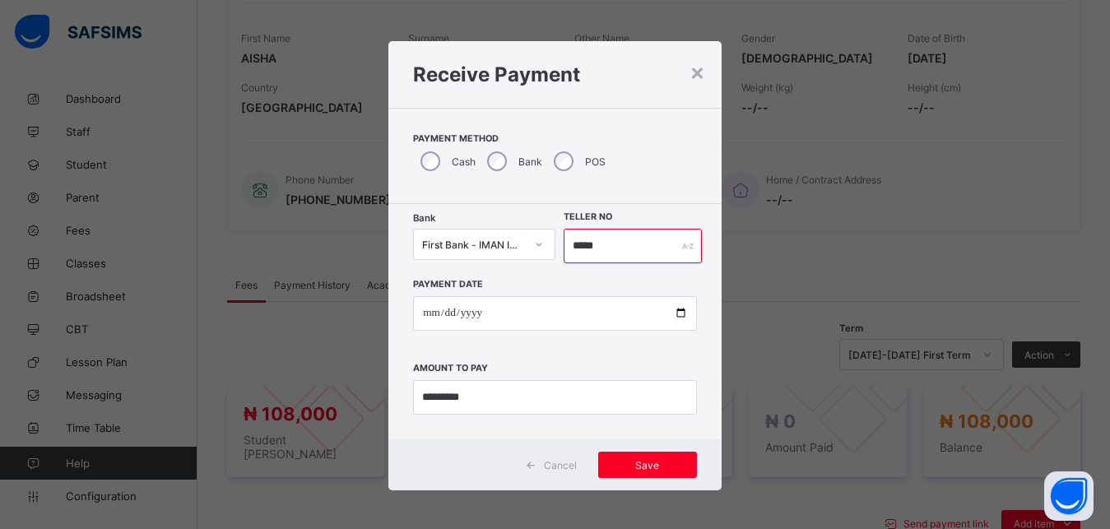
click at [611, 245] on input "*****" at bounding box center [633, 246] width 139 height 35
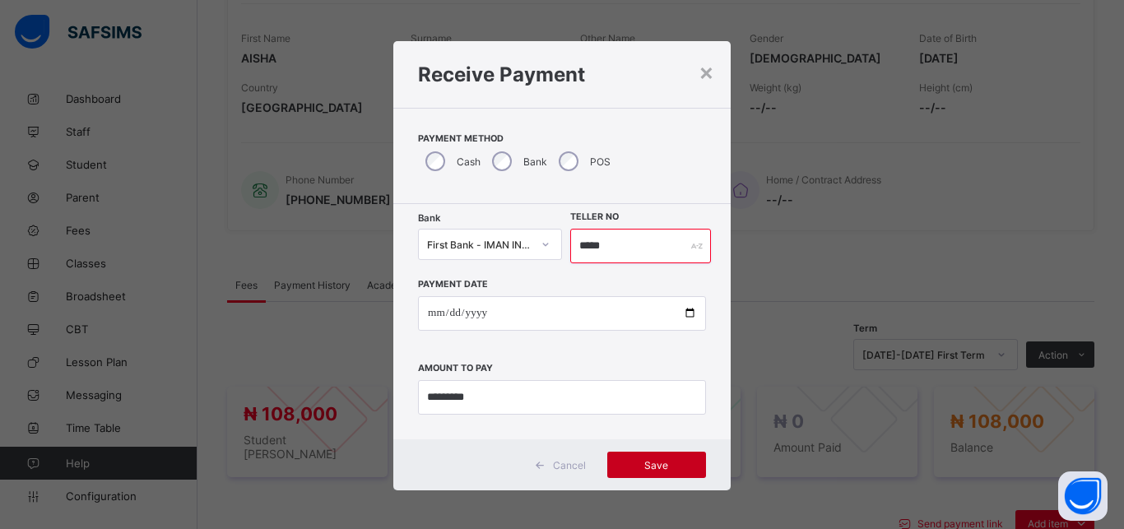
type input "*****"
click at [643, 465] on span "Save" at bounding box center [657, 465] width 74 height 12
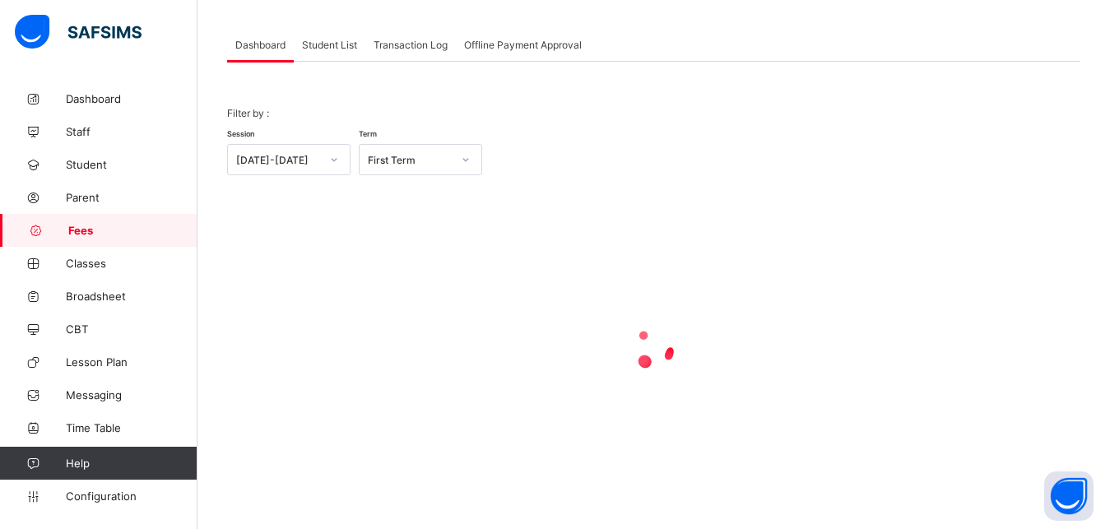
scroll to position [79, 0]
click at [324, 45] on span "Student List" at bounding box center [329, 45] width 55 height 12
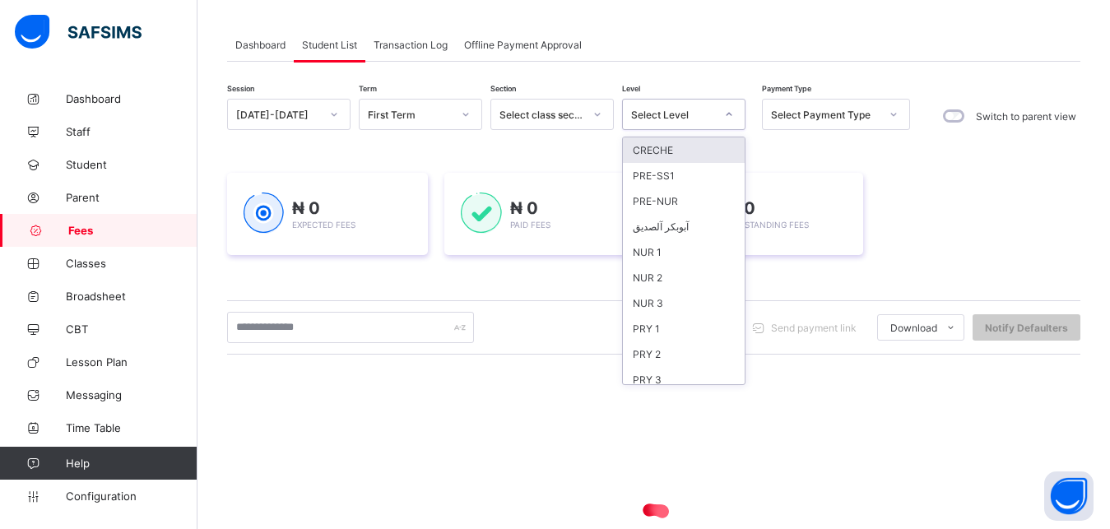
click at [680, 118] on div "Select Level" at bounding box center [673, 115] width 84 height 12
click at [666, 286] on div "NUR 2" at bounding box center [684, 278] width 122 height 26
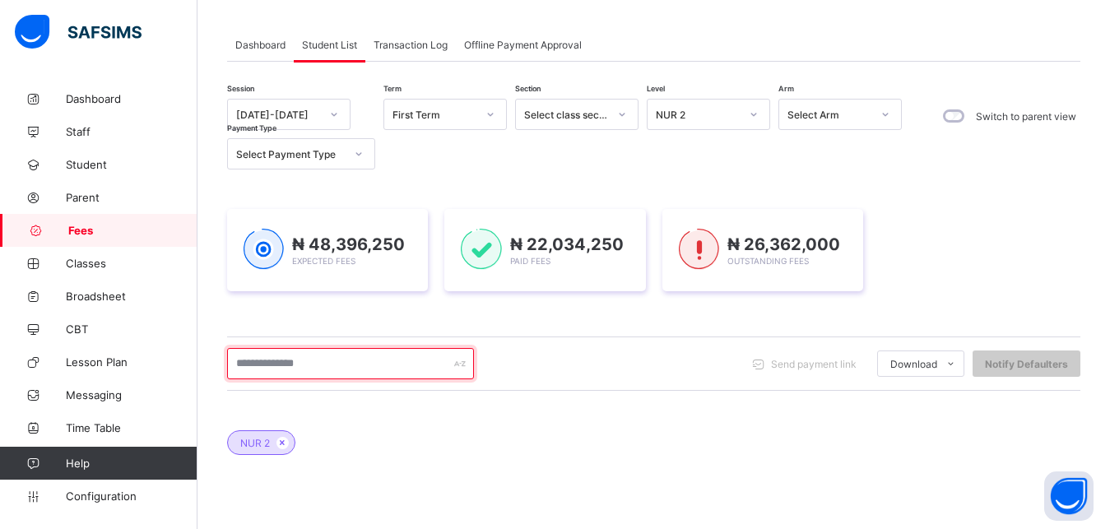
click at [392, 361] on input "text" at bounding box center [350, 363] width 247 height 31
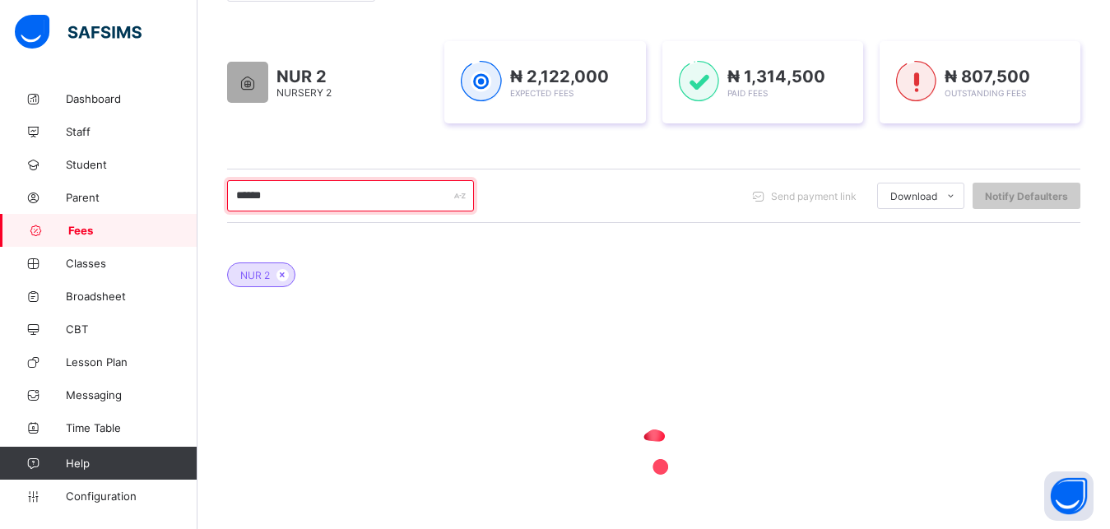
scroll to position [244, 0]
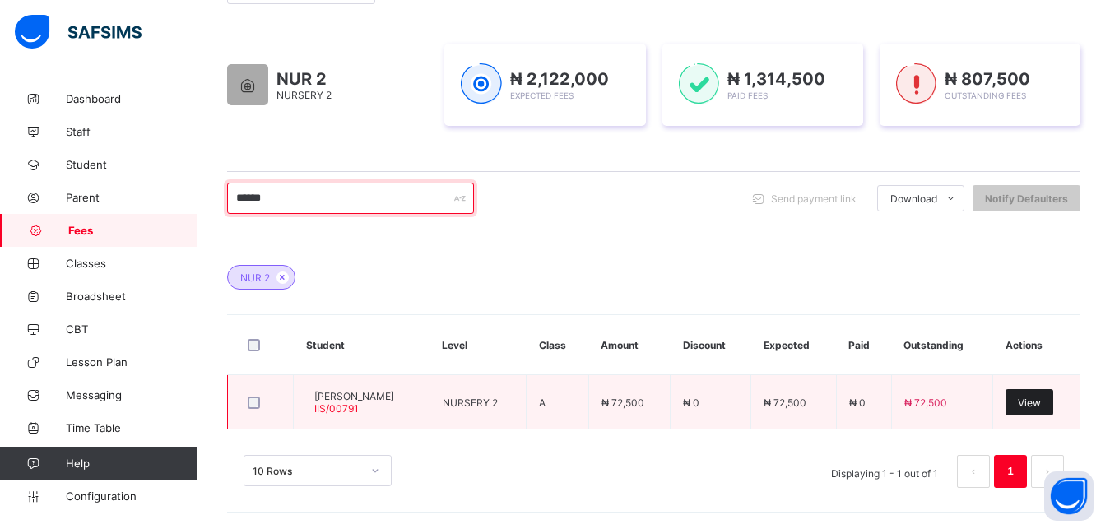
type input "******"
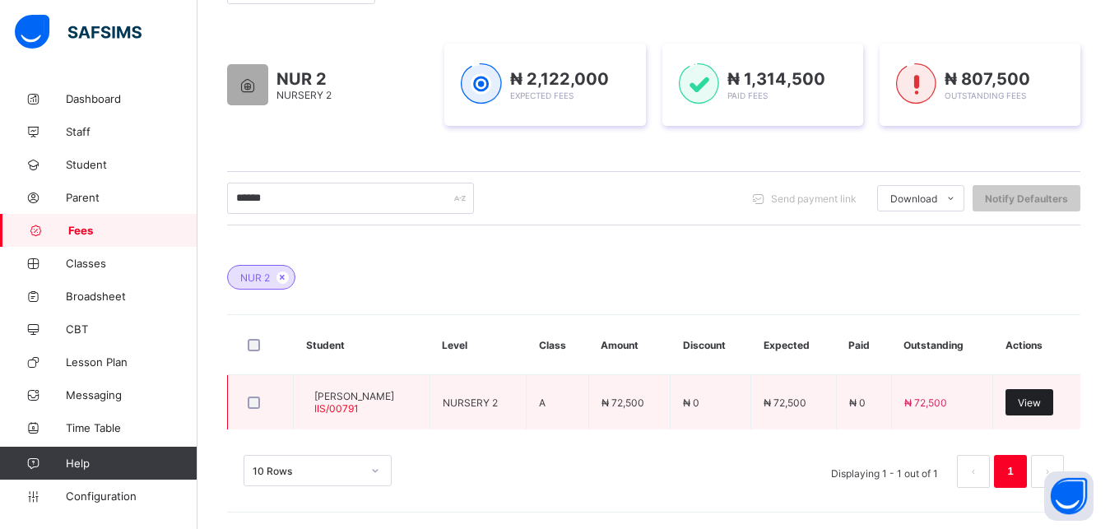
click at [1041, 399] on span "View" at bounding box center [1029, 403] width 23 height 12
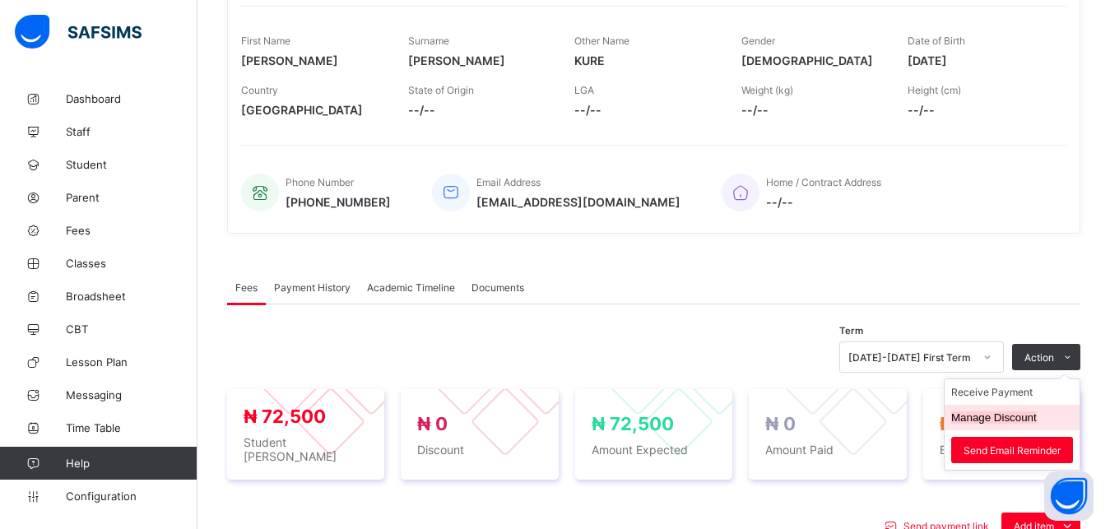
click at [1014, 421] on button "Manage Discount" at bounding box center [994, 417] width 86 height 12
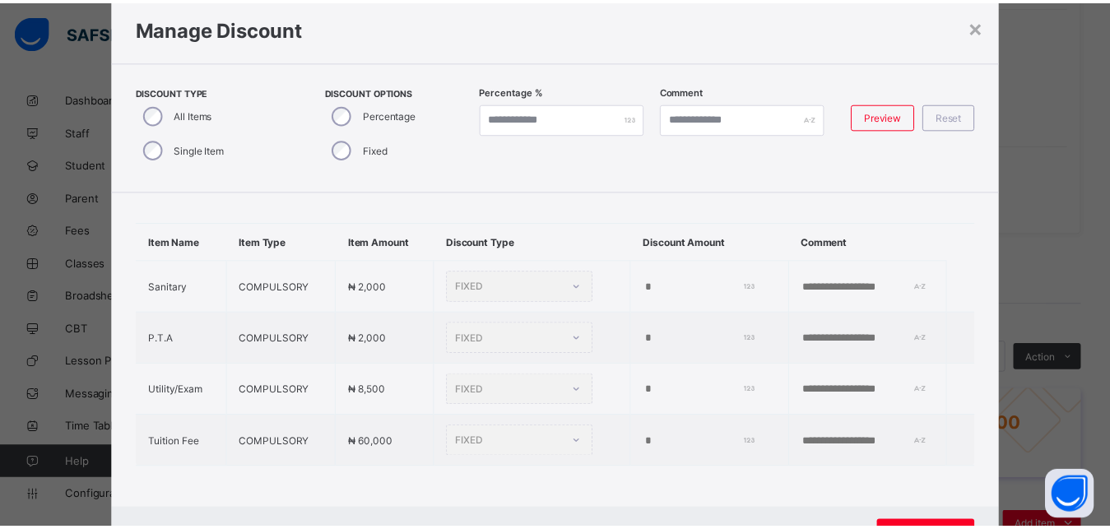
scroll to position [25, 0]
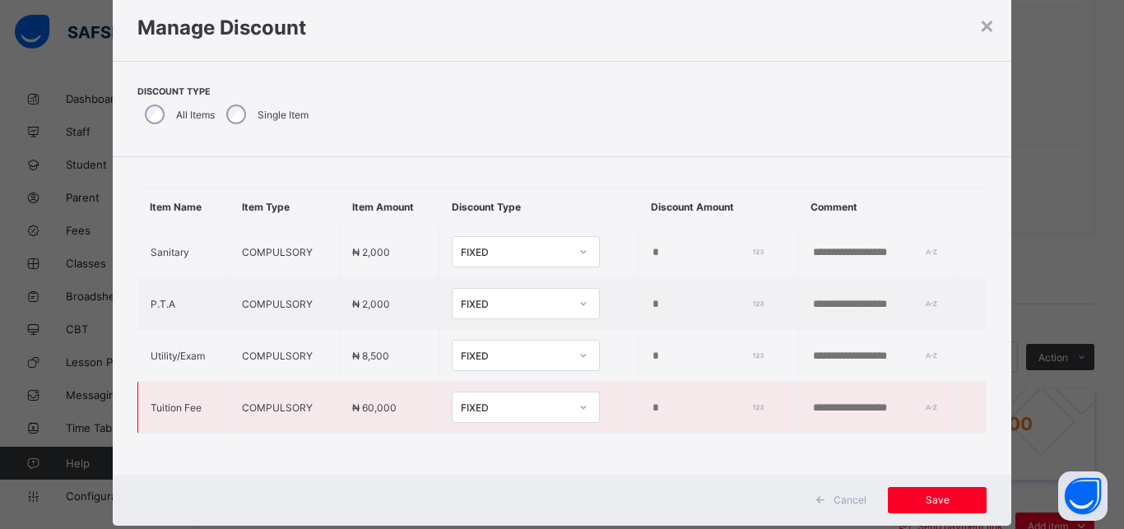
click at [489, 402] on div "FIXED" at bounding box center [515, 408] width 109 height 12
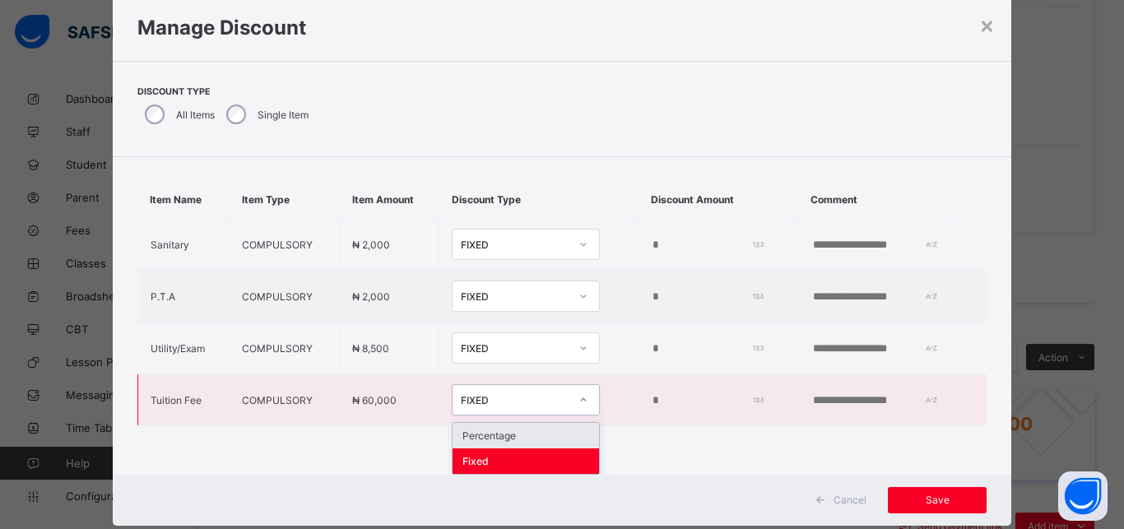
click at [505, 430] on div "Percentage" at bounding box center [526, 436] width 146 height 26
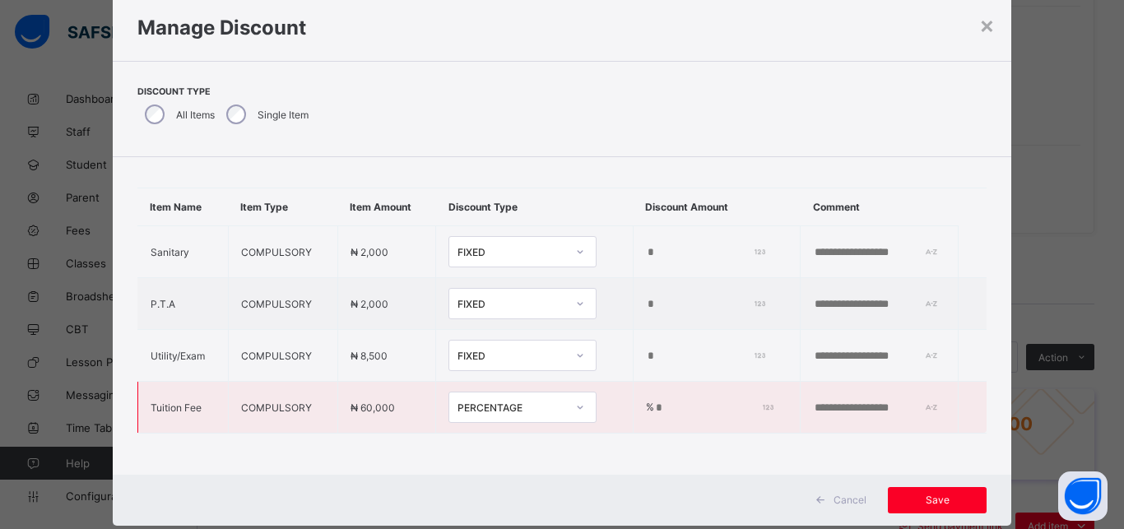
click at [654, 402] on input "*" at bounding box center [711, 408] width 115 height 13
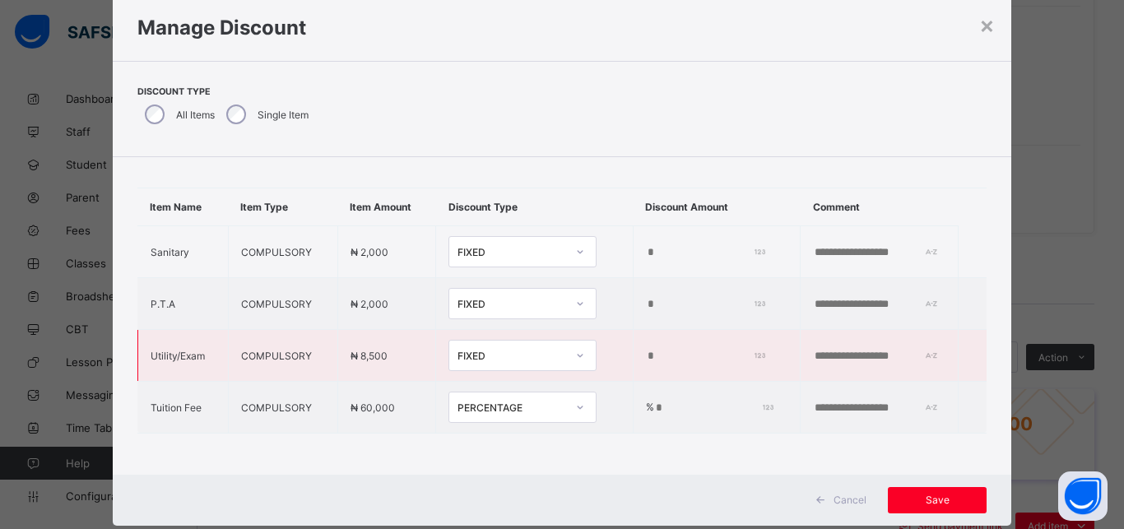
type input "***"
click at [534, 350] on div "FIXED" at bounding box center [506, 355] width 115 height 23
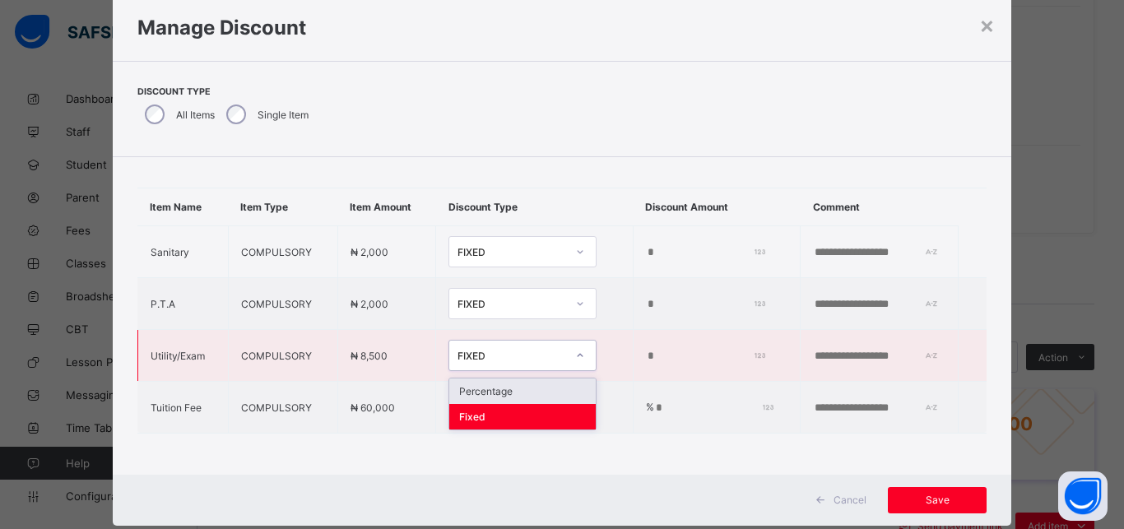
click at [536, 380] on div "Percentage" at bounding box center [522, 391] width 146 height 26
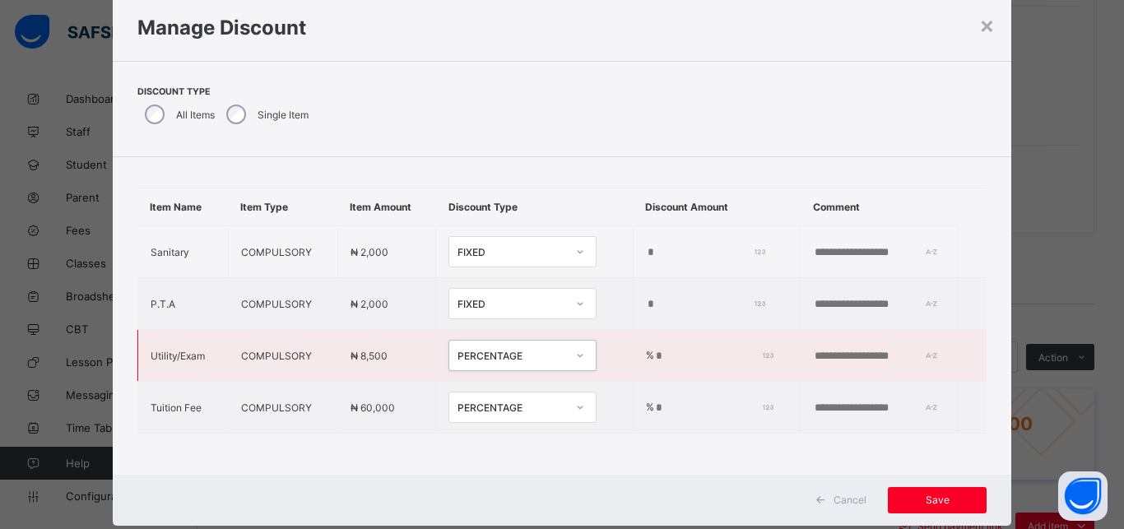
click at [674, 350] on input "*" at bounding box center [711, 356] width 115 height 13
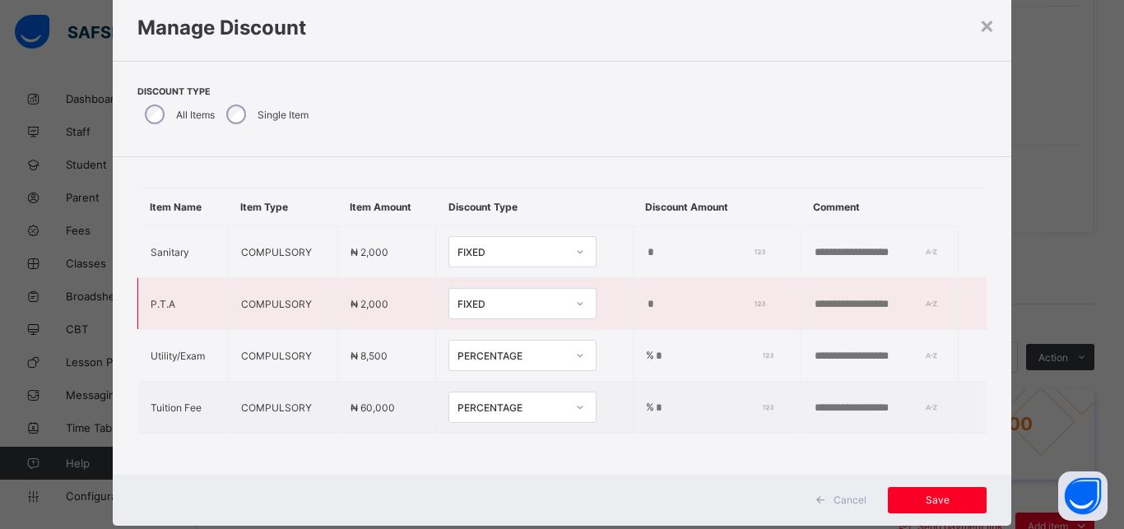
type input "***"
click at [518, 298] on div "FIXED" at bounding box center [511, 304] width 109 height 12
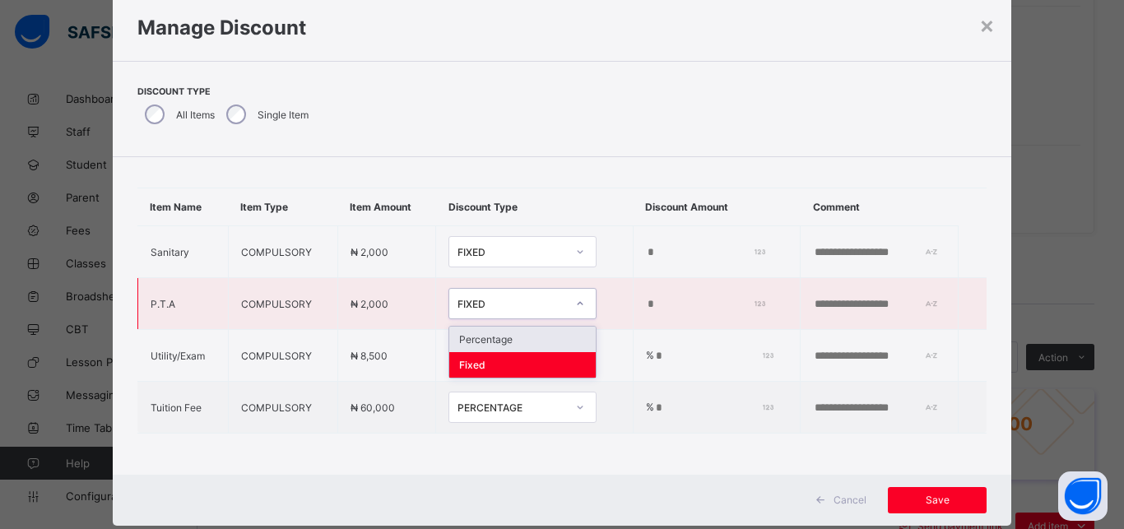
click at [524, 327] on div "Percentage" at bounding box center [522, 340] width 146 height 26
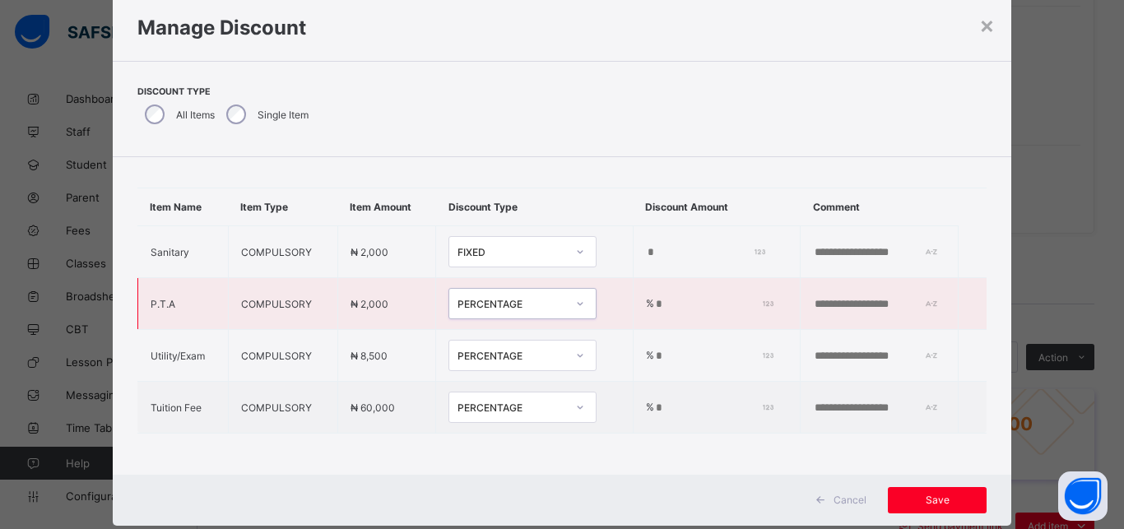
click at [662, 298] on input "*" at bounding box center [711, 304] width 115 height 13
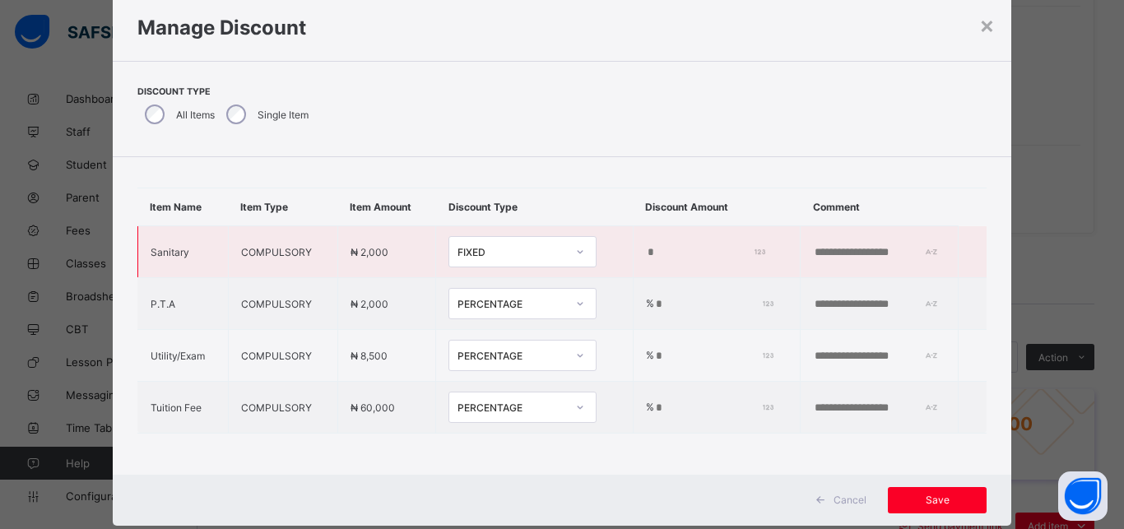
type input "***"
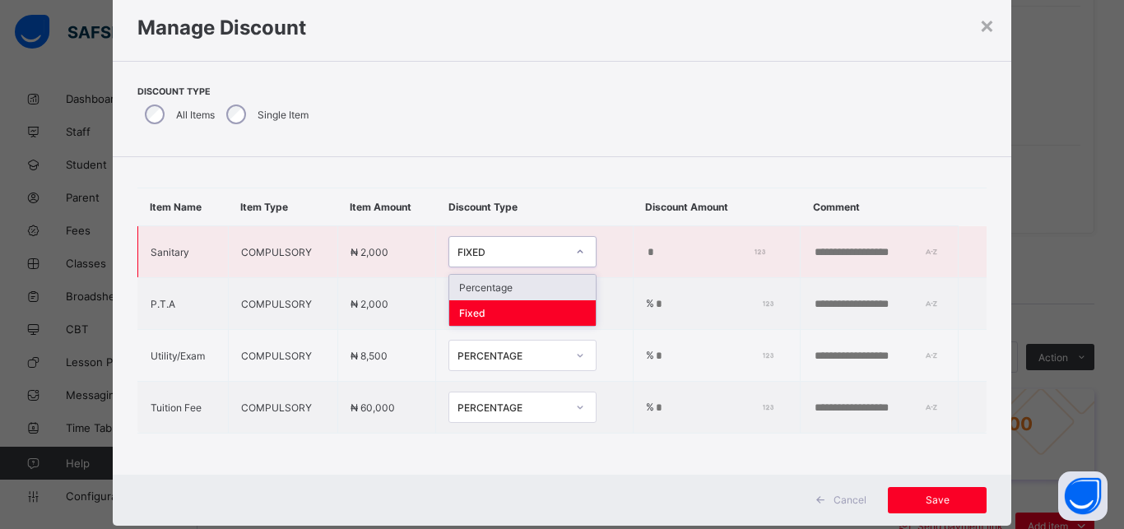
click at [499, 246] on div "FIXED" at bounding box center [511, 252] width 109 height 12
click at [499, 275] on div "Percentage" at bounding box center [522, 288] width 146 height 26
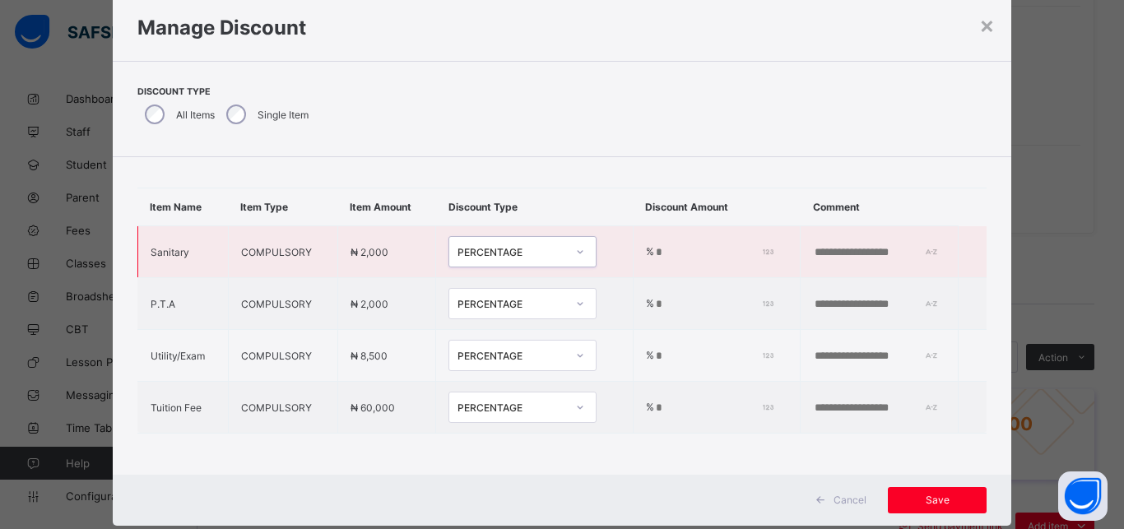
click at [654, 246] on input "*" at bounding box center [711, 252] width 115 height 13
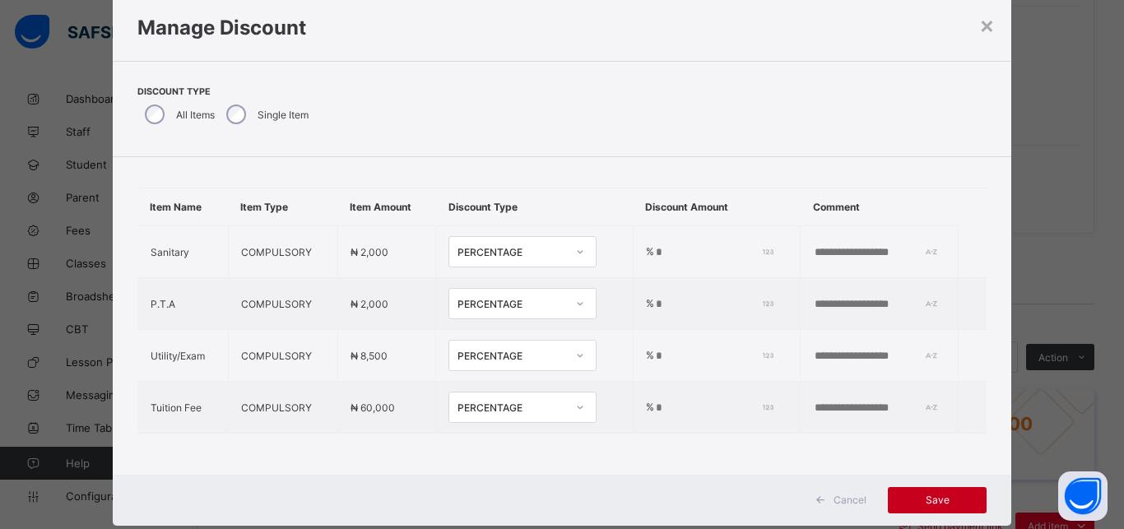
type input "***"
click at [936, 495] on span "Save" at bounding box center [937, 500] width 74 height 12
